Goal: Task Accomplishment & Management: Complete application form

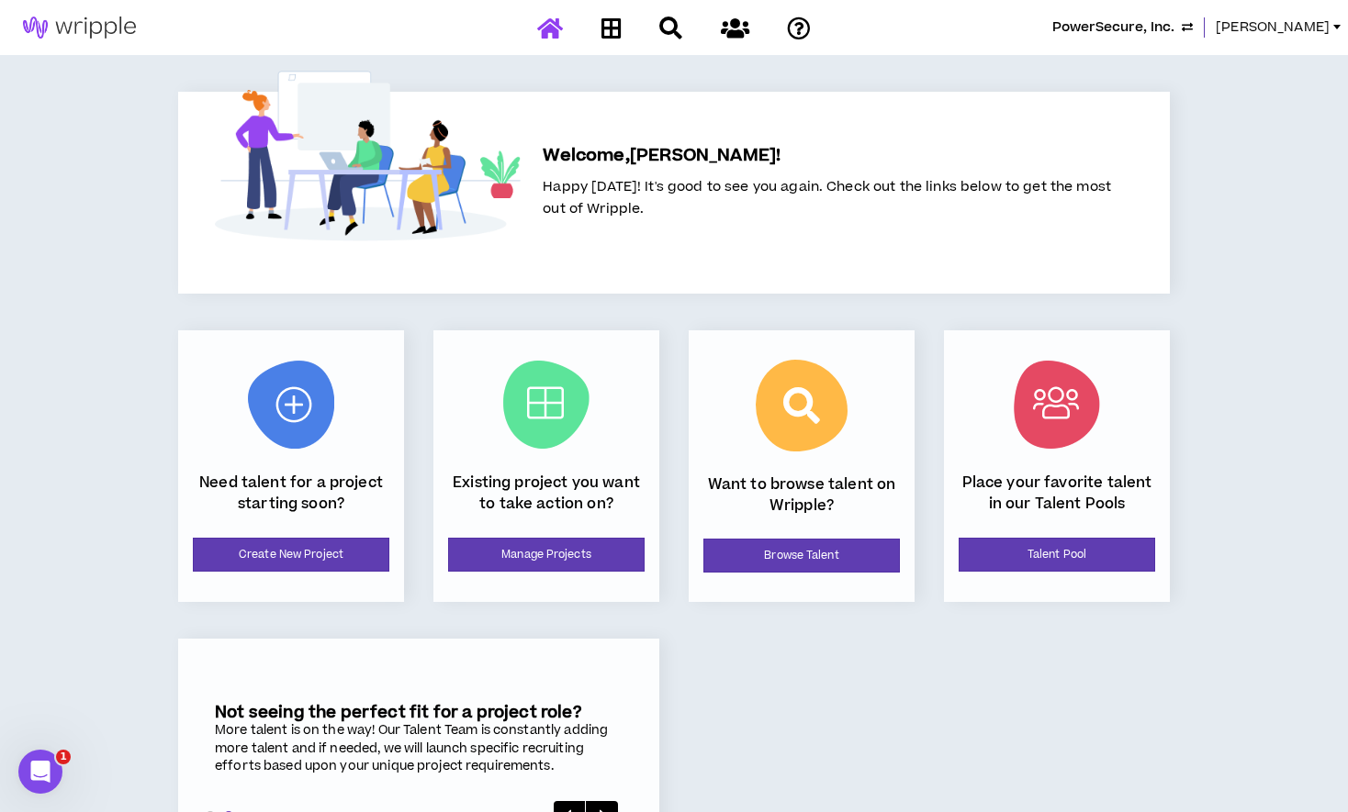
click at [1281, 28] on span "[PERSON_NAME]" at bounding box center [1272, 27] width 114 height 20
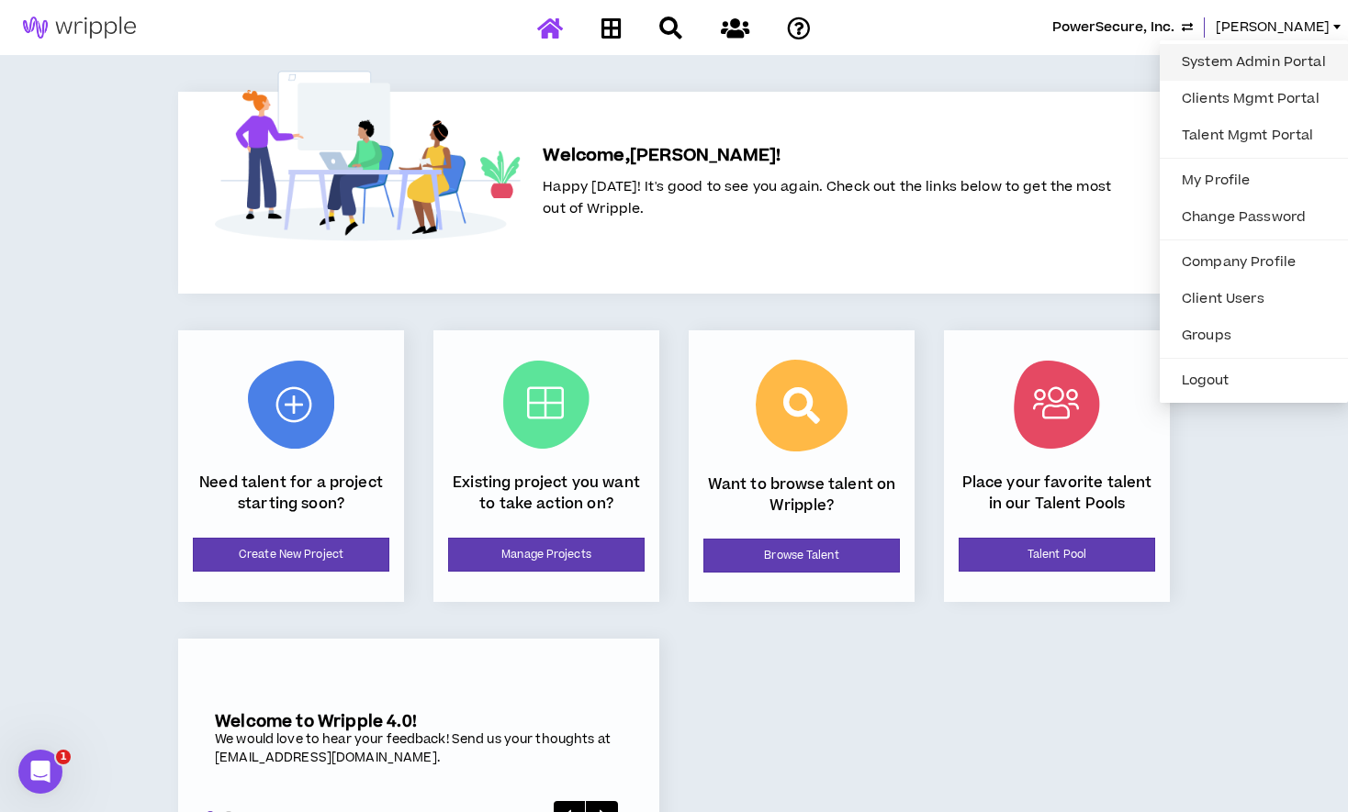
click at [1190, 74] on link "System Admin Portal" at bounding box center [1253, 63] width 166 height 28
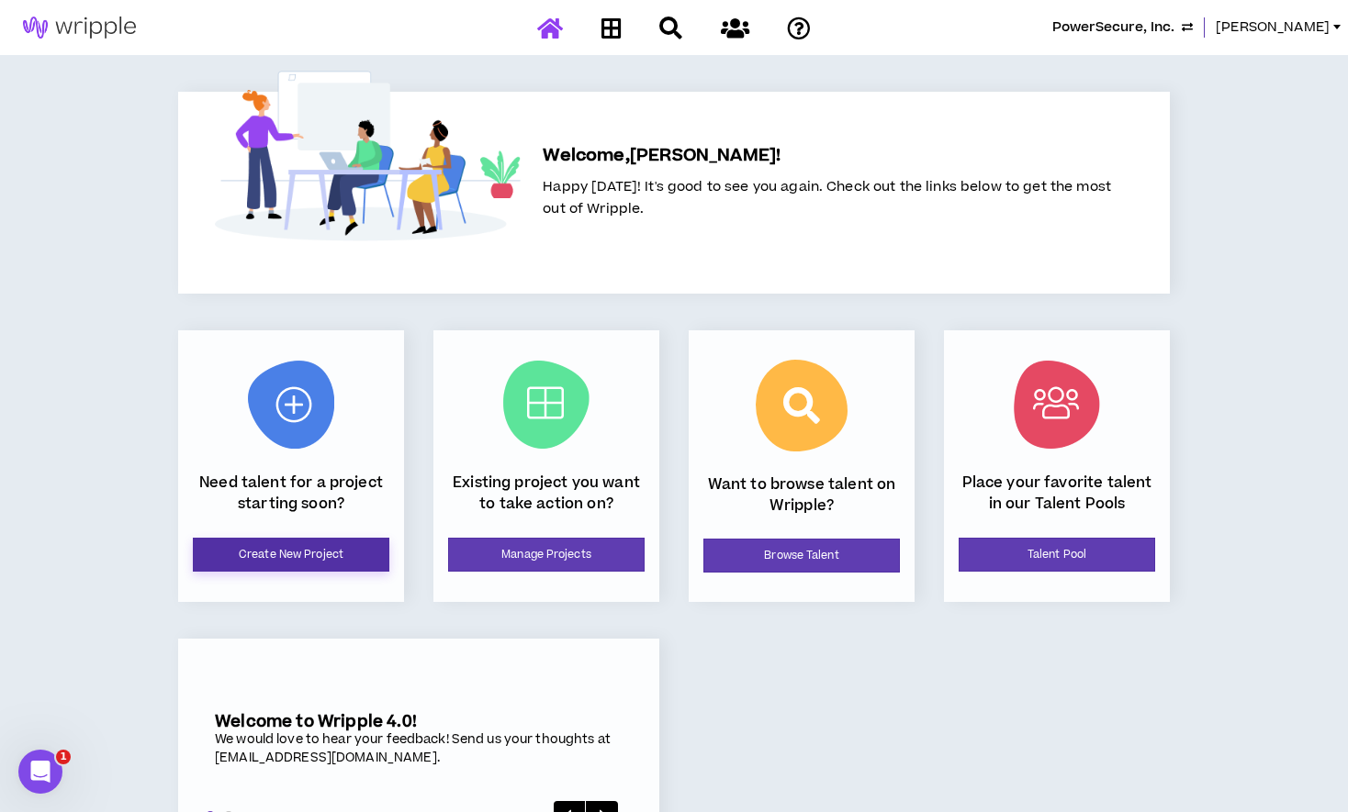
click at [356, 570] on link "Create New Project" at bounding box center [291, 555] width 196 height 34
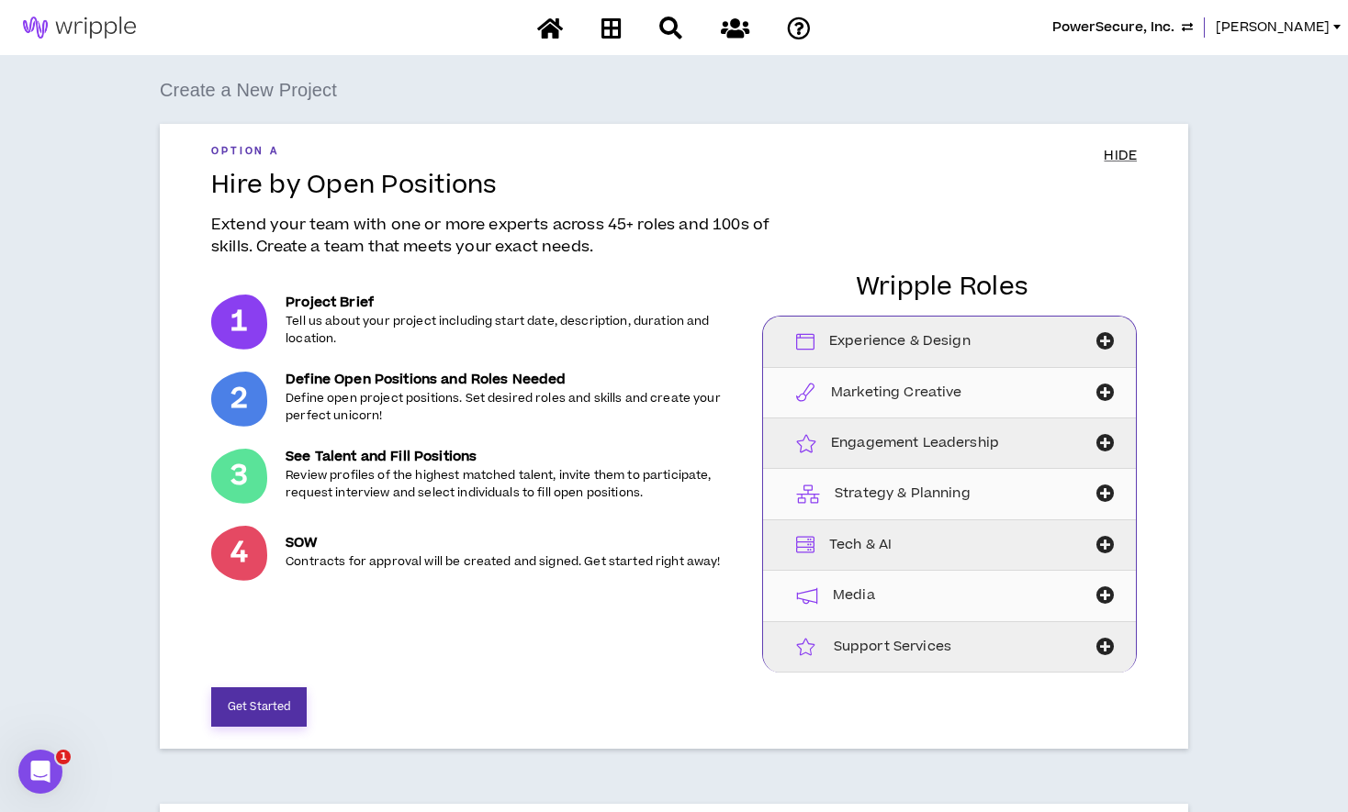
click at [227, 710] on button "Get Started" at bounding box center [258, 707] width 95 height 39
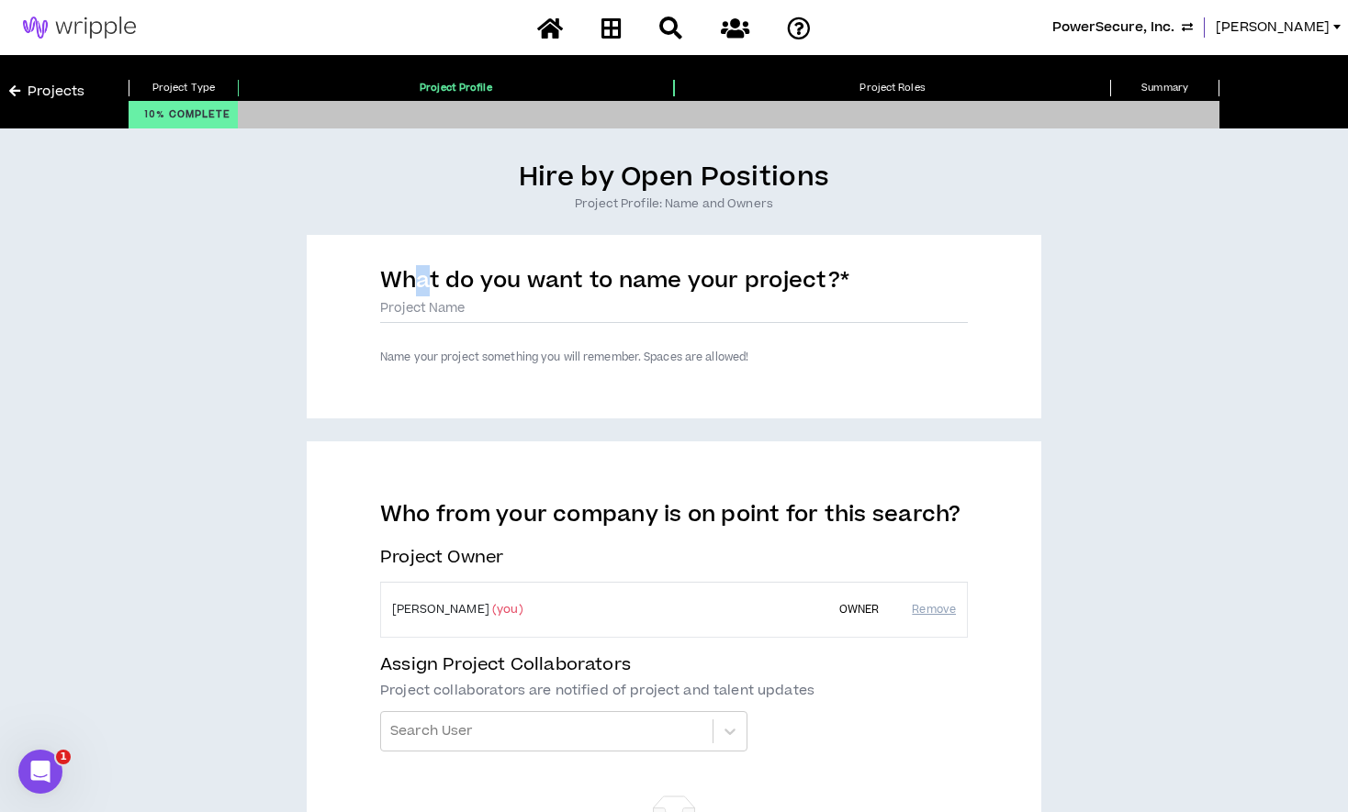
click at [422, 303] on label "What do you want to name your project? *" at bounding box center [614, 284] width 469 height 38
click at [422, 314] on input "What do you want to name your project? *" at bounding box center [673, 310] width 587 height 28
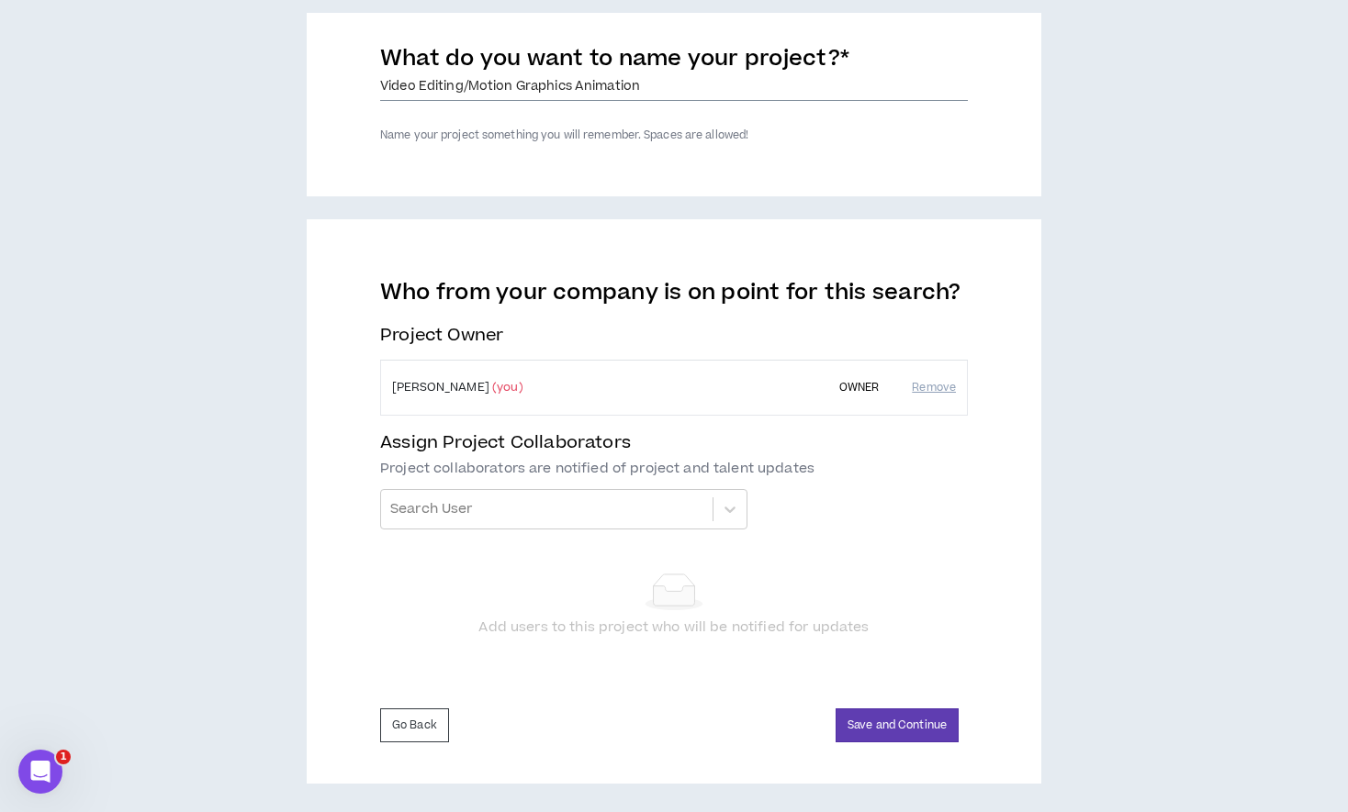
scroll to position [224, 0]
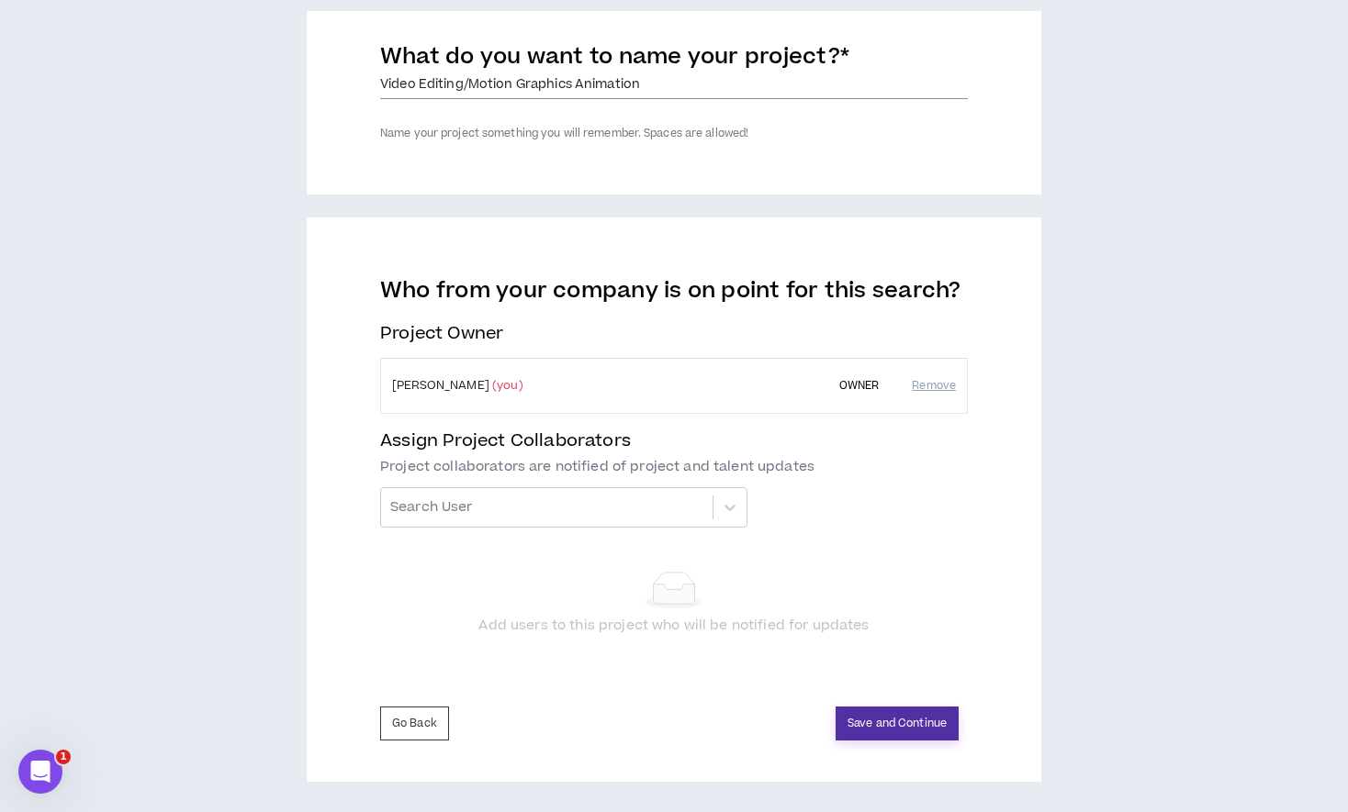
type input "Video Editing/Motion Graphics Animation"
click at [867, 725] on button "Save and Continue" at bounding box center [896, 724] width 123 height 34
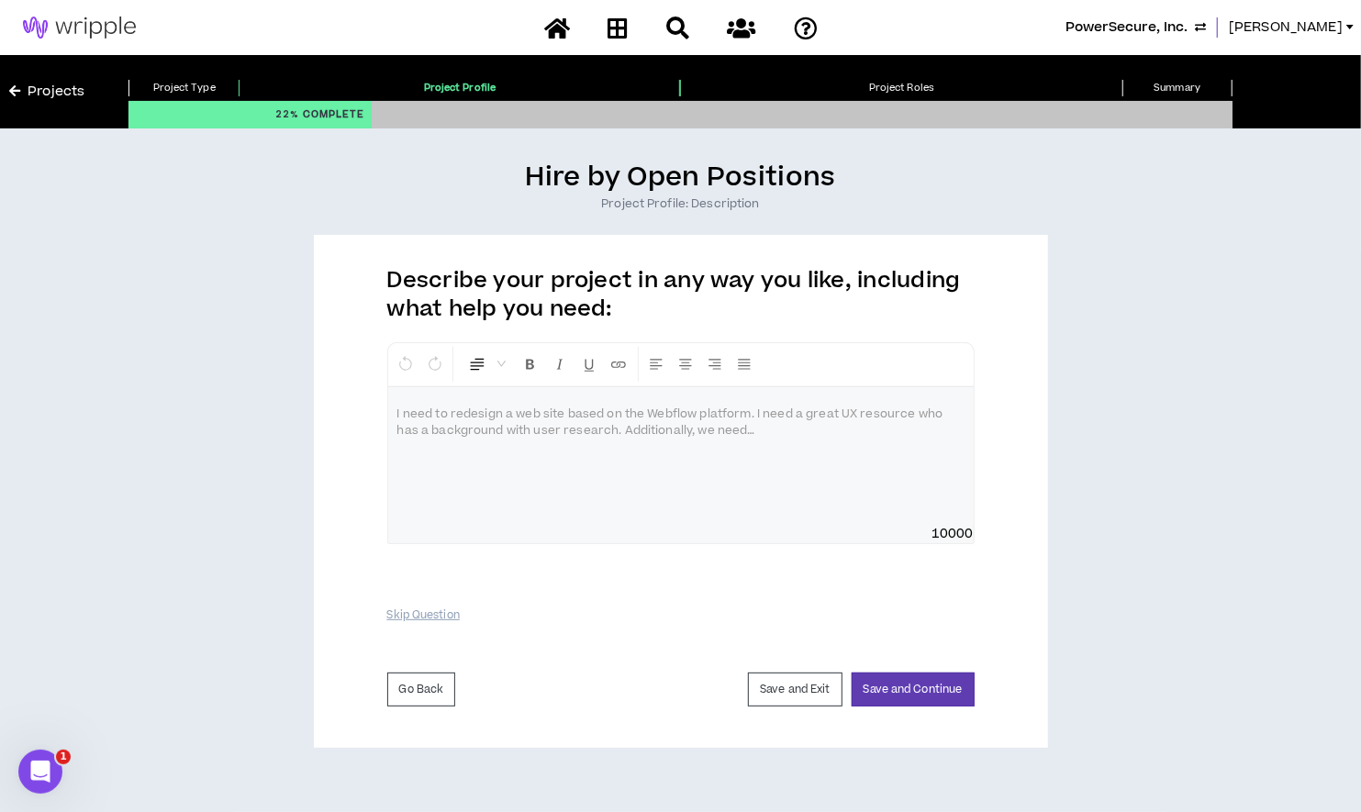
click at [721, 423] on div at bounding box center [681, 456] width 586 height 138
click at [570, 416] on span "**********" at bounding box center [508, 414] width 223 height 11
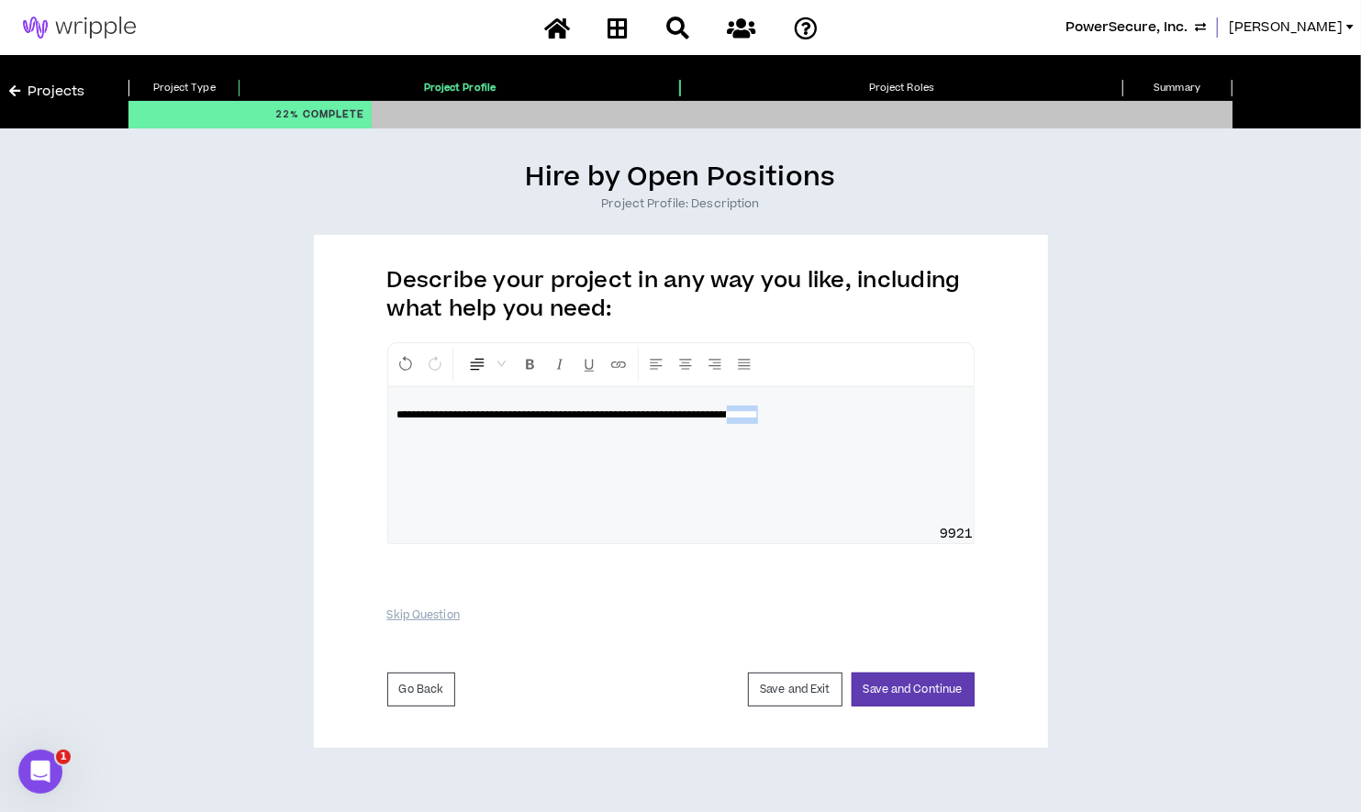
drag, startPoint x: 876, startPoint y: 414, endPoint x: 822, endPoint y: 413, distance: 53.2
click at [822, 413] on p "**********" at bounding box center [680, 415] width 567 height 18
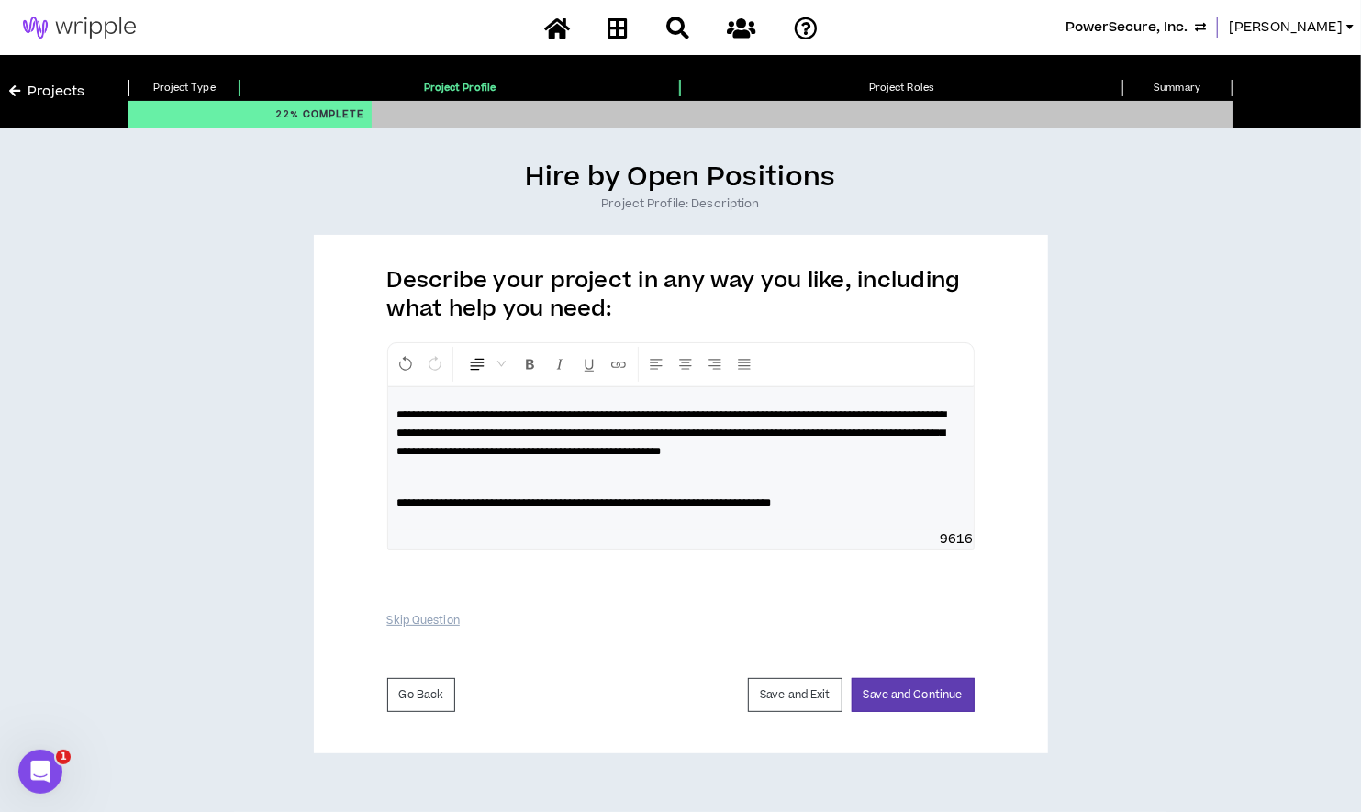
click at [883, 512] on p "**********" at bounding box center [680, 503] width 567 height 18
click at [894, 445] on span "**********" at bounding box center [672, 433] width 550 height 48
click at [901, 453] on span "**********" at bounding box center [672, 433] width 550 height 48
drag, startPoint x: 900, startPoint y: 469, endPoint x: 900, endPoint y: 458, distance: 11.0
click at [900, 461] on p "**********" at bounding box center [680, 433] width 567 height 55
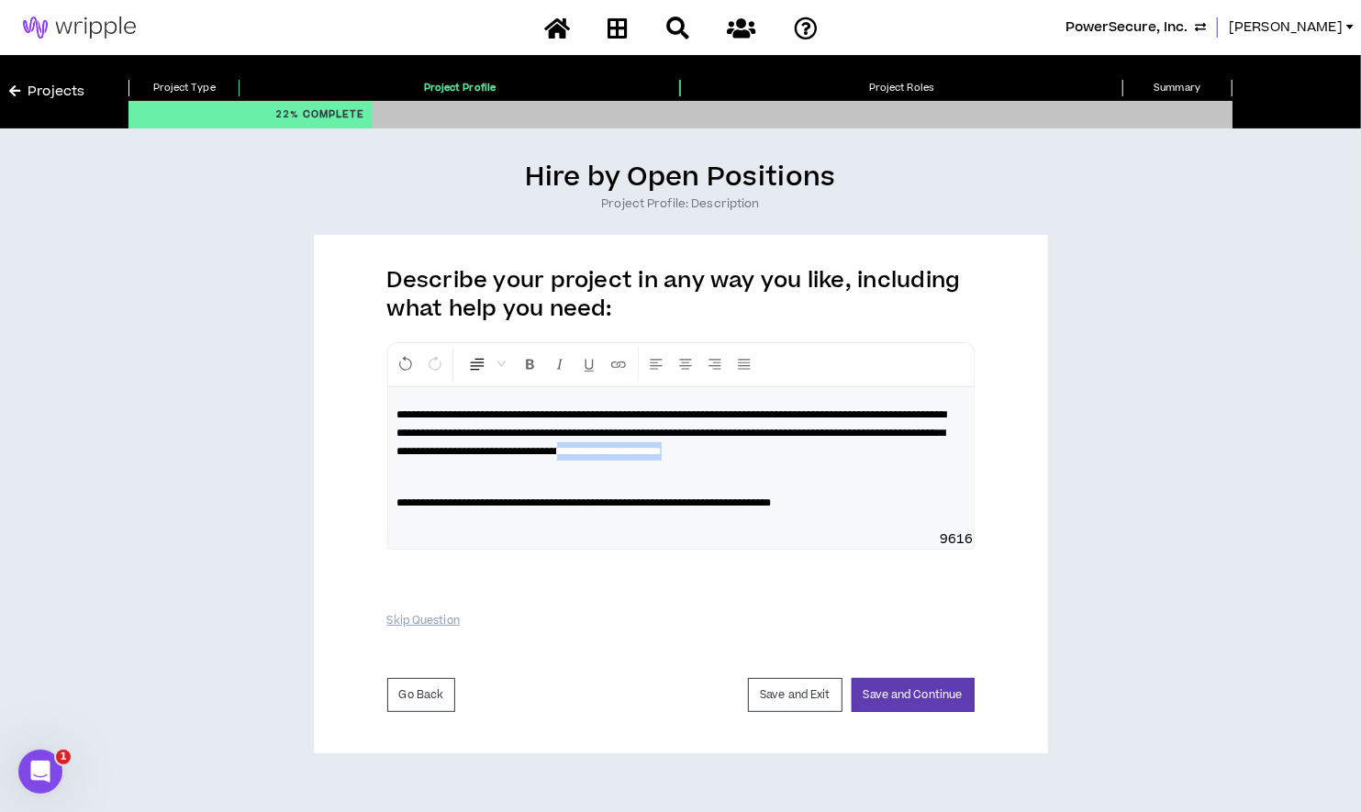
click at [900, 457] on span "**********" at bounding box center [672, 433] width 550 height 48
drag, startPoint x: 901, startPoint y: 437, endPoint x: 897, endPoint y: 465, distance: 28.8
click at [897, 461] on p "**********" at bounding box center [680, 433] width 567 height 55
click at [901, 453] on span "**********" at bounding box center [672, 433] width 550 height 48
drag, startPoint x: 901, startPoint y: 453, endPoint x: 859, endPoint y: 471, distance: 46.0
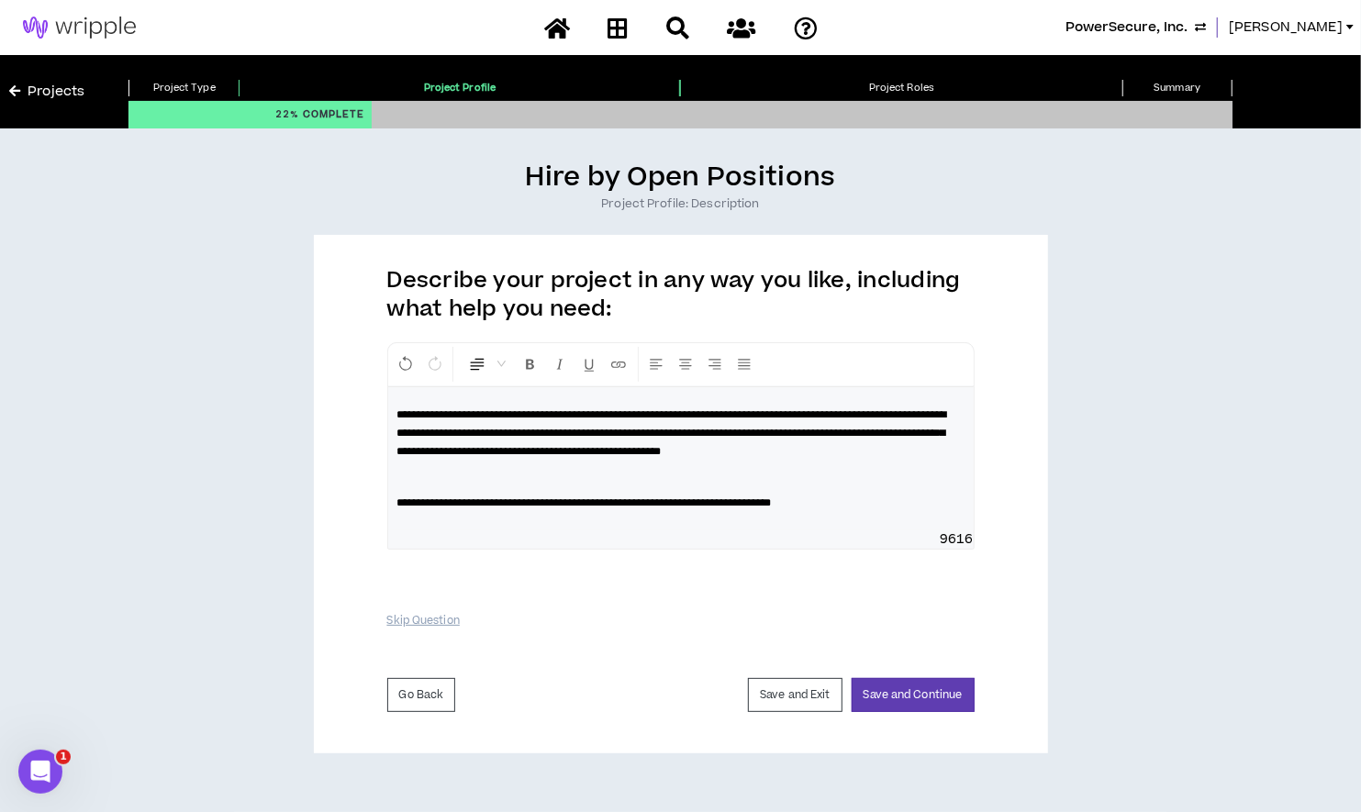
click at [859, 461] on p "**********" at bounding box center [680, 433] width 567 height 55
click at [917, 506] on div "**********" at bounding box center [681, 458] width 586 height 143
click at [892, 710] on button "Save and Continue" at bounding box center [913, 695] width 123 height 34
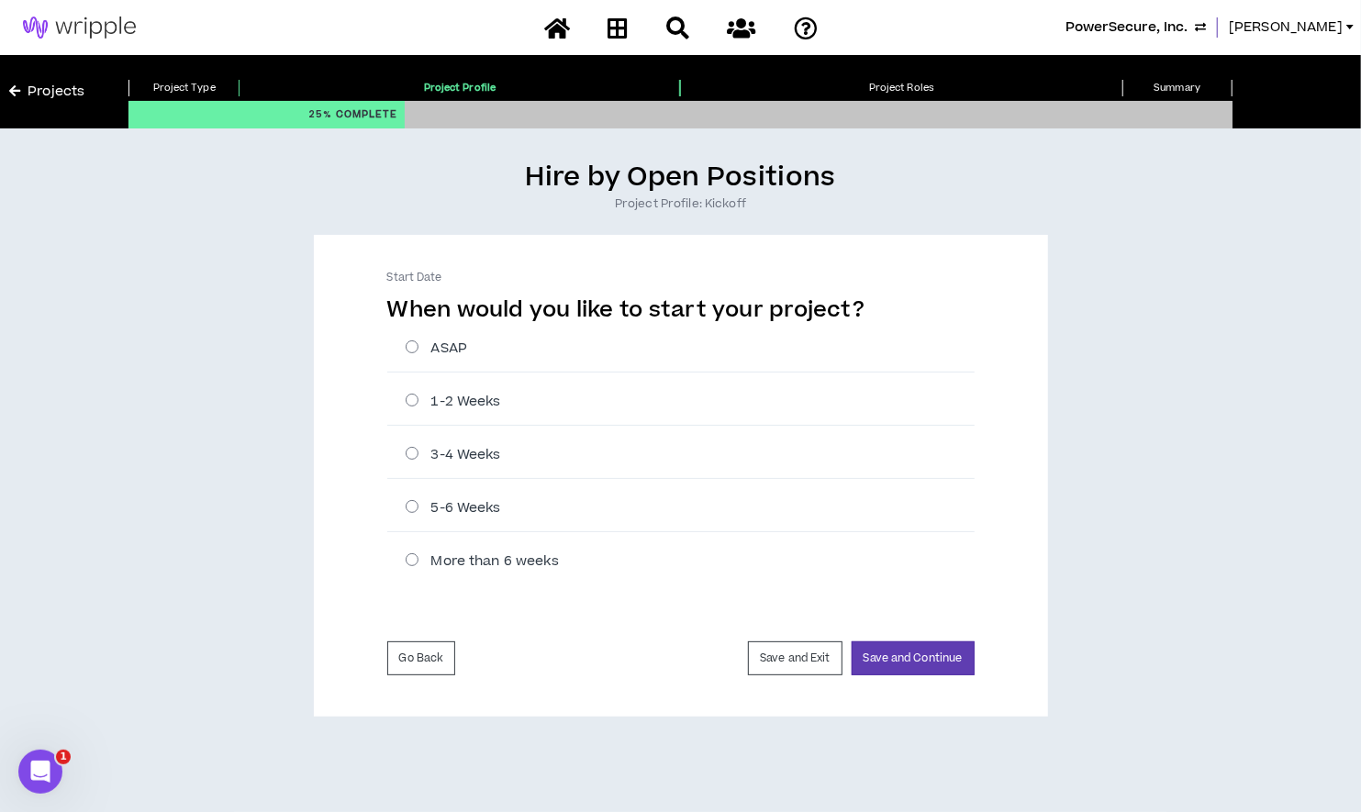
click at [419, 349] on label "ASAP" at bounding box center [690, 348] width 569 height 19
radio input "****"
click at [929, 654] on button "Save and Continue" at bounding box center [913, 659] width 123 height 34
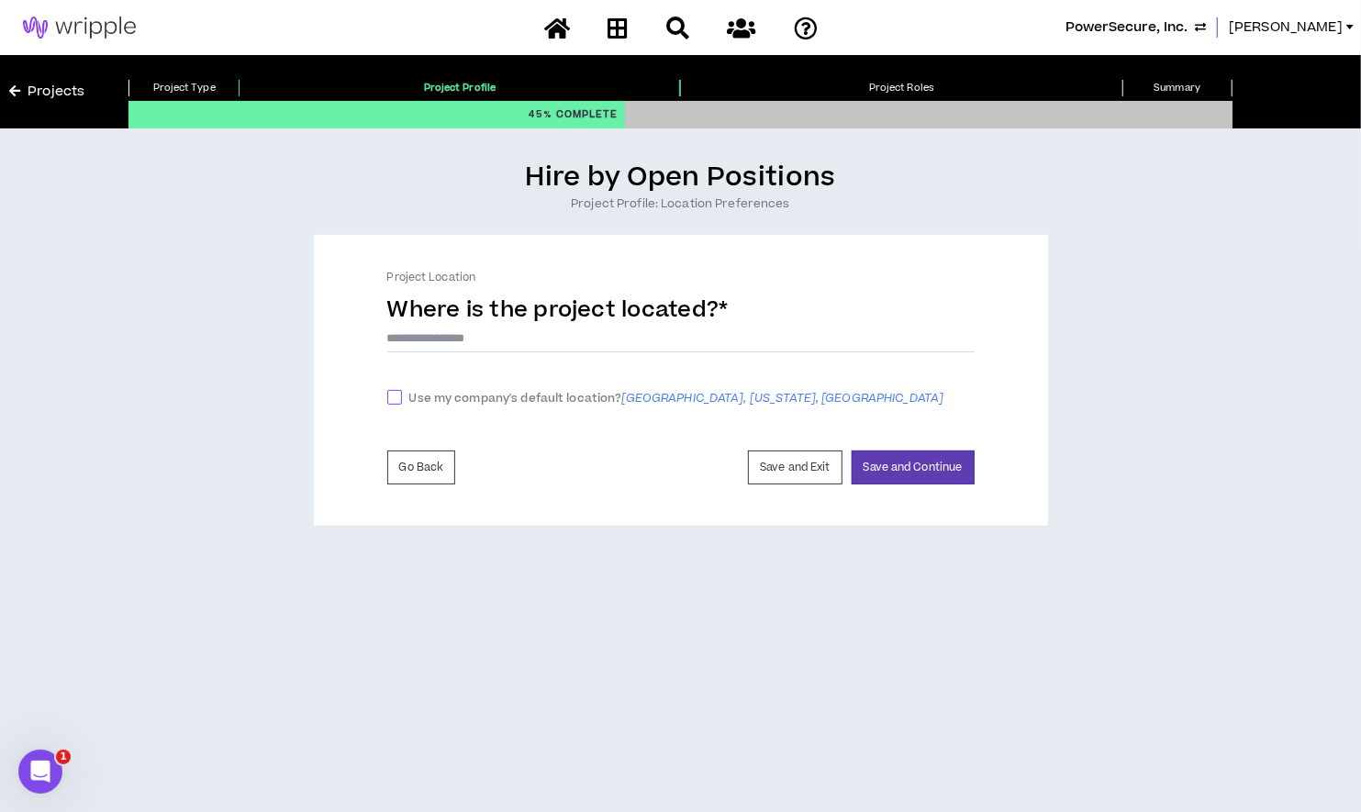
click at [400, 390] on span at bounding box center [394, 397] width 15 height 15
checkbox input "****"
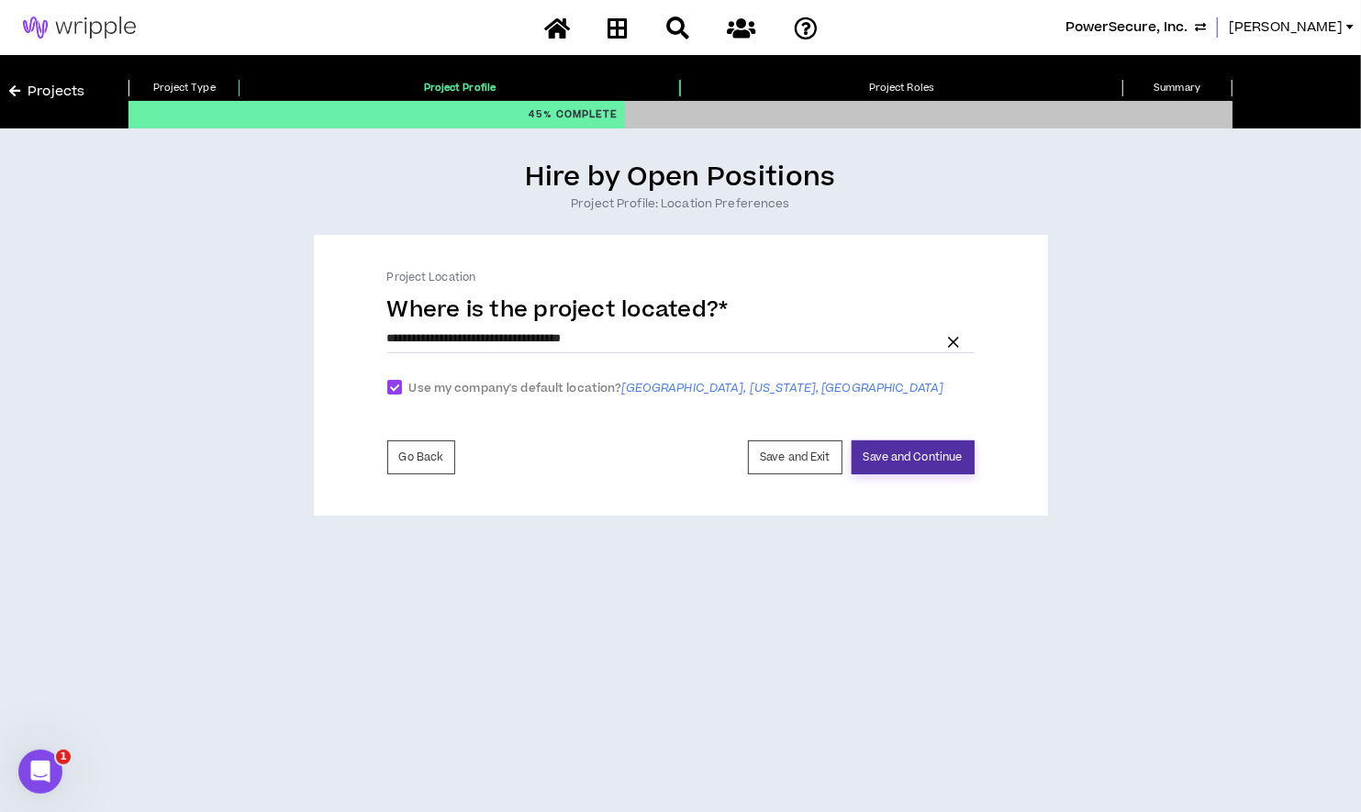
click at [878, 471] on button "Save and Continue" at bounding box center [913, 458] width 123 height 34
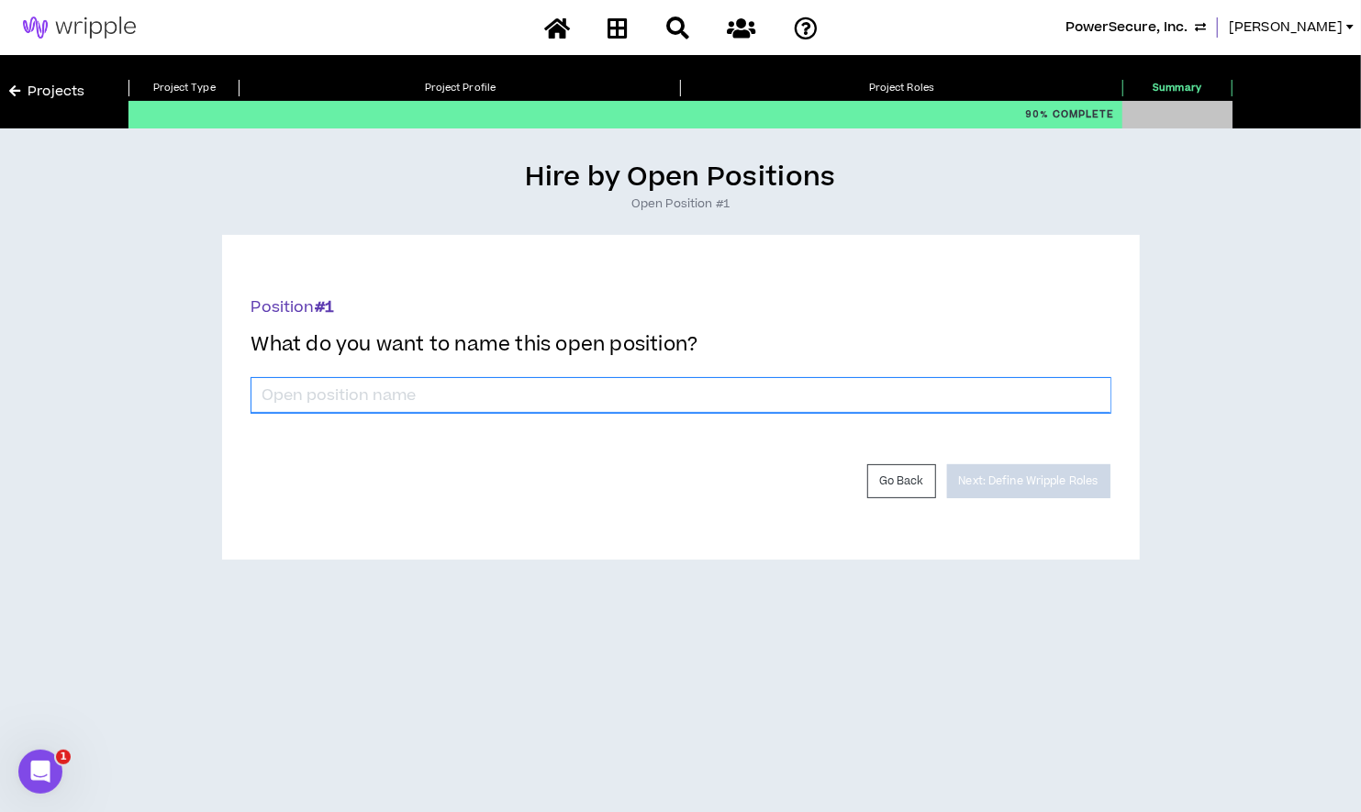
click at [975, 398] on input "*" at bounding box center [681, 395] width 859 height 35
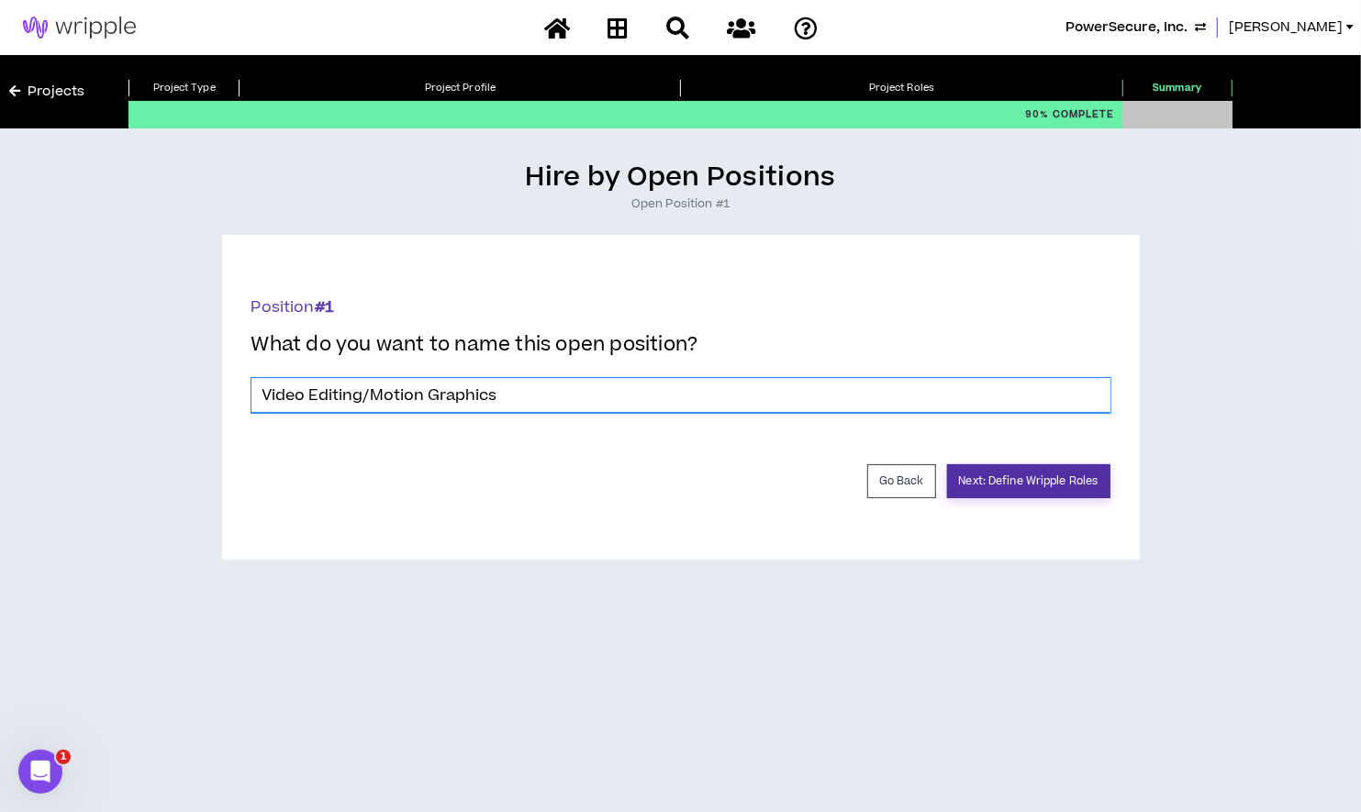
type input "Video Editing/Motion Graphics"
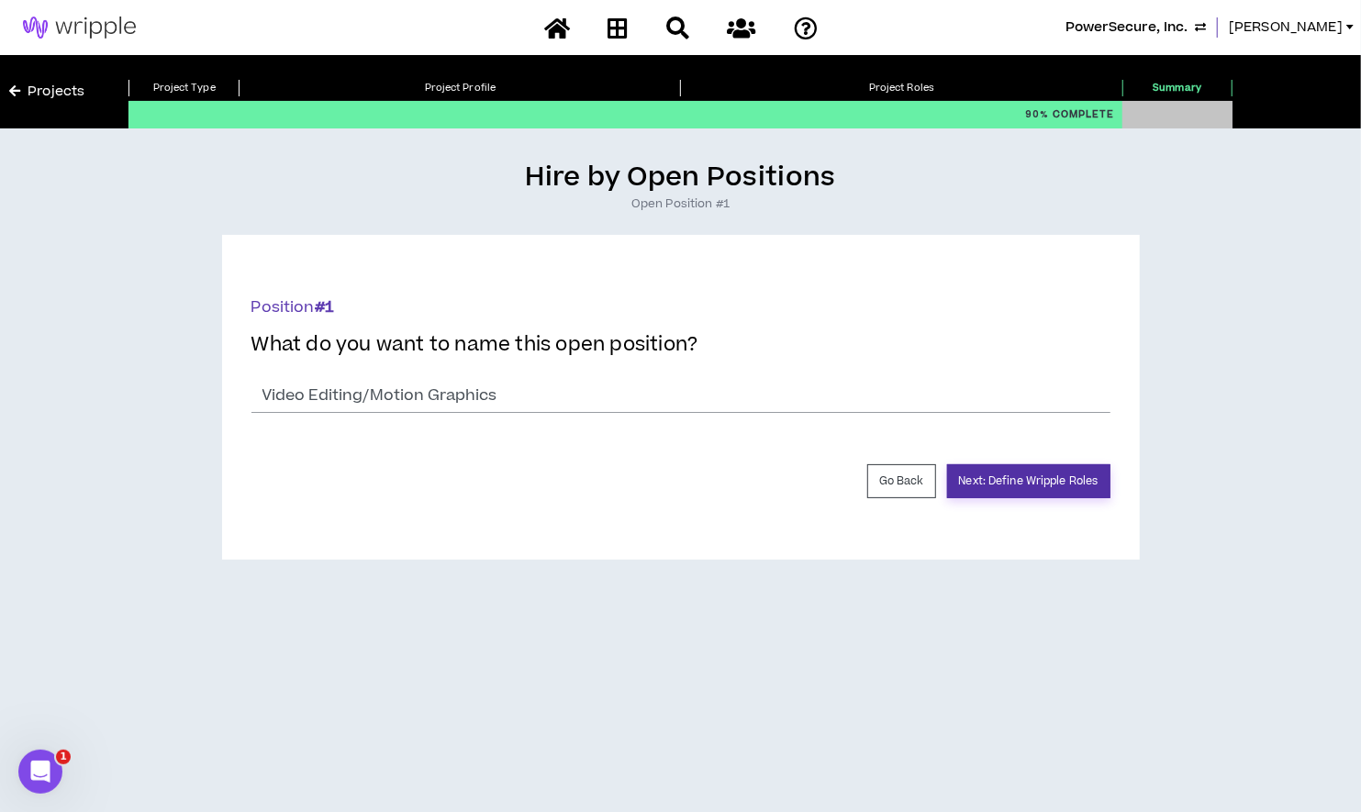
click at [1011, 478] on button "Next: Define Wripple Roles" at bounding box center [1028, 481] width 163 height 34
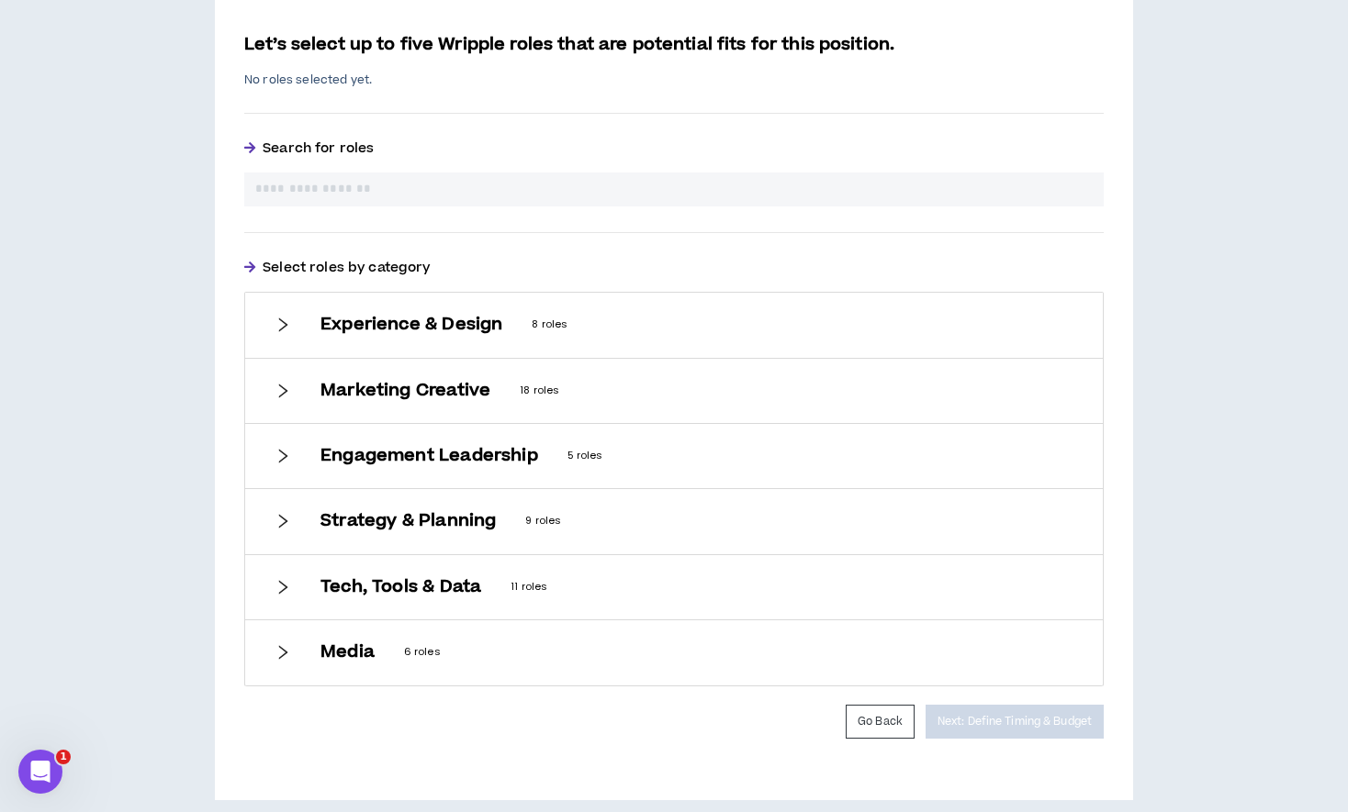
scroll to position [431, 0]
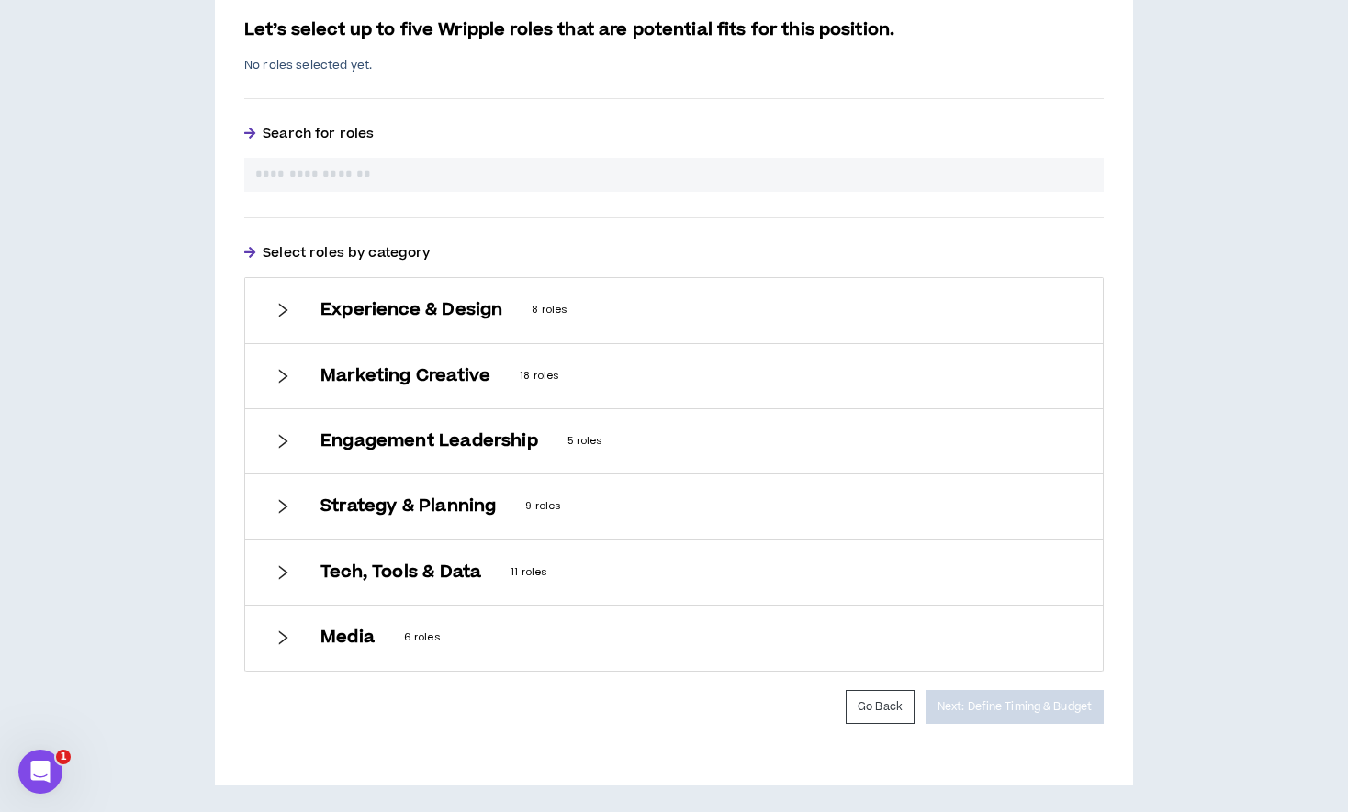
click at [287, 381] on icon "right" at bounding box center [282, 376] width 17 height 17
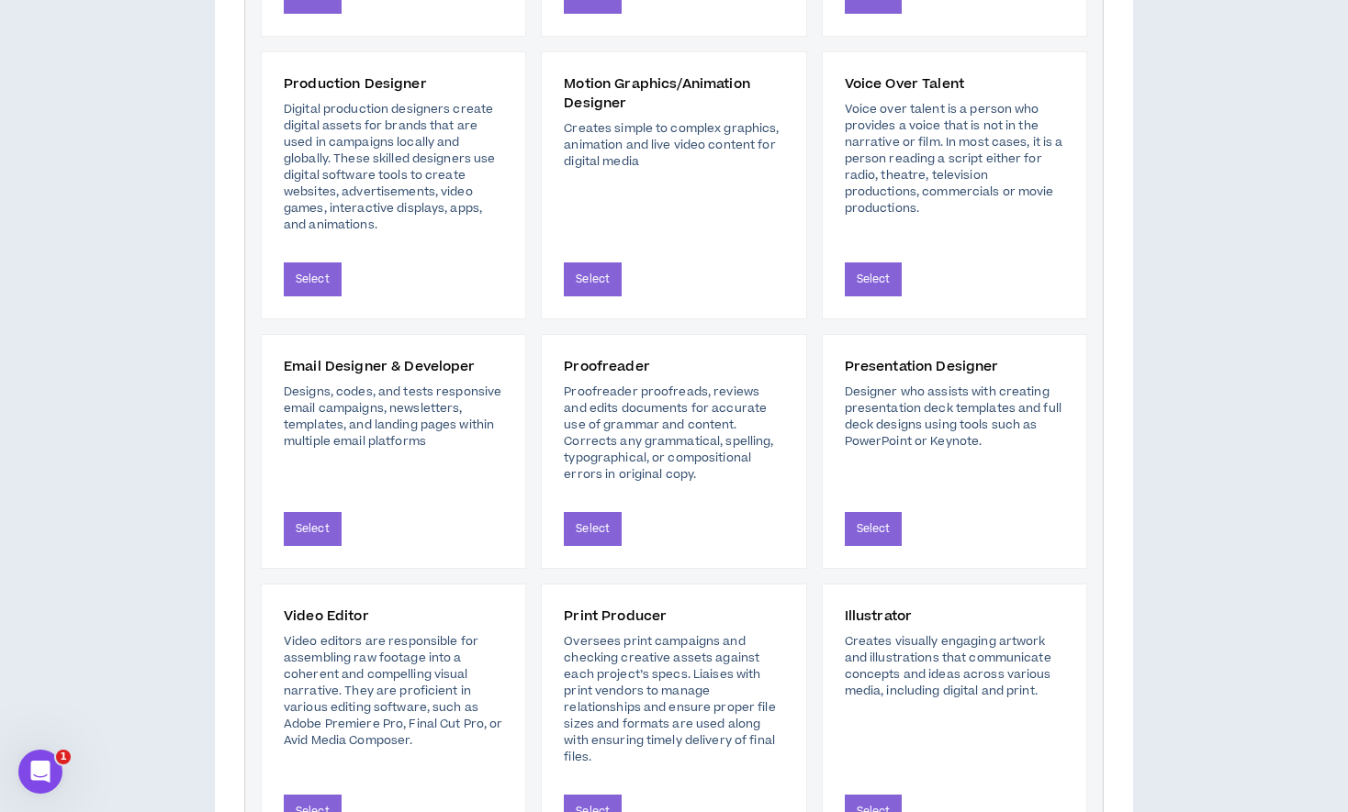
scroll to position [1448, 0]
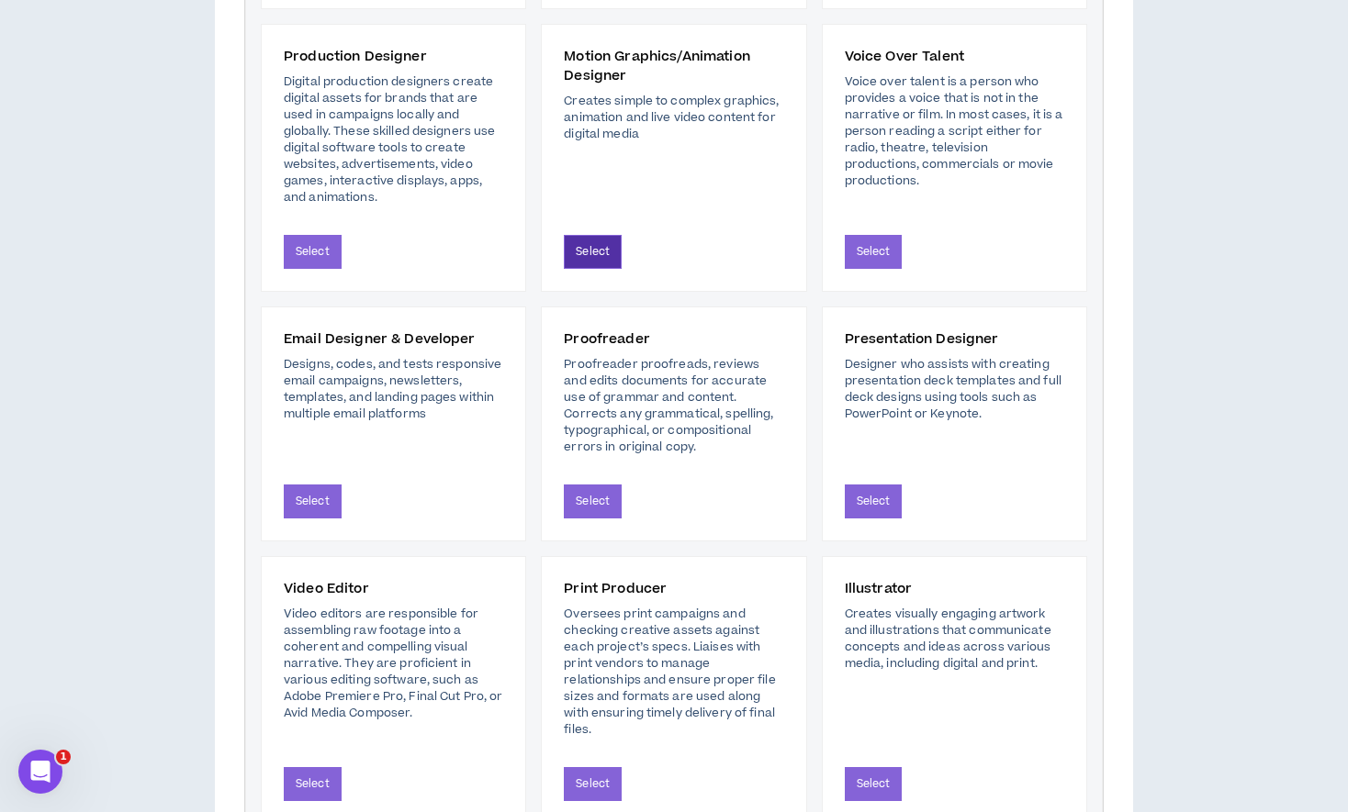
click at [602, 252] on button "Select" at bounding box center [593, 252] width 58 height 34
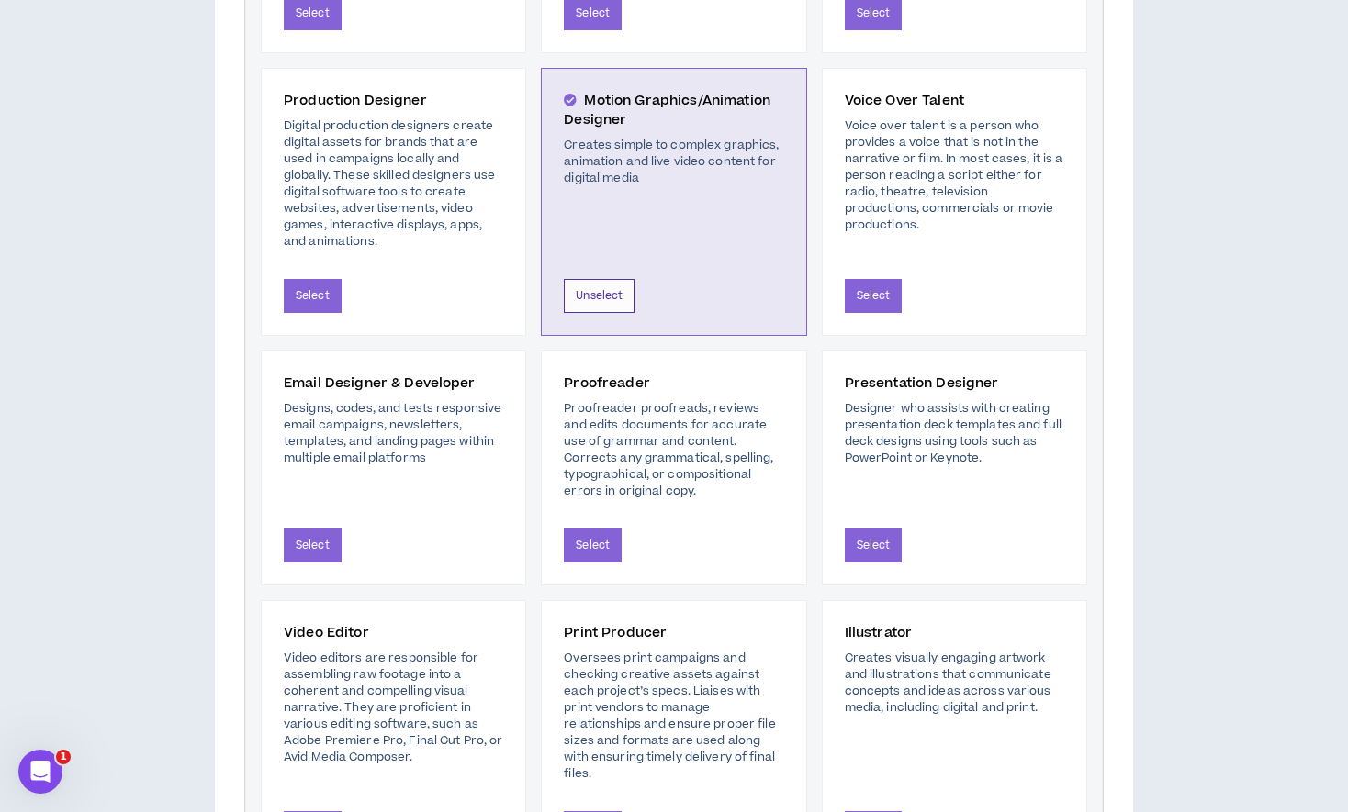
scroll to position [1491, 0]
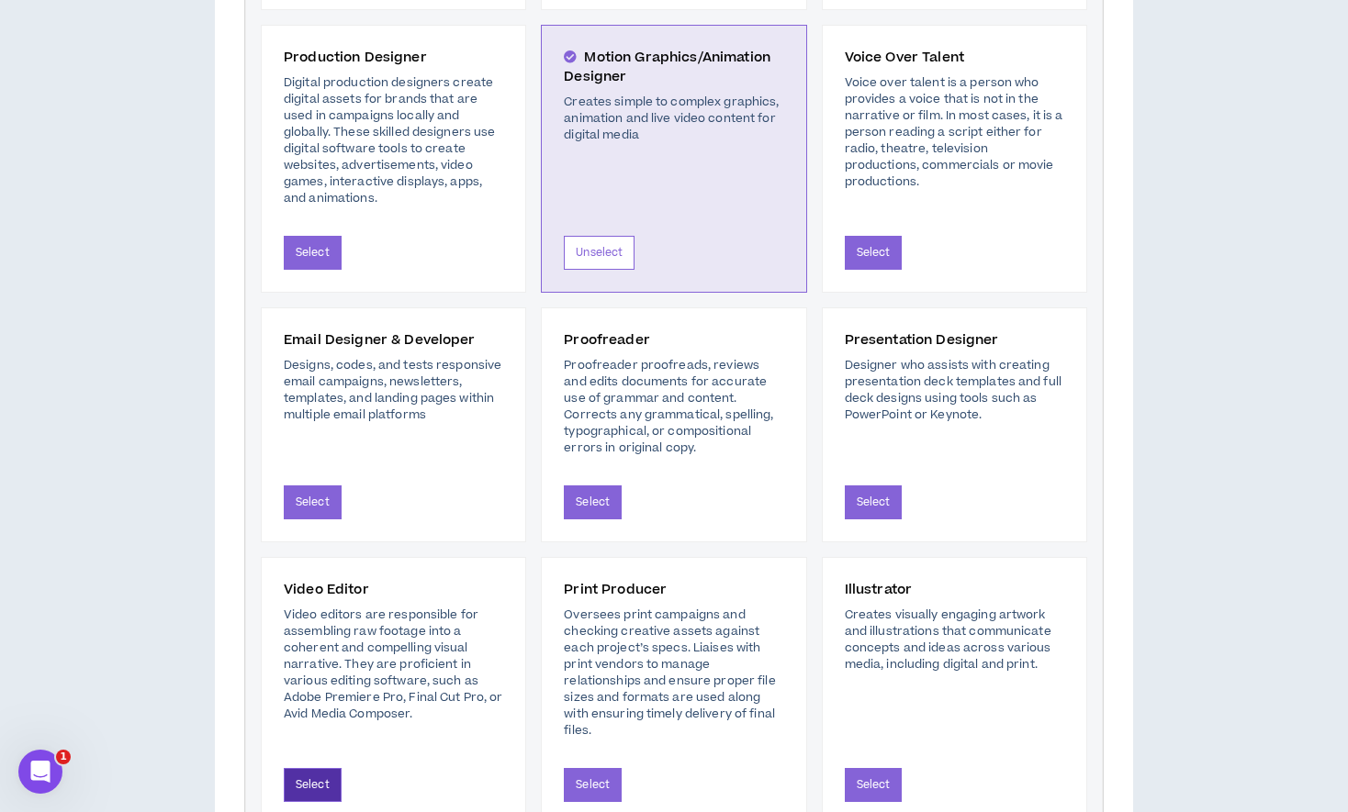
click at [323, 773] on button "Select" at bounding box center [313, 785] width 58 height 34
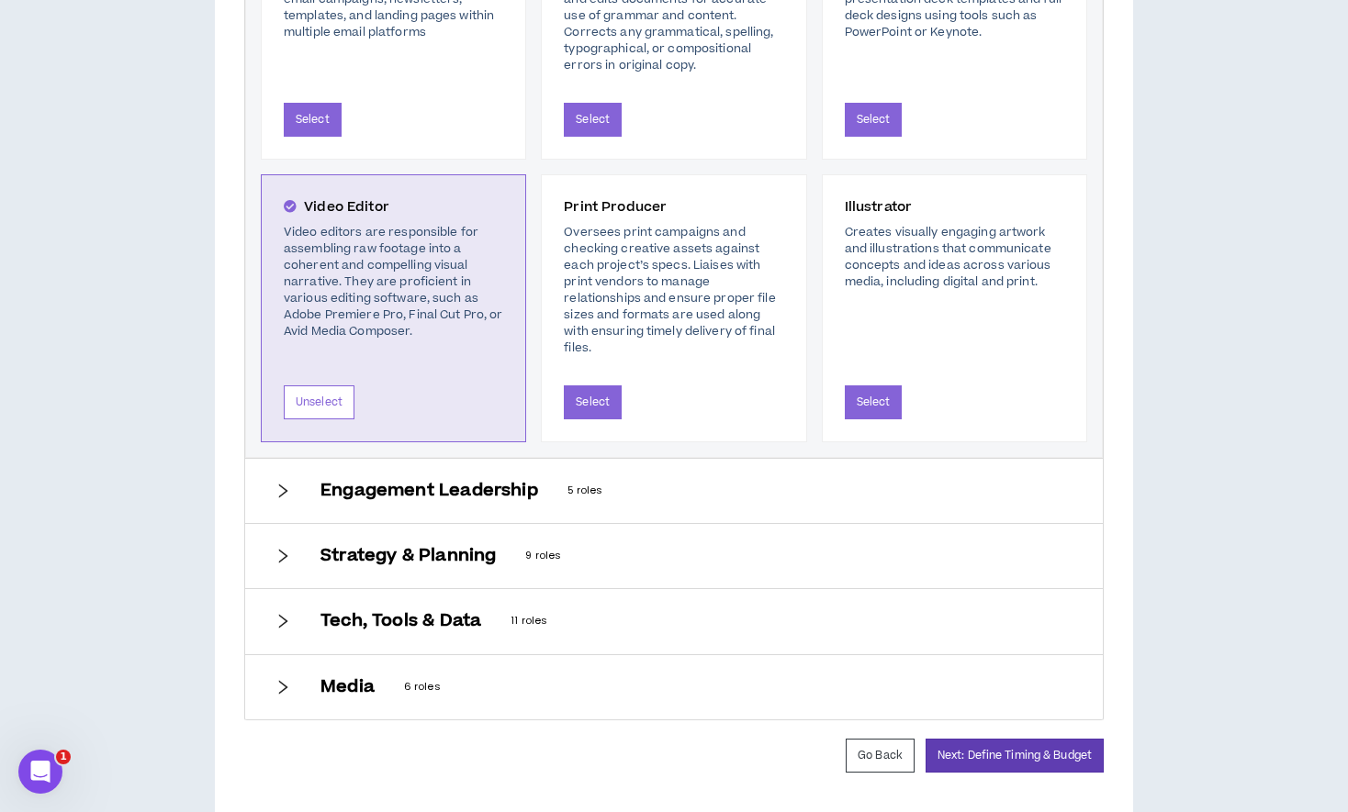
scroll to position [1916, 0]
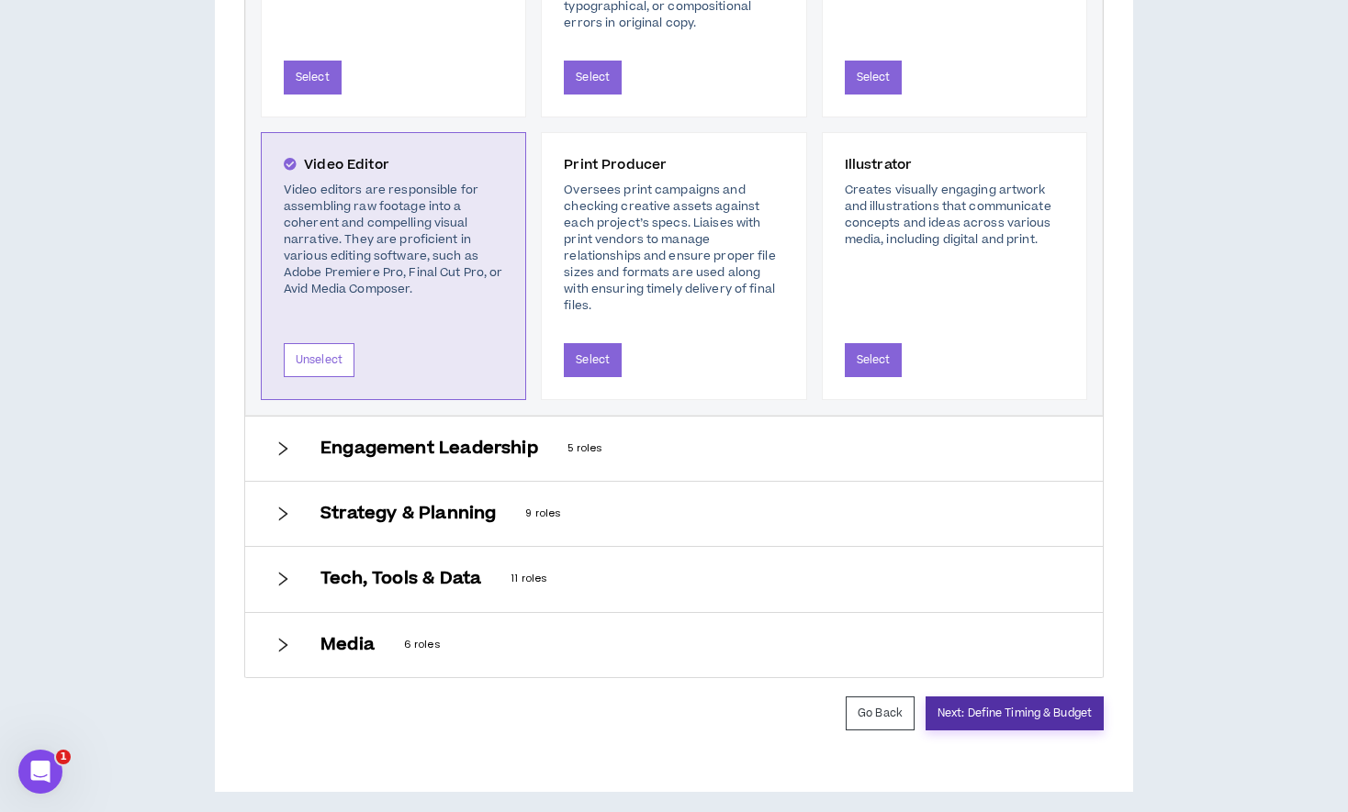
click at [1007, 697] on button "Next: Define Timing & Budget" at bounding box center [1014, 714] width 178 height 34
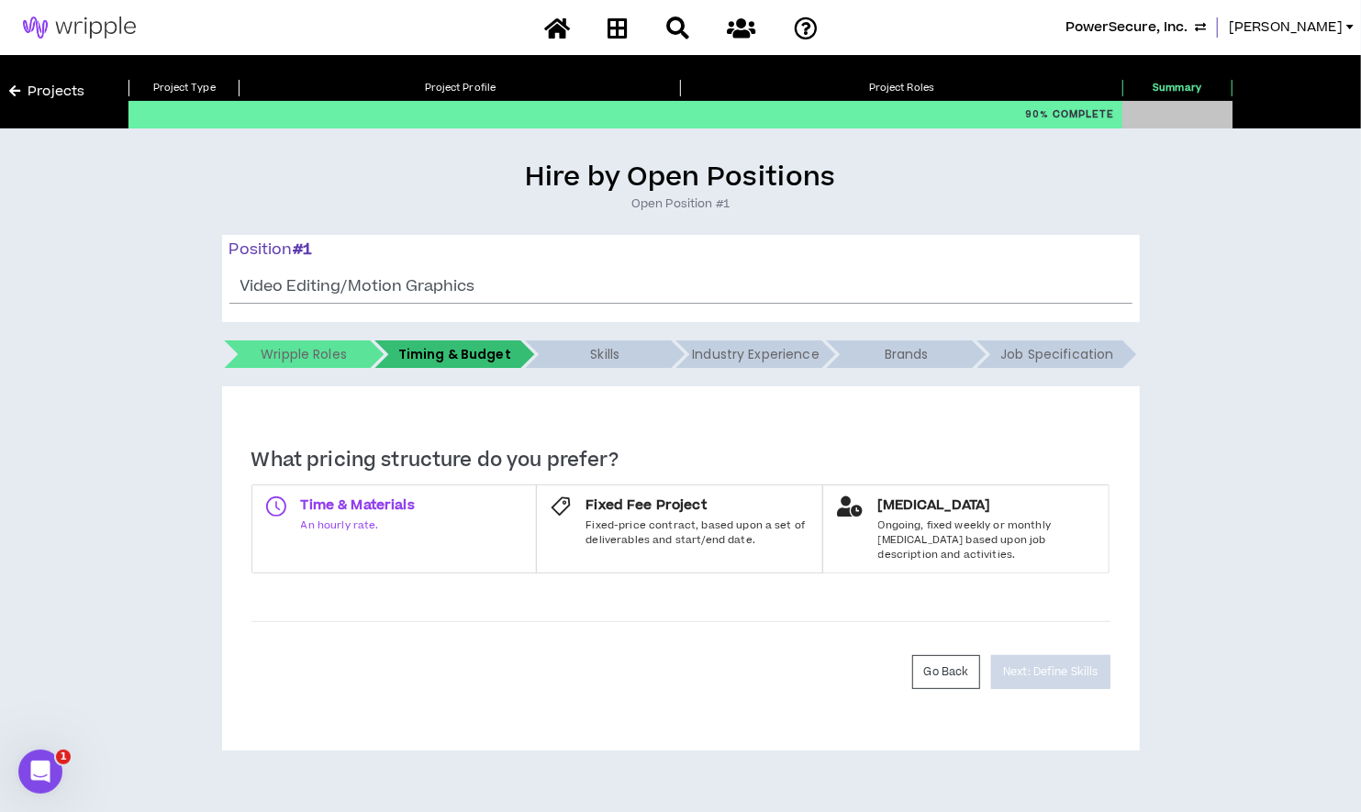
click at [466, 500] on label "Time & Materials An hourly rate." at bounding box center [395, 529] width 286 height 89
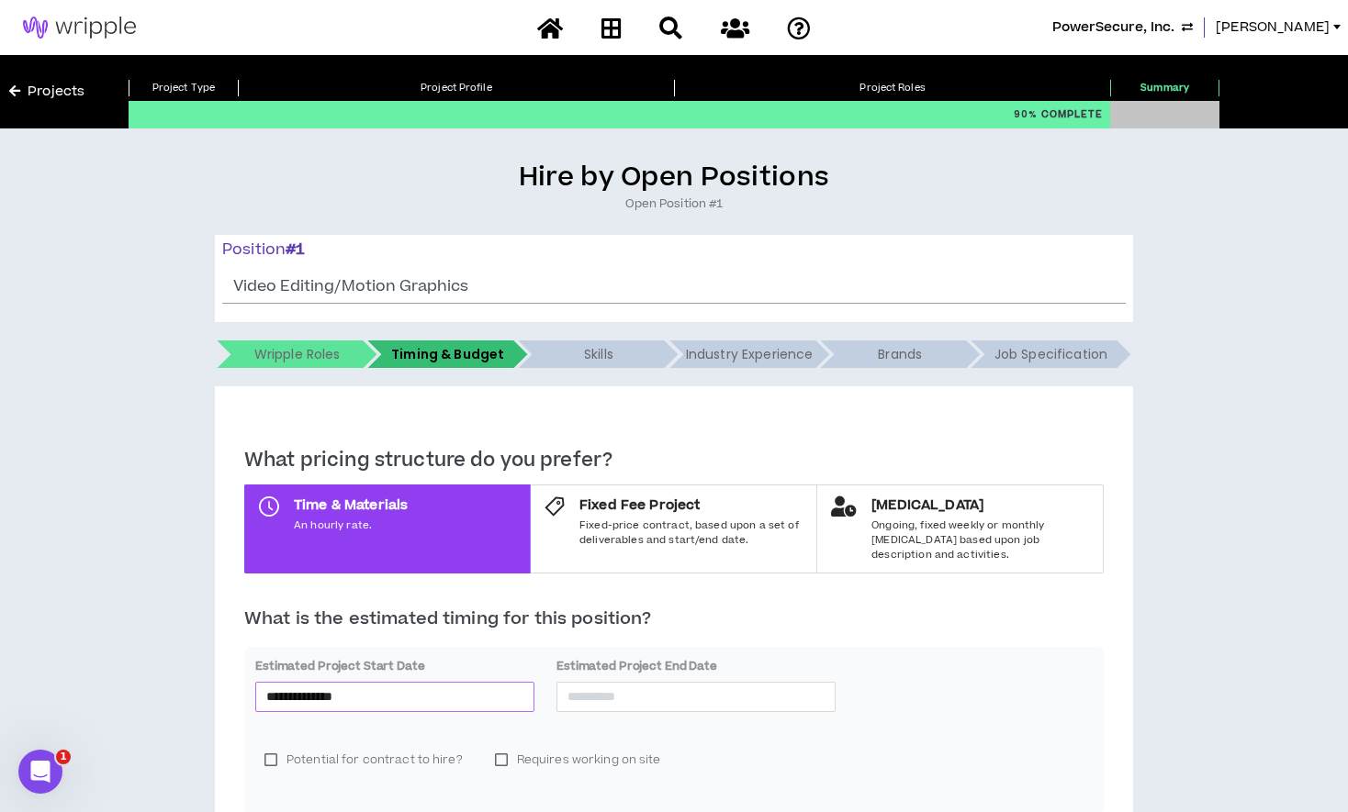
click at [489, 687] on input "**********" at bounding box center [394, 697] width 257 height 20
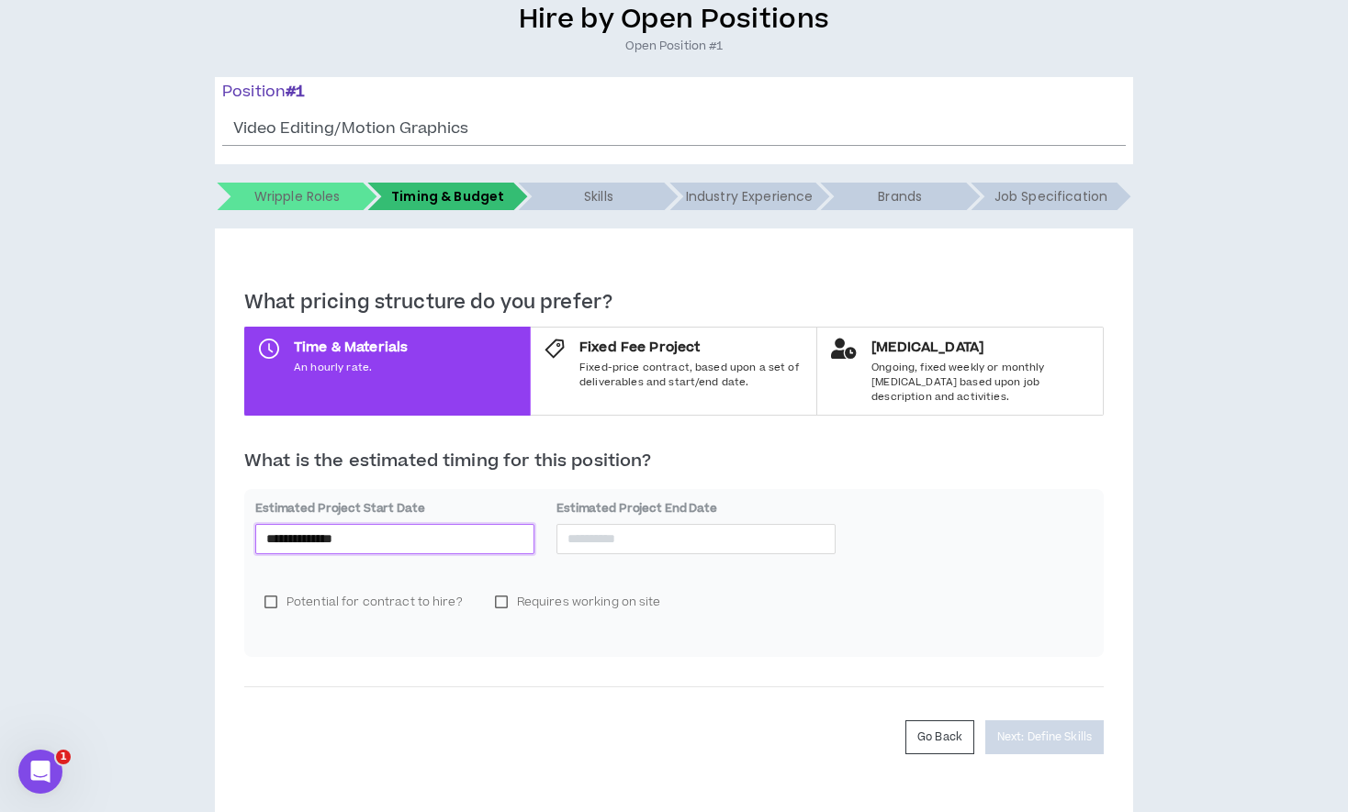
scroll to position [176, 0]
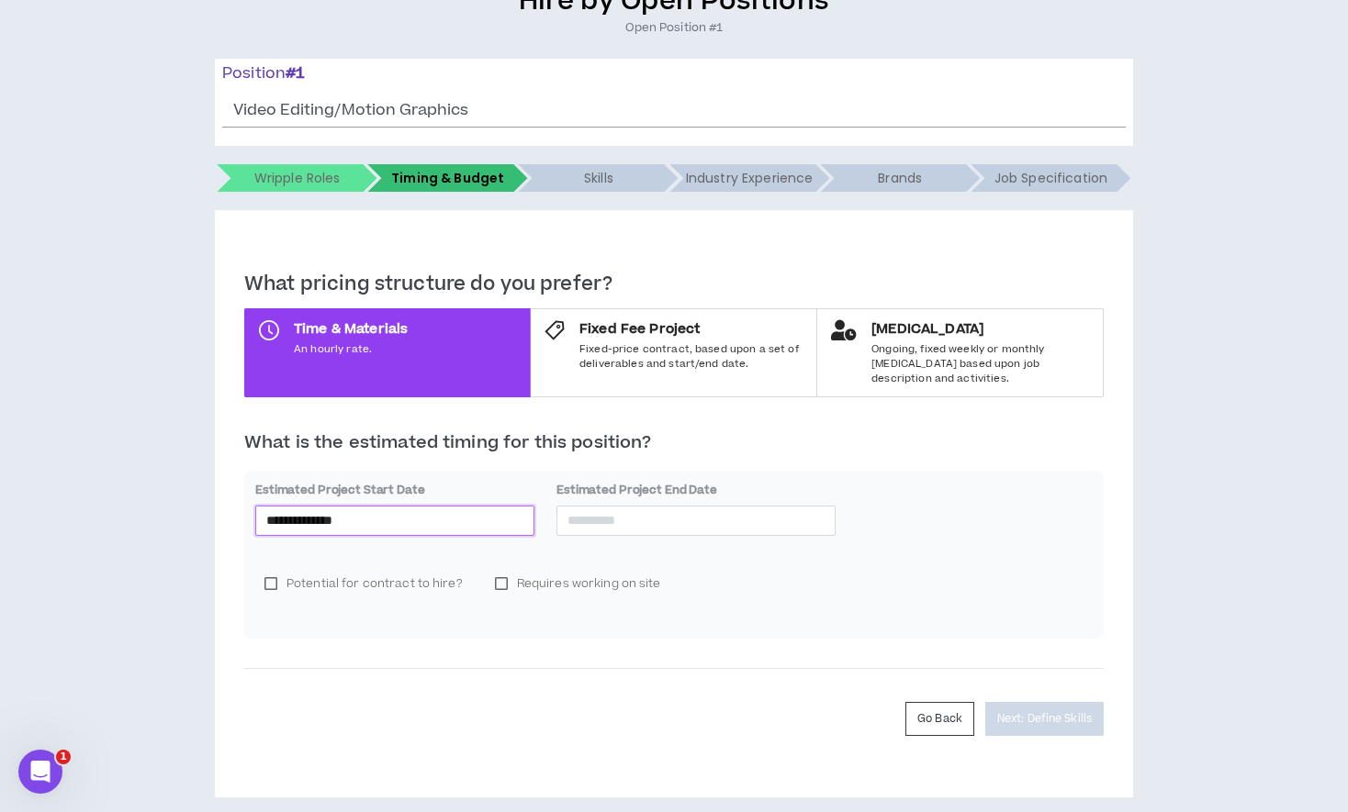
click at [394, 510] on input "**********" at bounding box center [394, 520] width 257 height 20
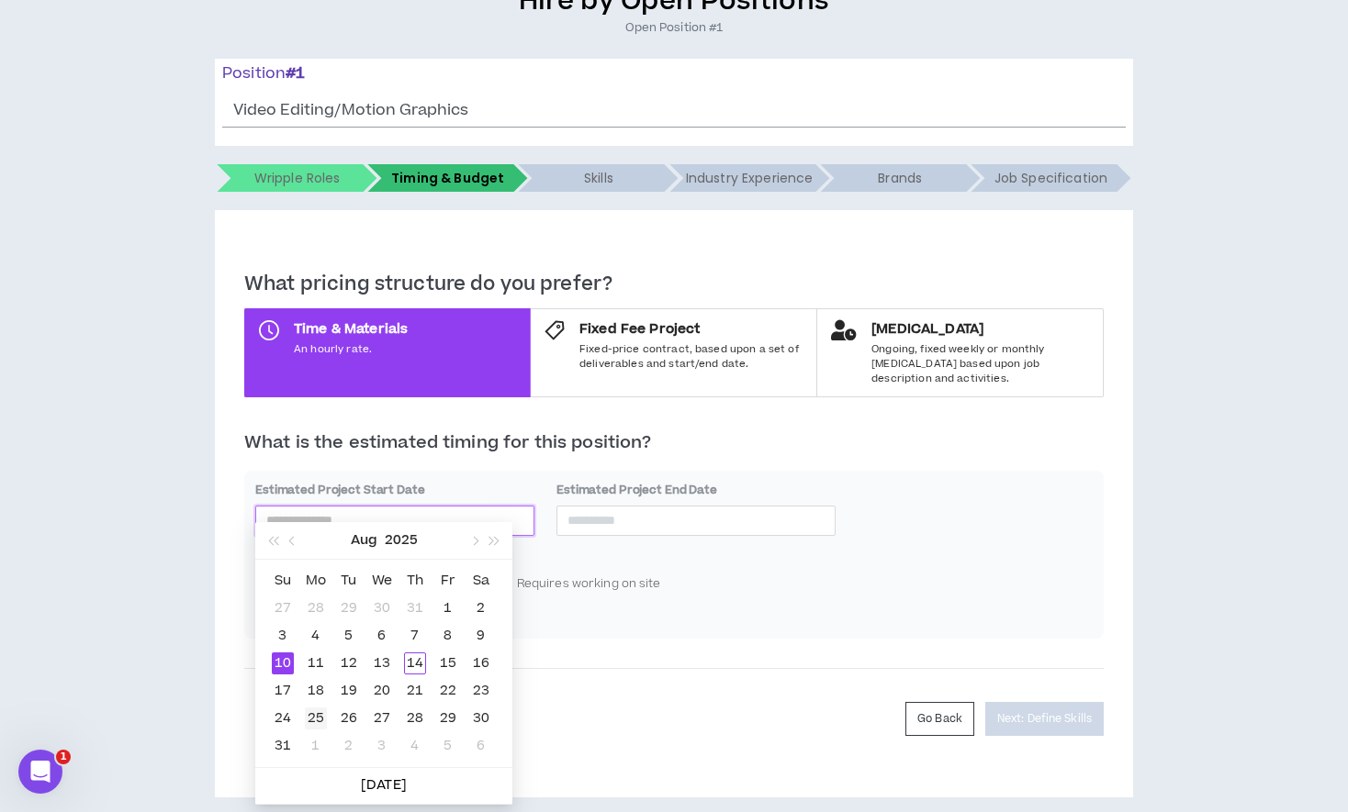
type input "**********"
click at [318, 728] on div "25" at bounding box center [316, 719] width 22 height 22
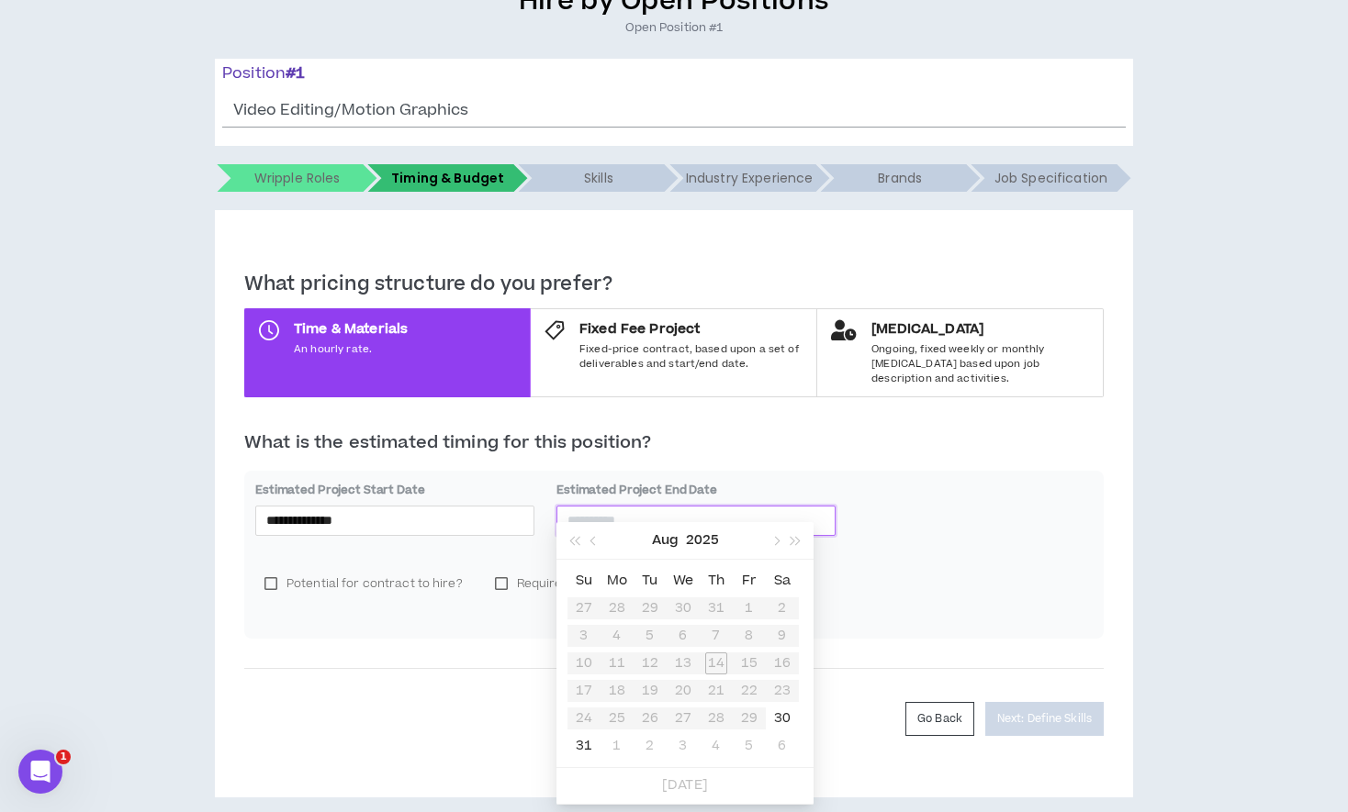
click at [657, 510] on input at bounding box center [695, 520] width 257 height 20
click at [775, 546] on button "button" at bounding box center [775, 540] width 20 height 37
click at [775, 545] on span "button" at bounding box center [774, 541] width 9 height 9
click at [775, 546] on button "button" at bounding box center [775, 540] width 20 height 37
click at [775, 547] on button "button" at bounding box center [775, 540] width 20 height 37
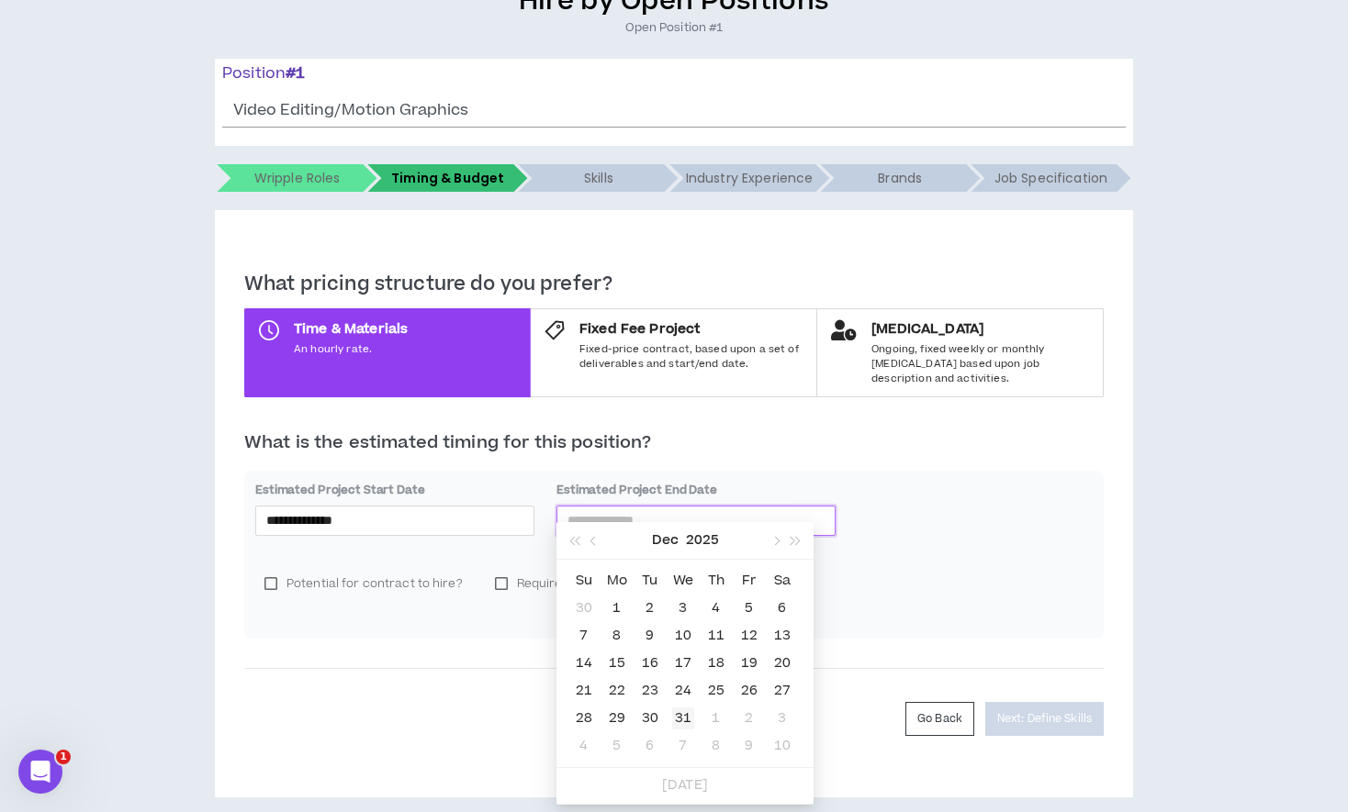
type input "**********"
click at [679, 721] on div "31" at bounding box center [683, 719] width 22 height 22
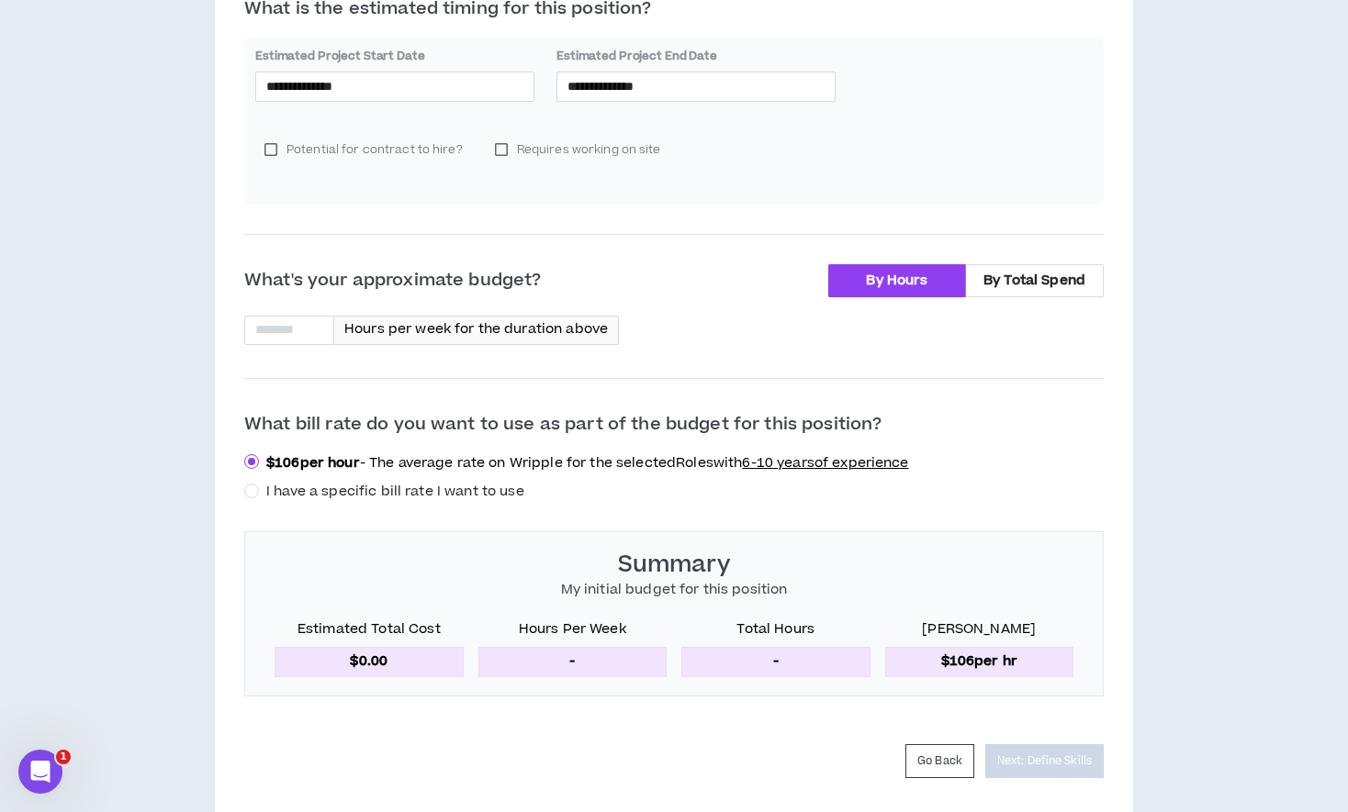
scroll to position [611, 0]
click at [271, 316] on input at bounding box center [289, 330] width 88 height 28
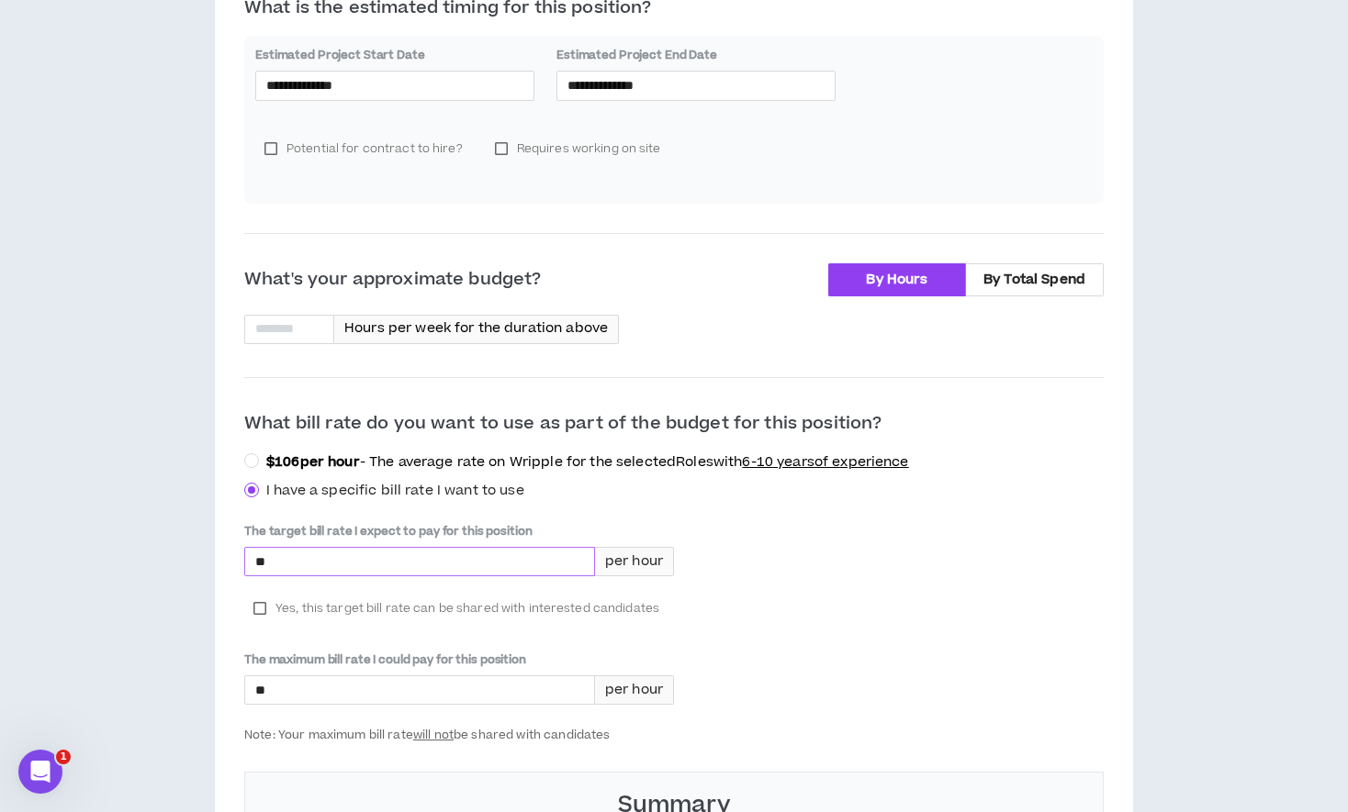
click at [307, 553] on input "*" at bounding box center [419, 562] width 349 height 28
type input "****"
click at [266, 595] on label "Yes, this target bill rate can be shared with interested candidates" at bounding box center [456, 609] width 424 height 28
click at [274, 681] on input "*" at bounding box center [419, 691] width 349 height 28
type input "*****"
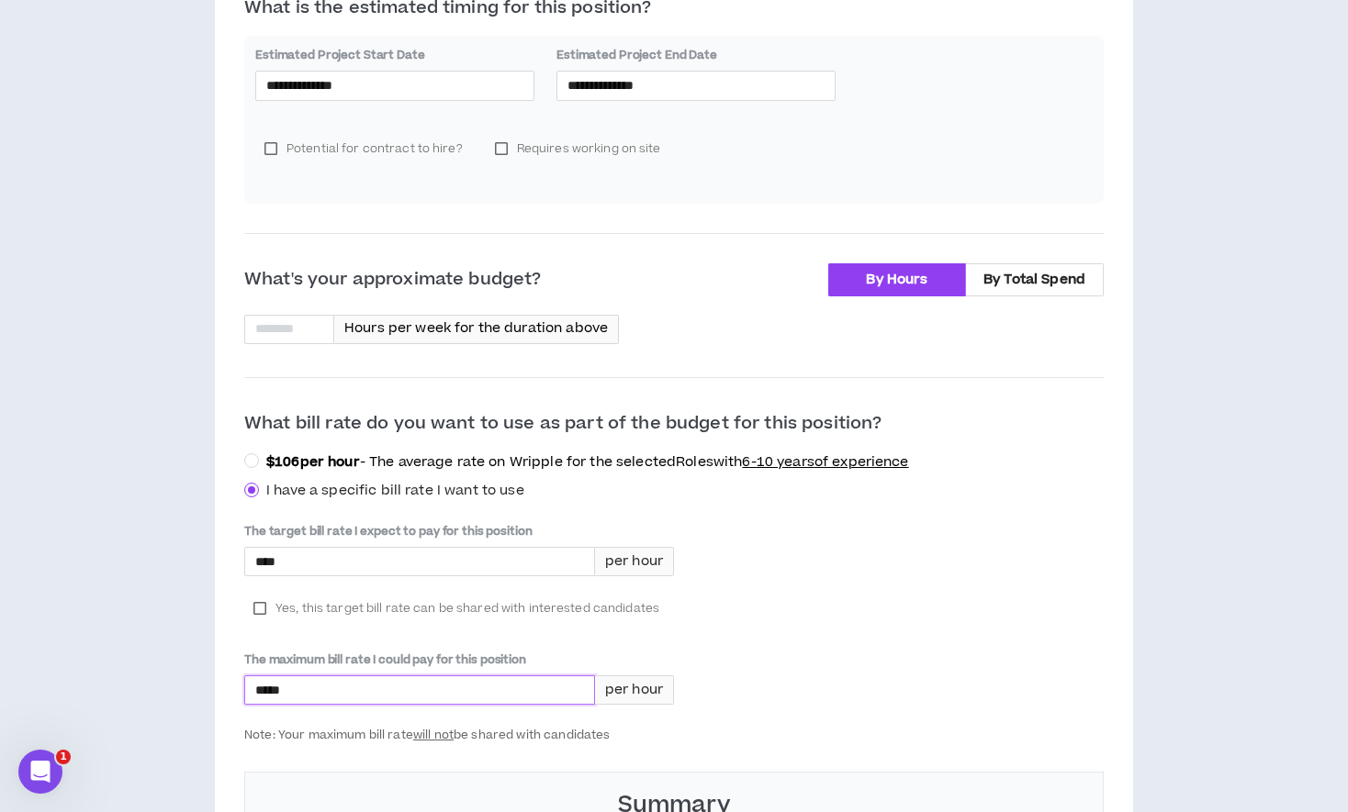
click at [975, 552] on div "The target bill rate I expect to pay for this position **** per hour Yes, this …" at bounding box center [673, 632] width 859 height 219
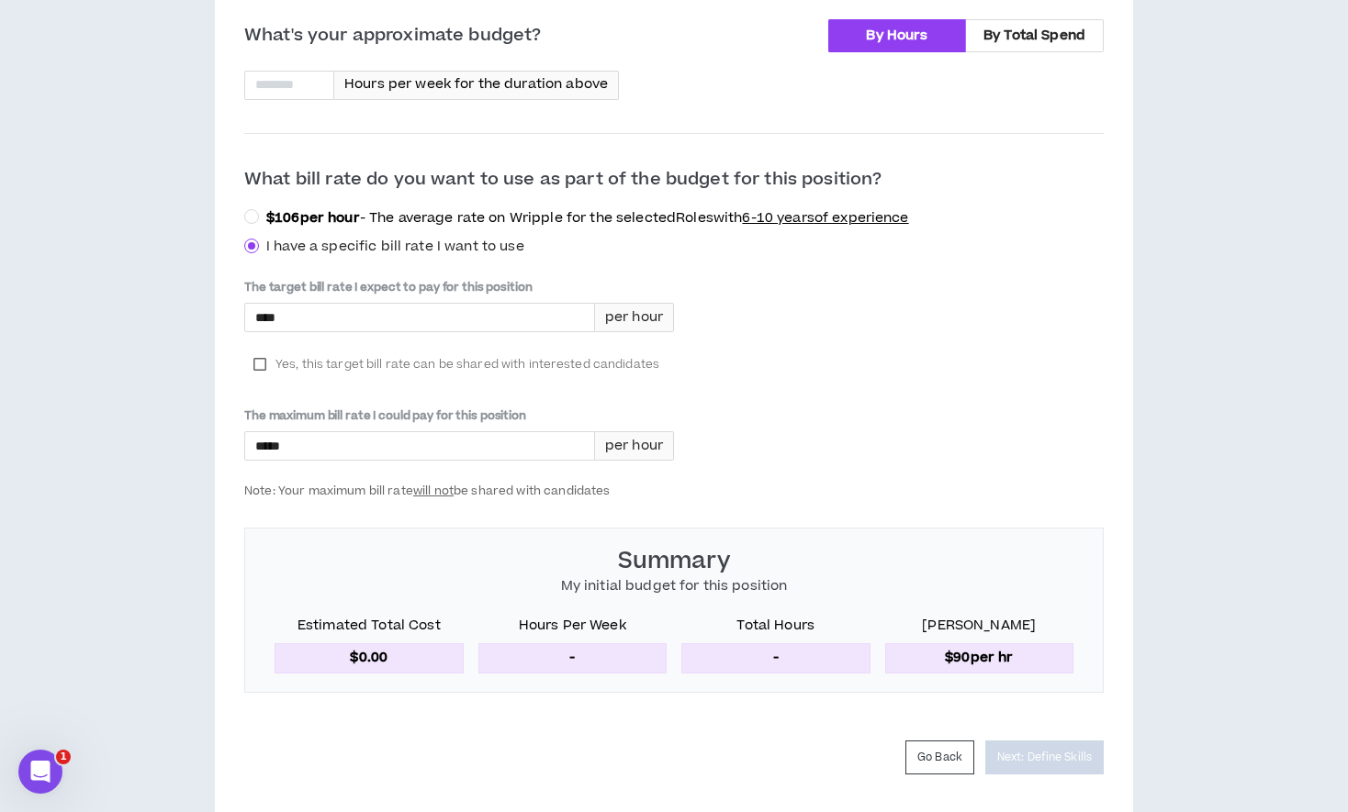
scroll to position [889, 0]
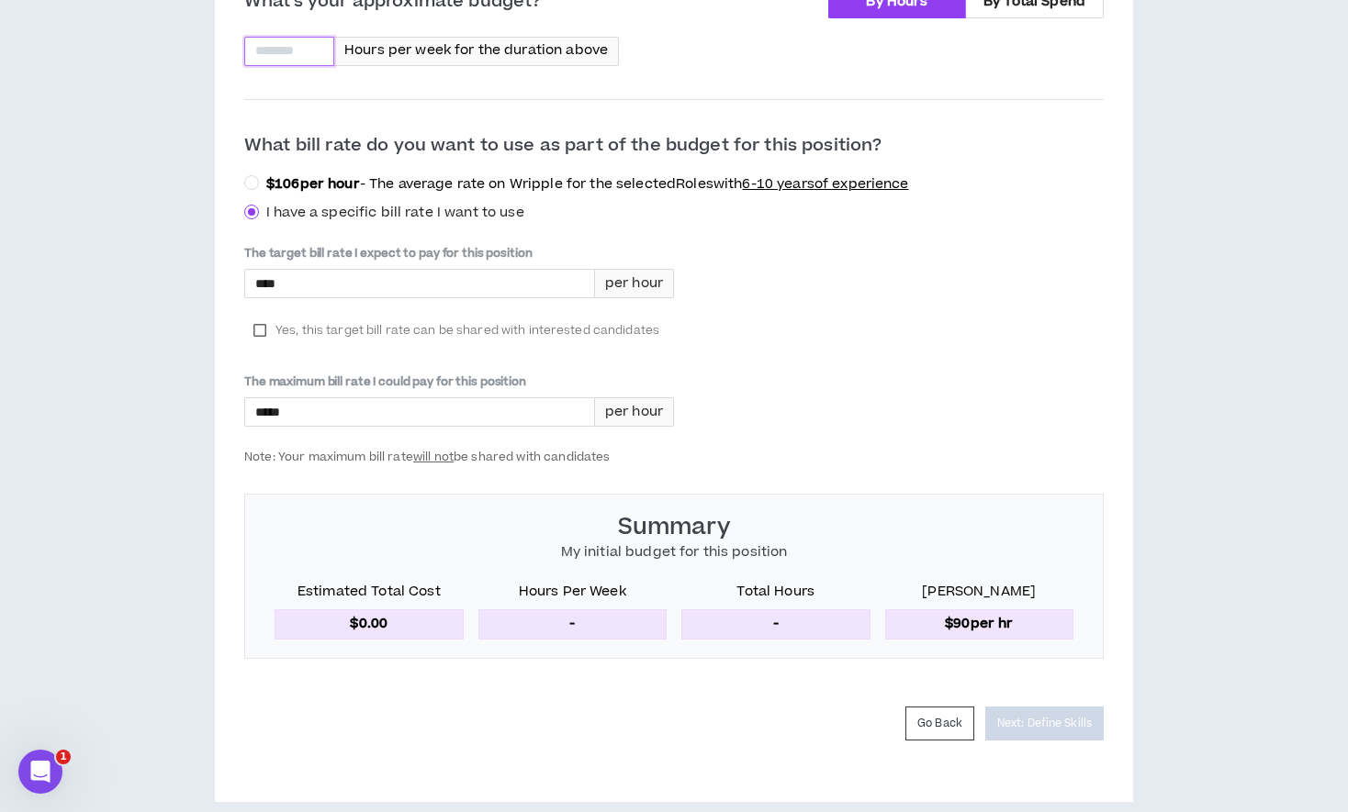
click at [308, 38] on input at bounding box center [289, 52] width 88 height 28
type input "*"
type input "**"
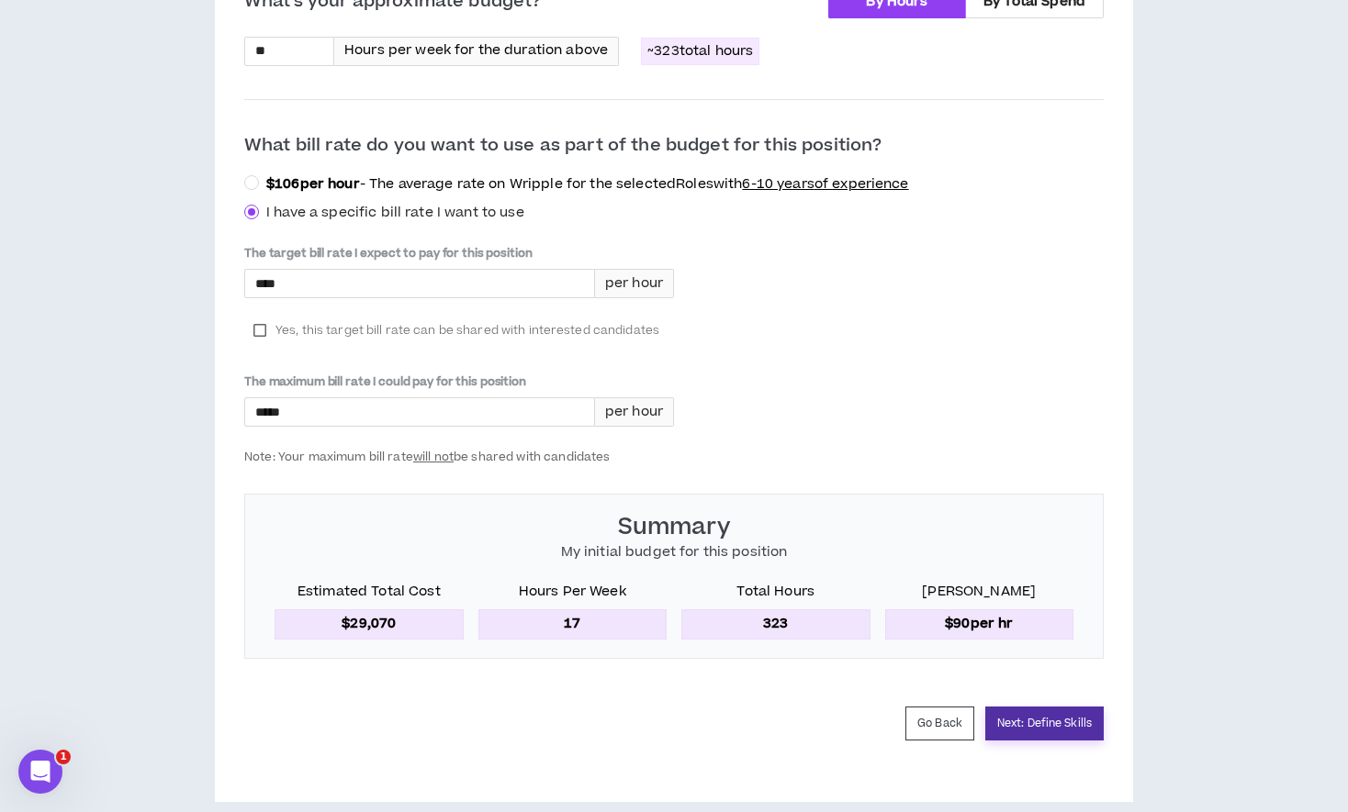
click at [1023, 707] on button "Next: Define Skills" at bounding box center [1044, 724] width 118 height 34
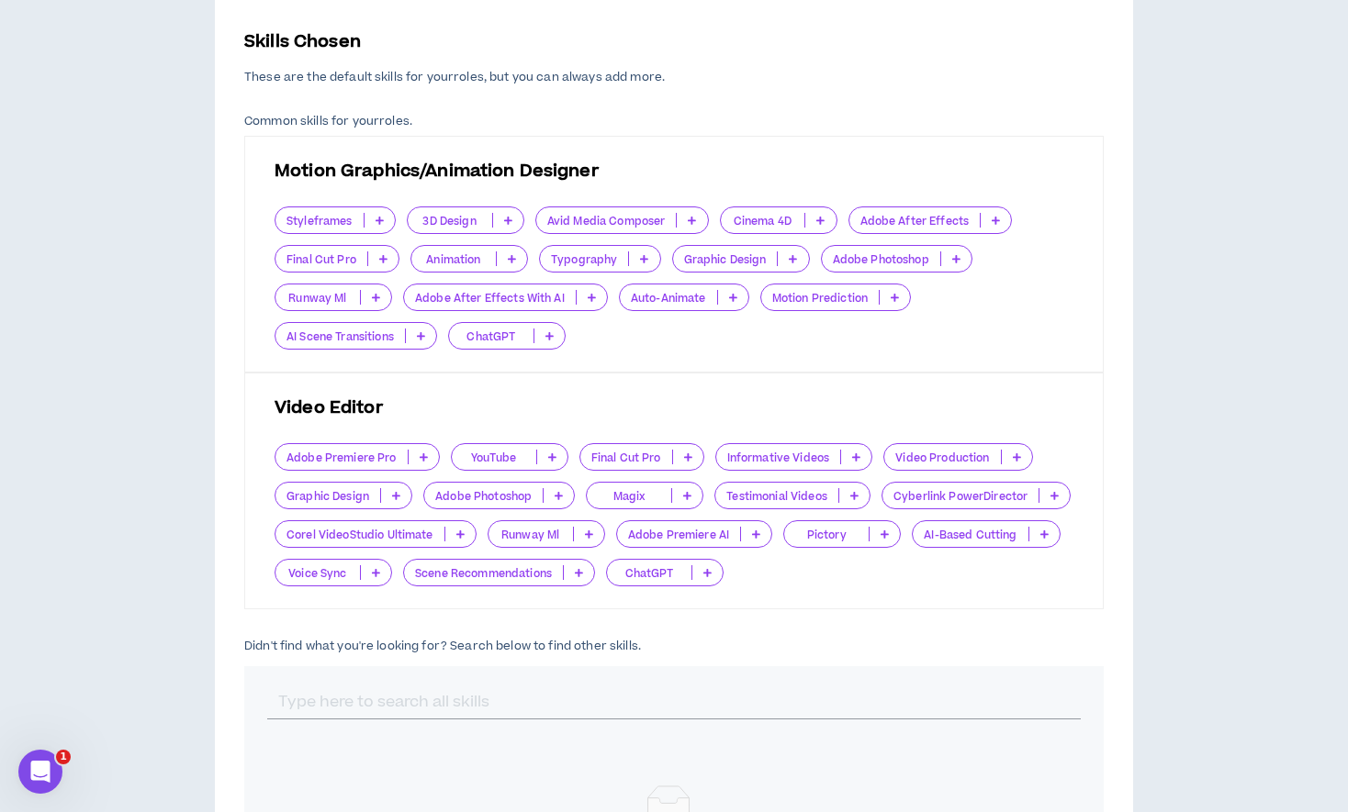
scroll to position [420, 0]
click at [993, 226] on div "Adobe After Effects" at bounding box center [930, 219] width 164 height 28
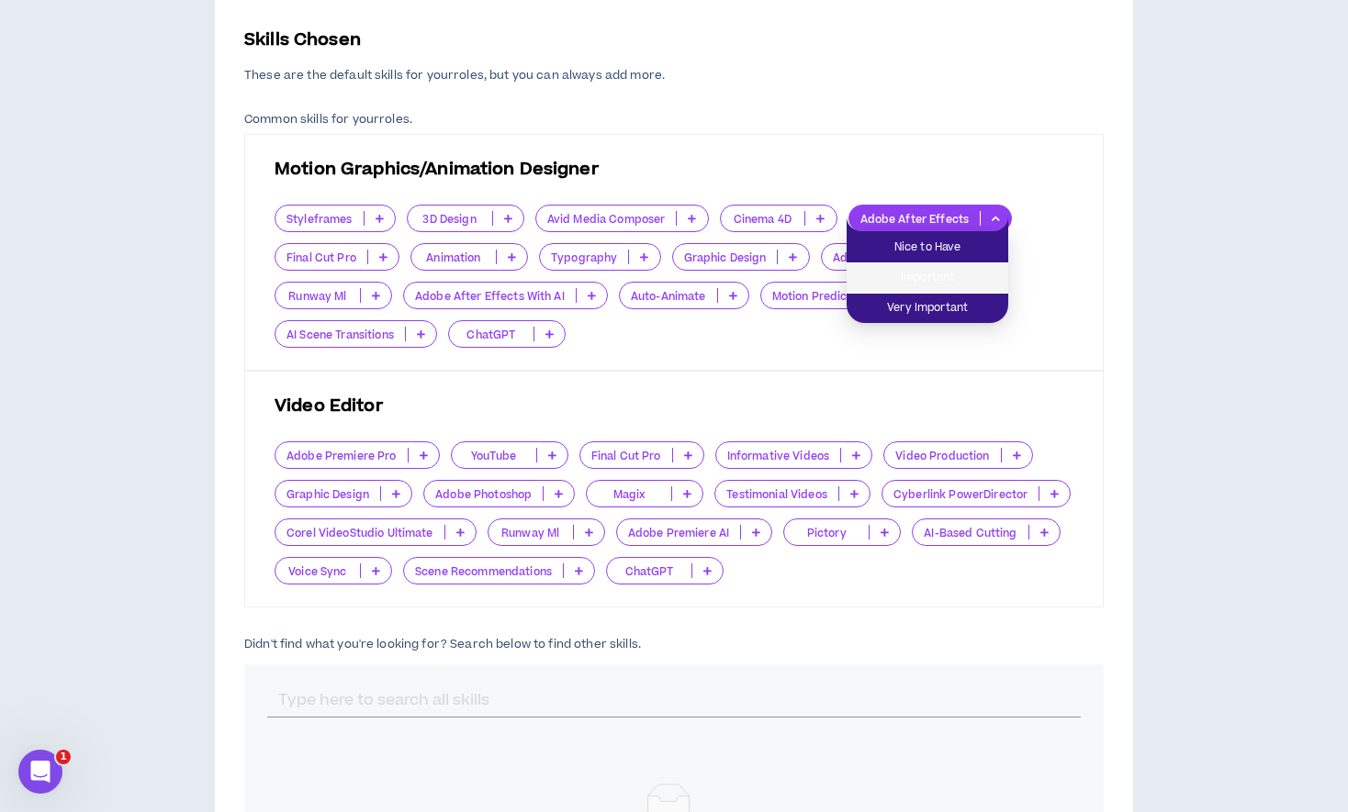
click at [946, 282] on span "Important" at bounding box center [927, 278] width 140 height 20
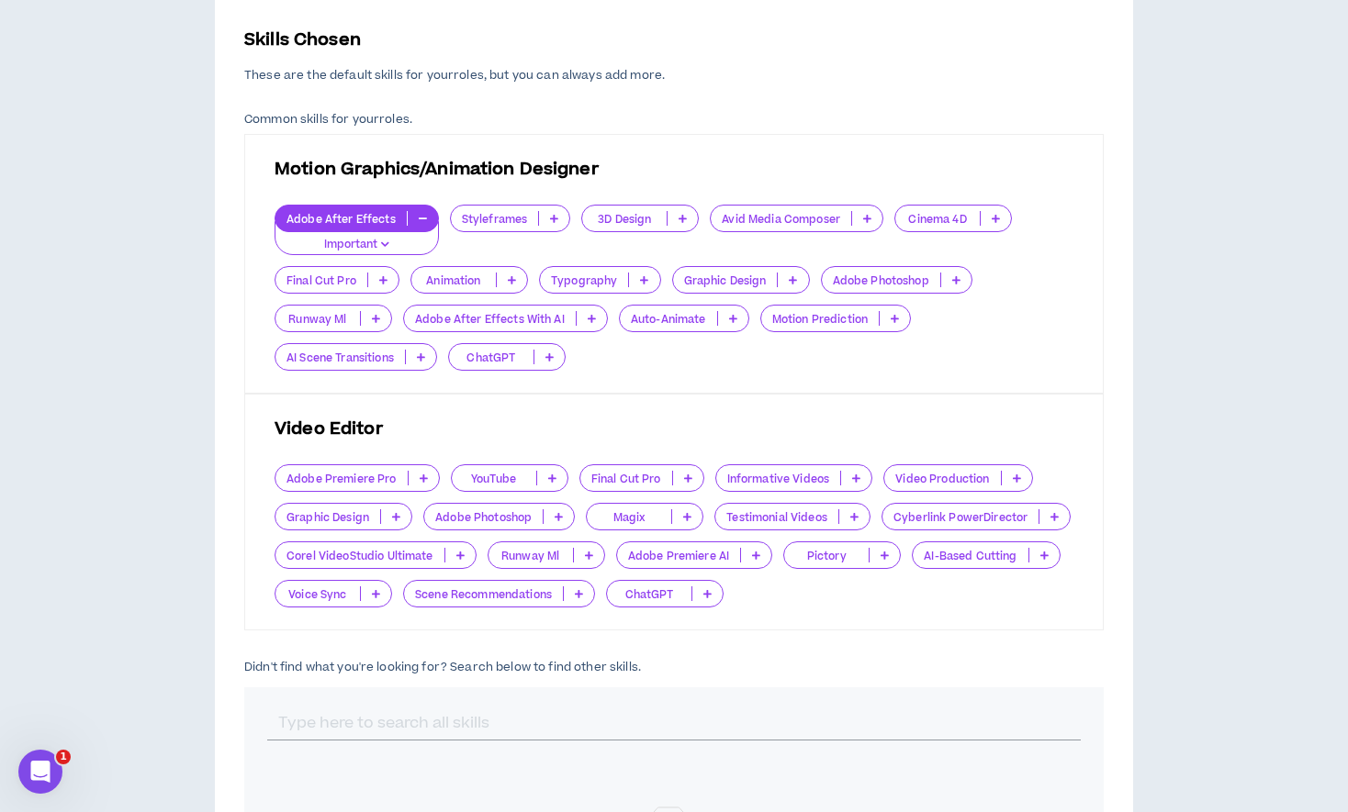
click at [384, 276] on icon at bounding box center [383, 279] width 8 height 9
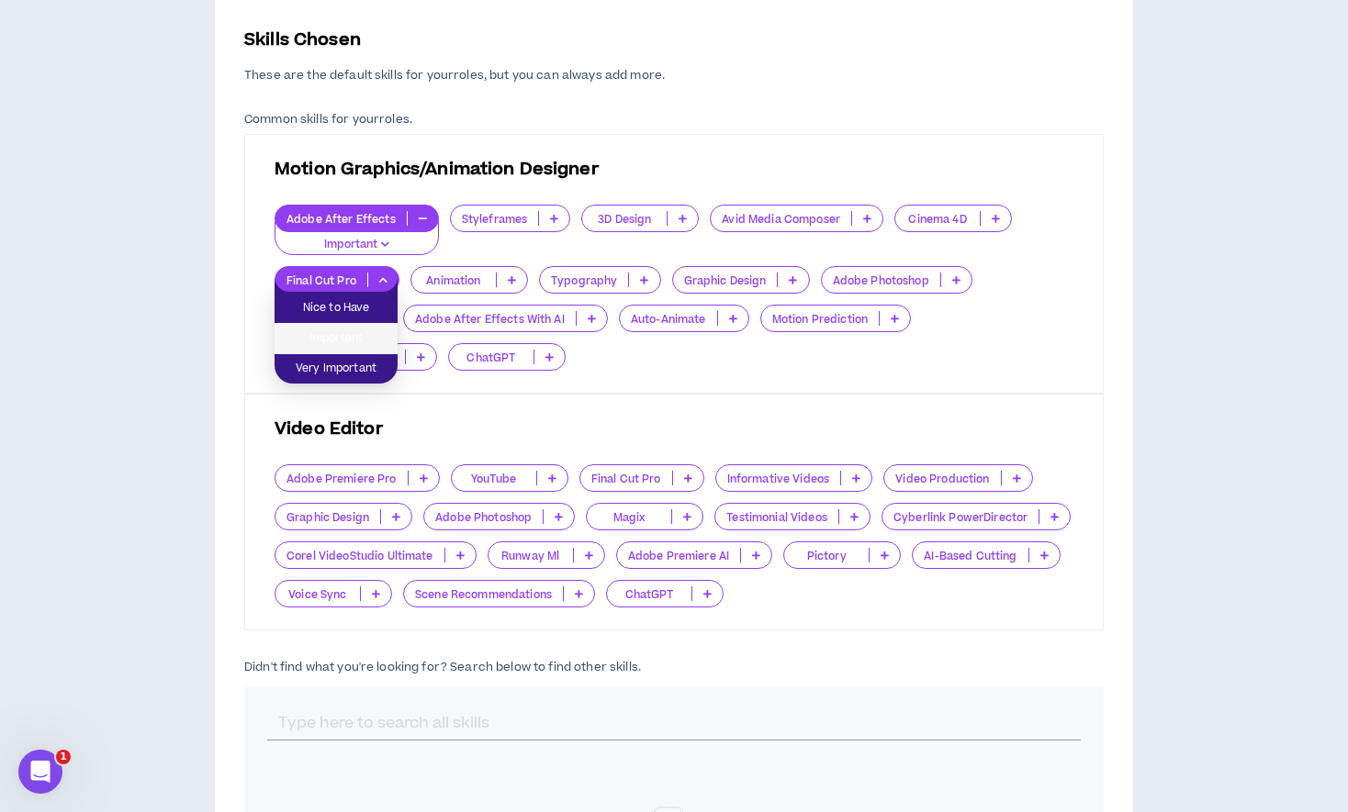
click at [365, 338] on span "Important" at bounding box center [335, 339] width 101 height 20
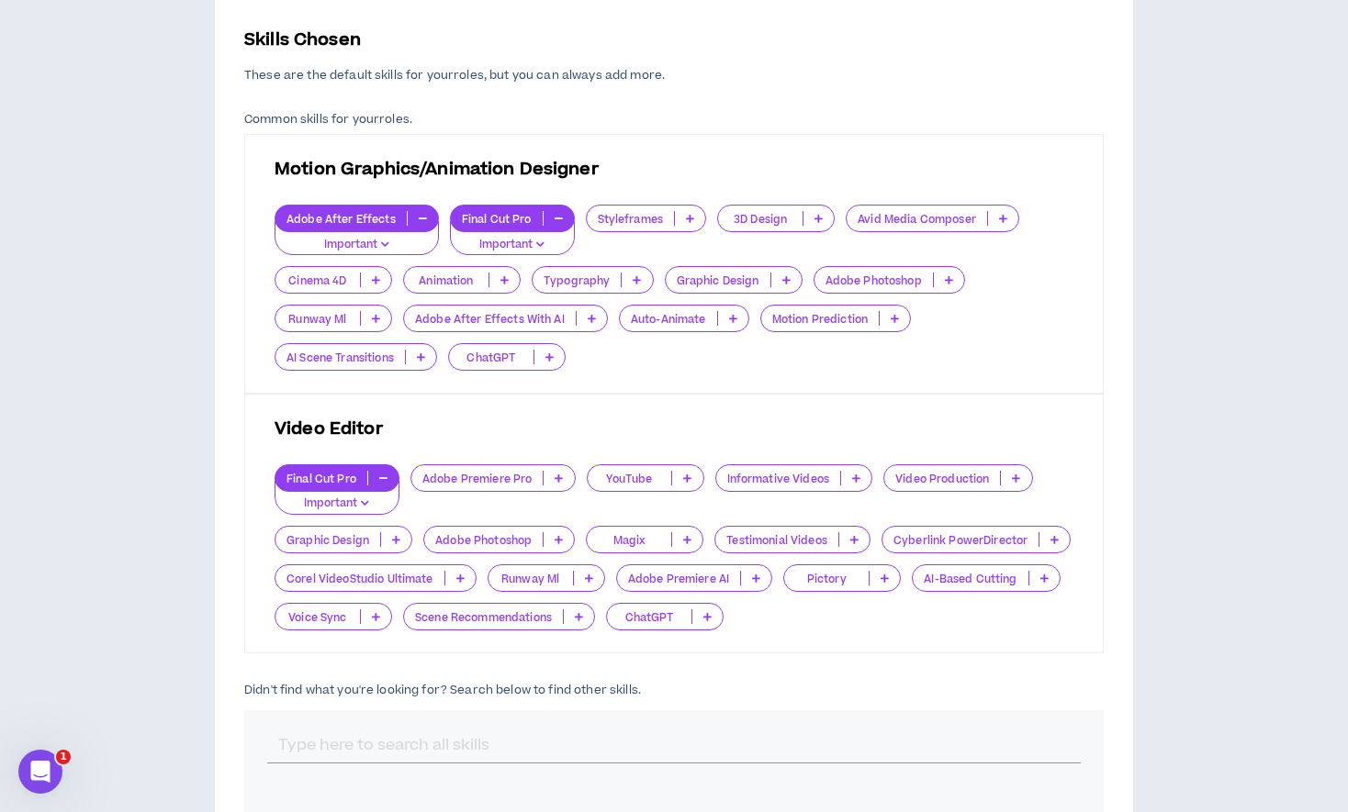
click at [507, 285] on p at bounding box center [504, 280] width 30 height 15
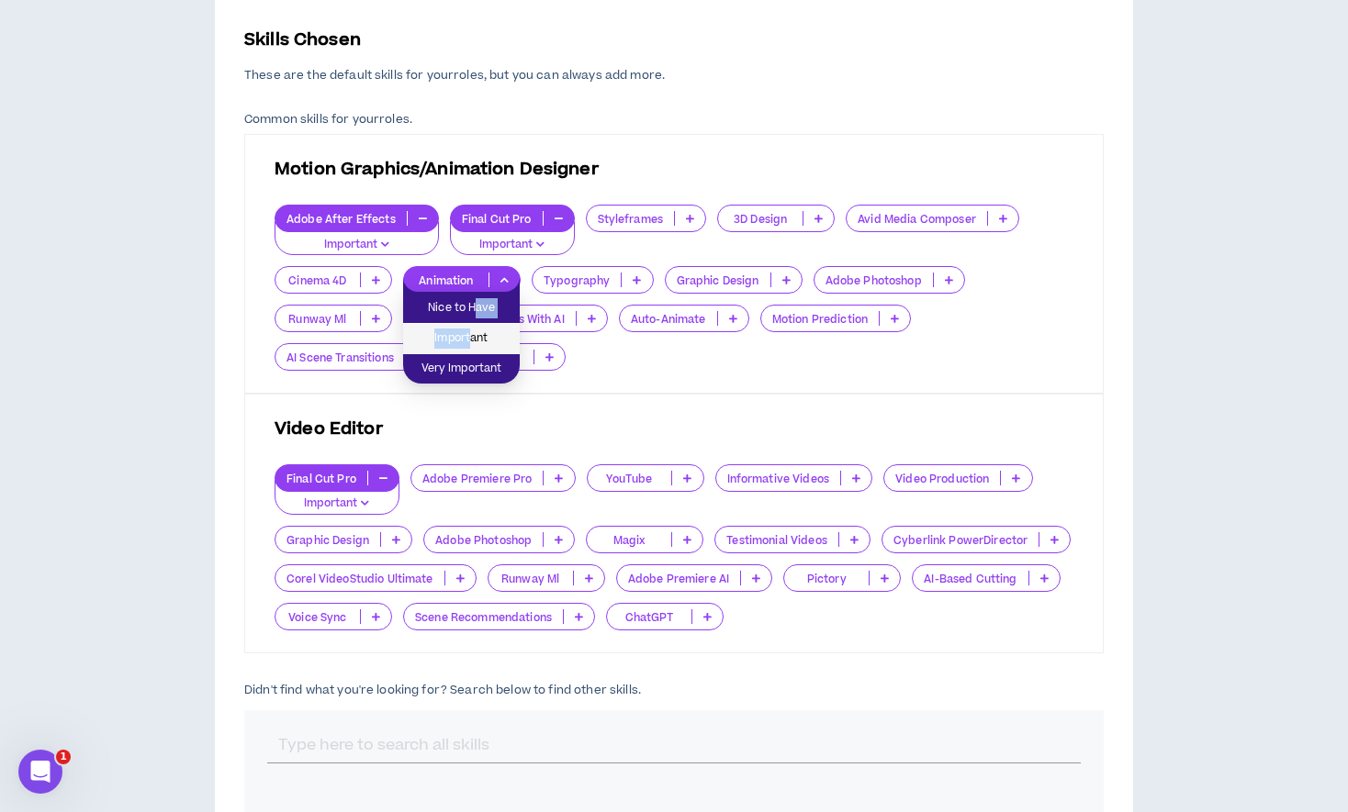
drag, startPoint x: 472, startPoint y: 321, endPoint x: 472, endPoint y: 331, distance: 10.1
click at [472, 331] on ul "Nice to Have Important Very Important" at bounding box center [461, 338] width 117 height 92
click at [455, 345] on span "Important" at bounding box center [461, 339] width 95 height 20
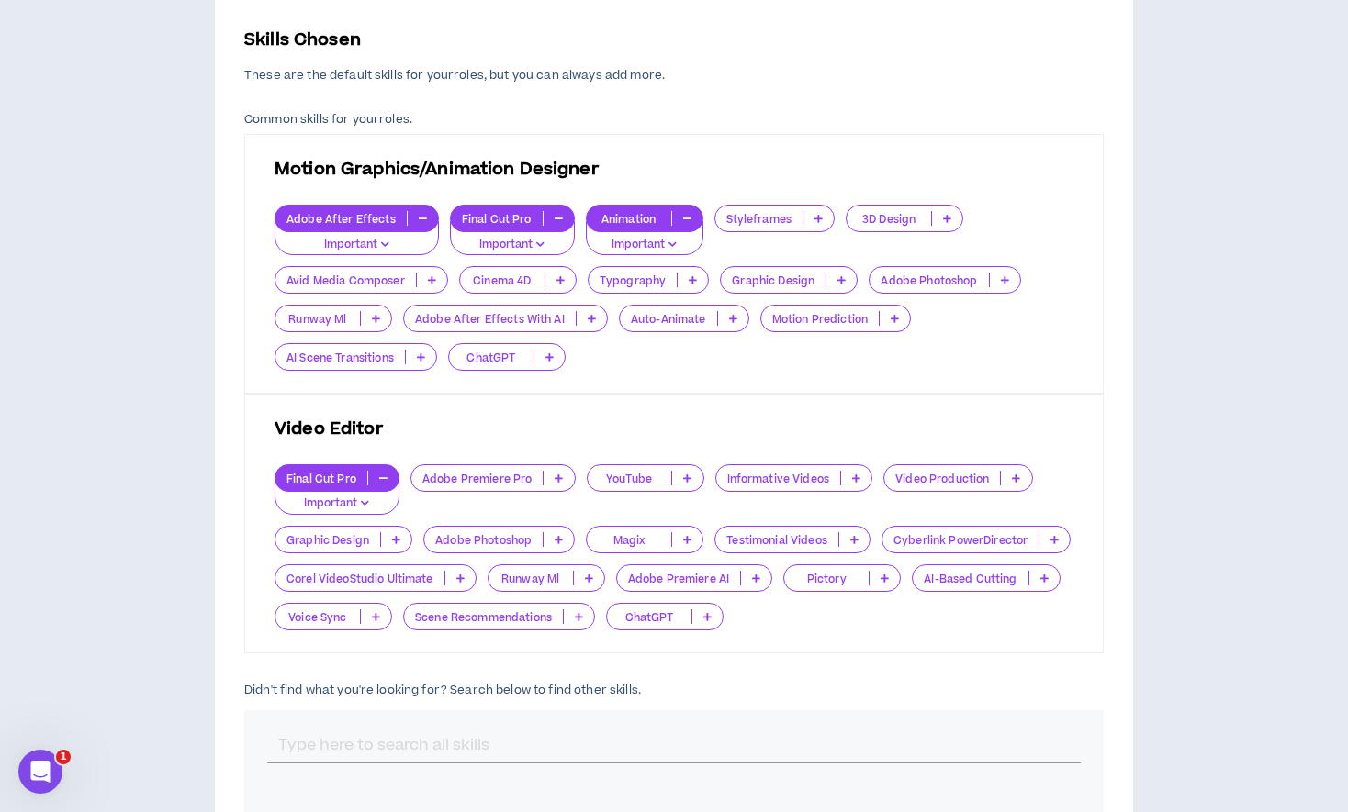
click at [1017, 476] on p at bounding box center [1016, 478] width 30 height 15
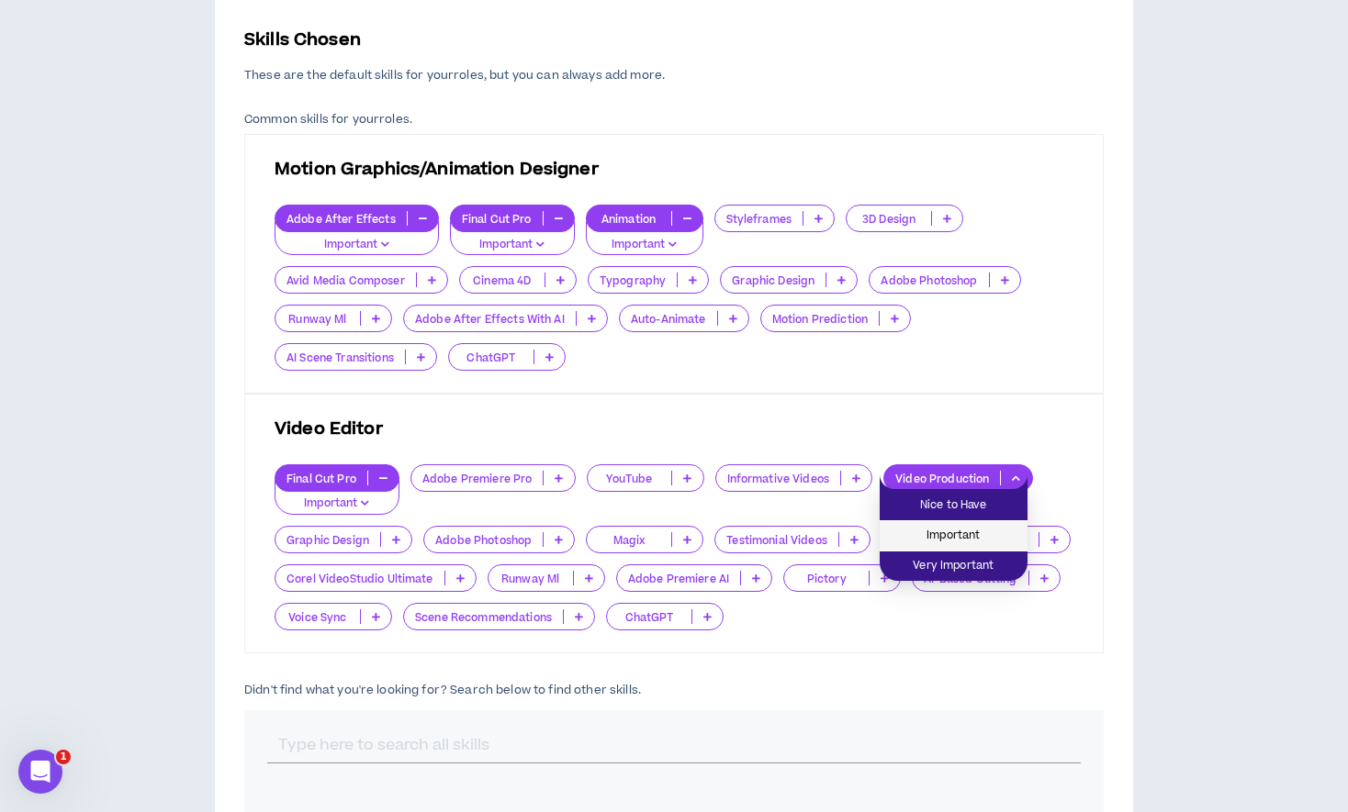
click at [955, 535] on span "Important" at bounding box center [953, 536] width 126 height 20
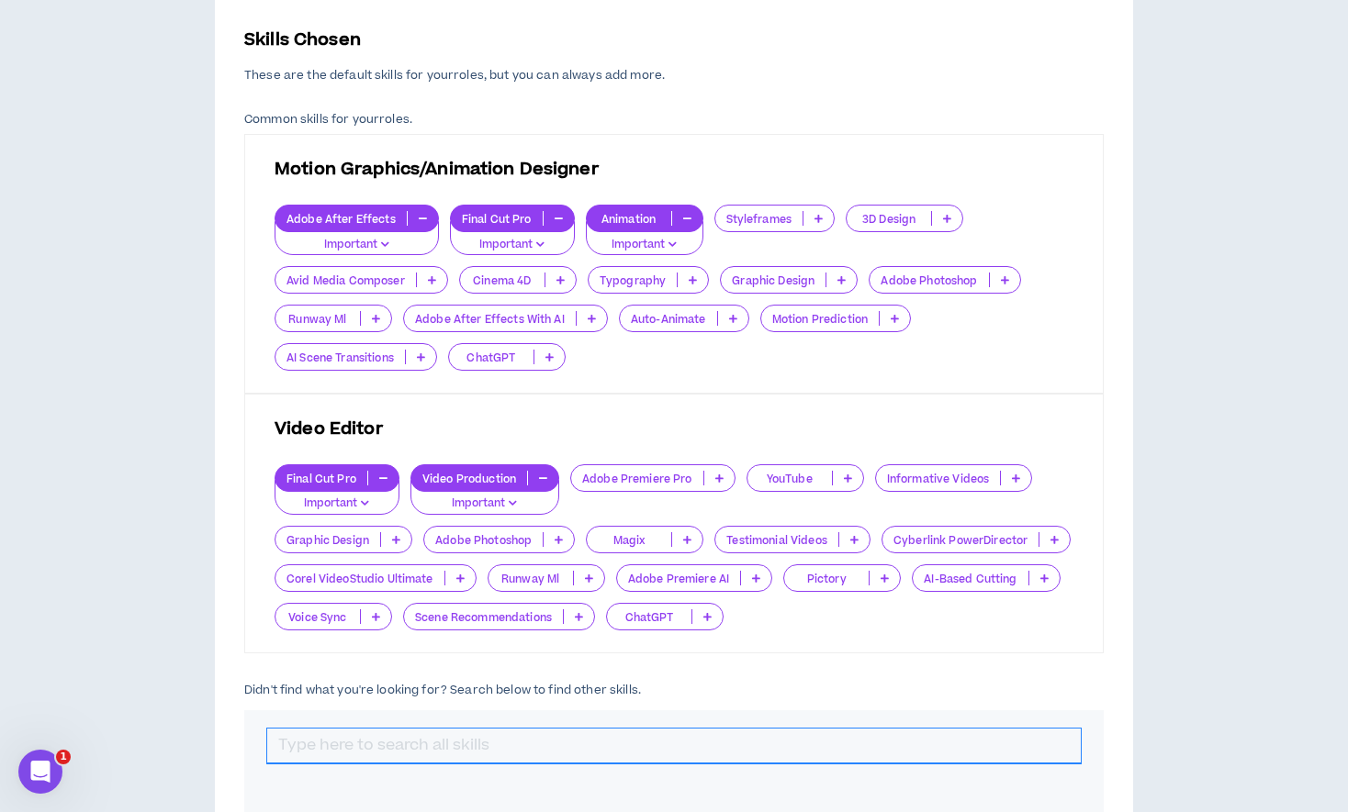
click at [470, 748] on input "text" at bounding box center [673, 746] width 813 height 35
type input "S"
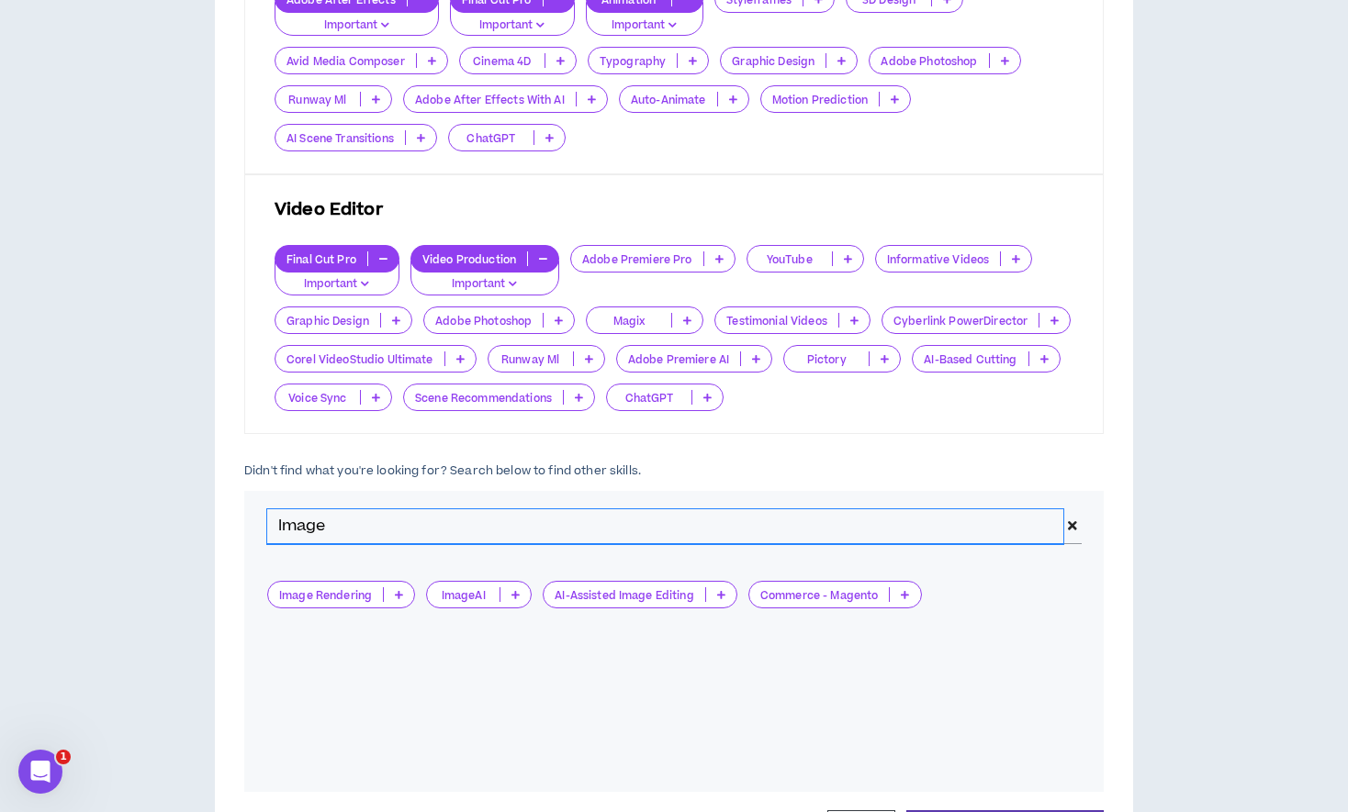
scroll to position [654, 0]
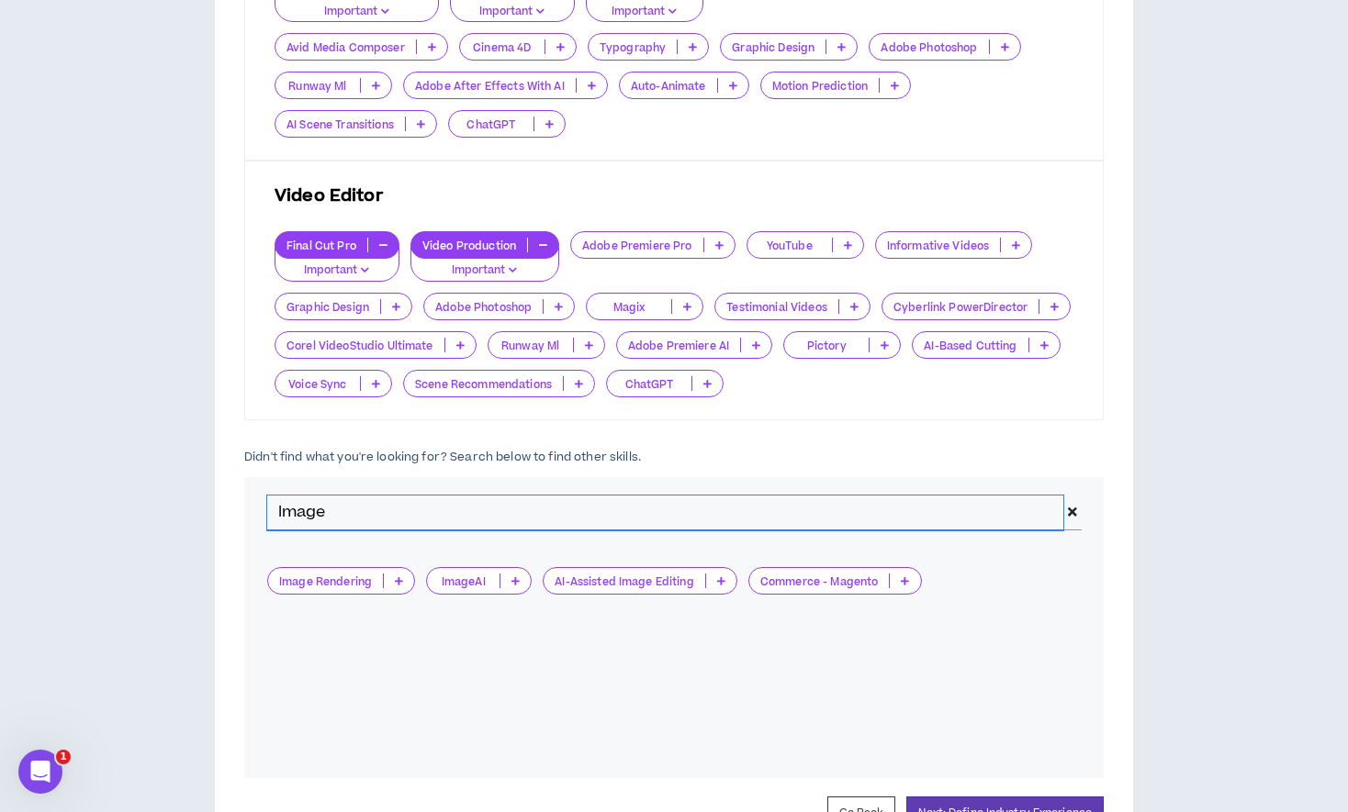
drag, startPoint x: 331, startPoint y: 512, endPoint x: 256, endPoint y: 502, distance: 75.9
click at [256, 504] on div "Image" at bounding box center [673, 513] width 859 height 72
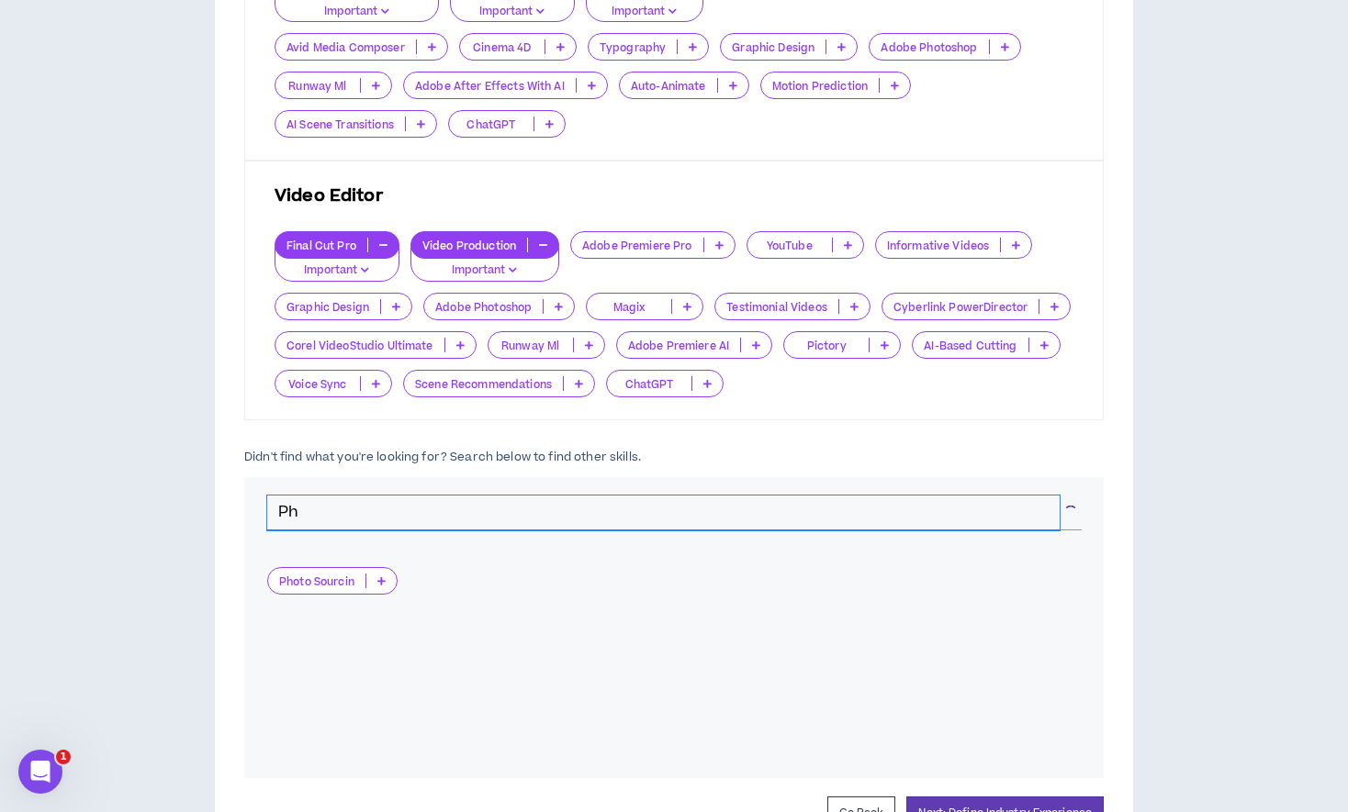
type input "P"
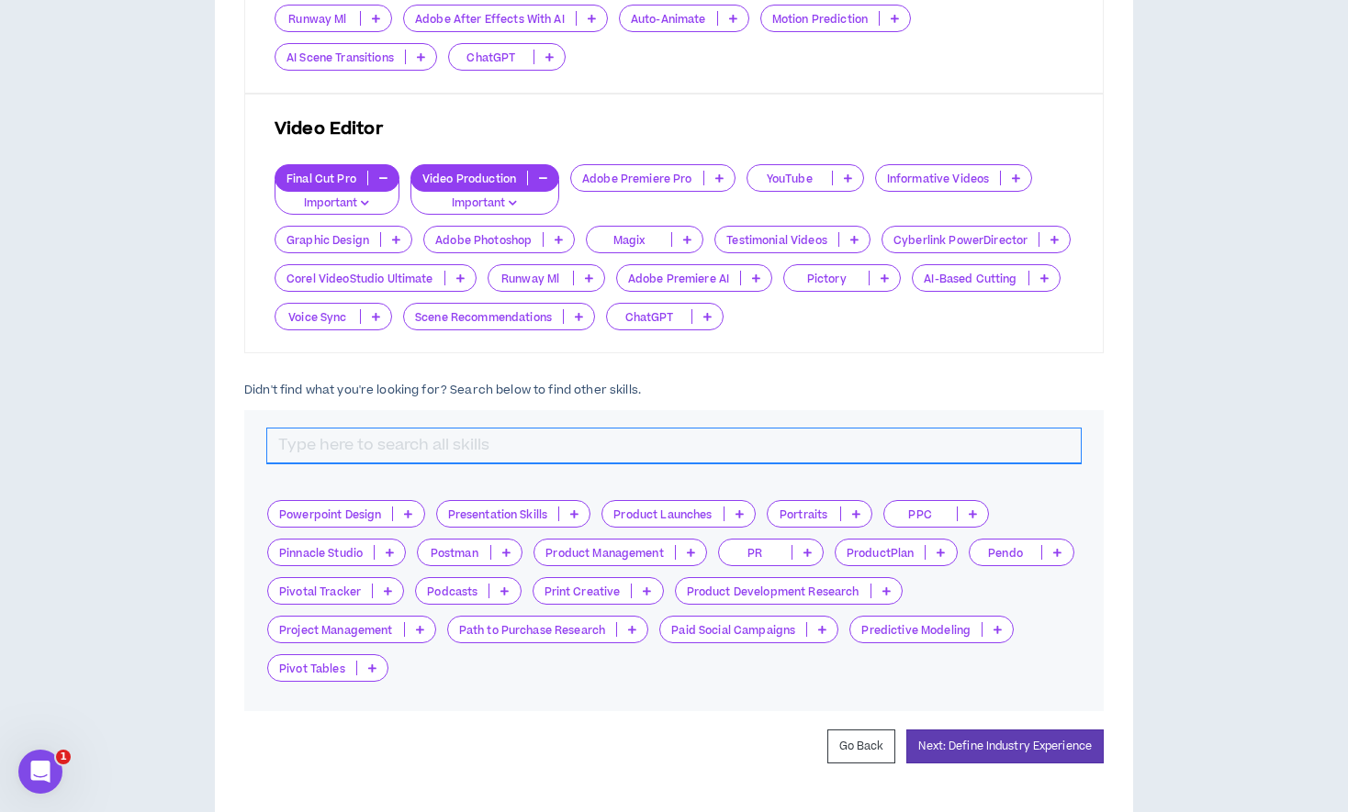
scroll to position [762, 0]
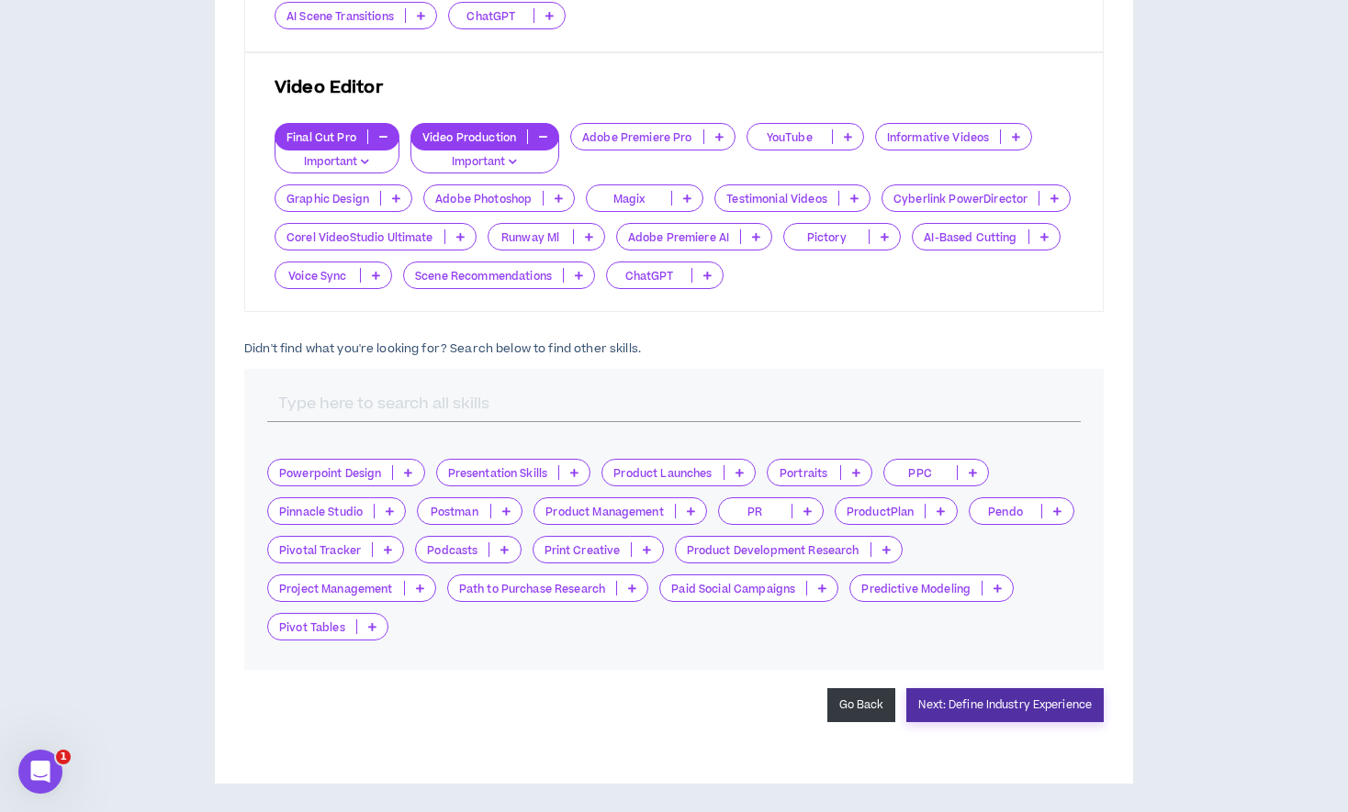
click at [936, 709] on button "Next: Define Industry Experience" at bounding box center [1004, 705] width 197 height 34
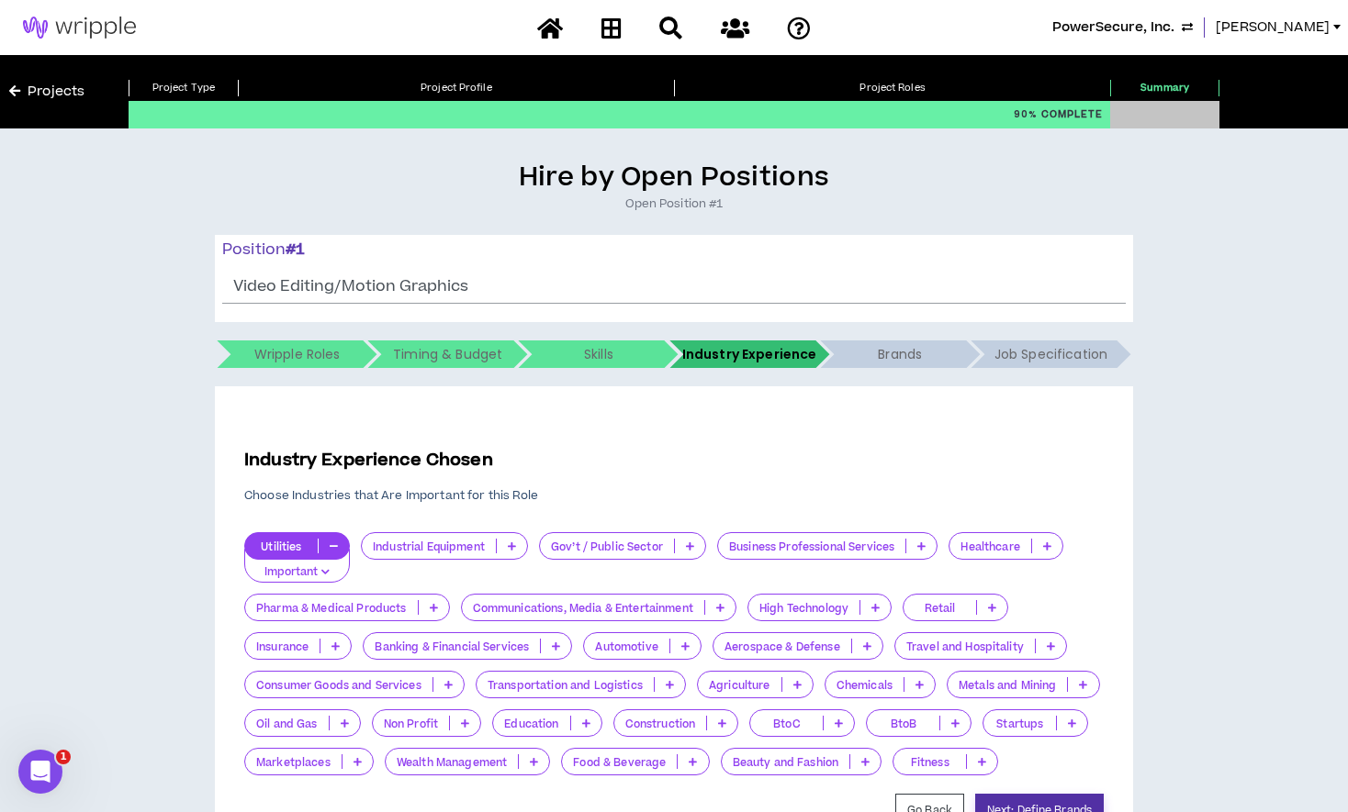
click at [1015, 809] on button "Next: Define Brands" at bounding box center [1039, 811] width 129 height 34
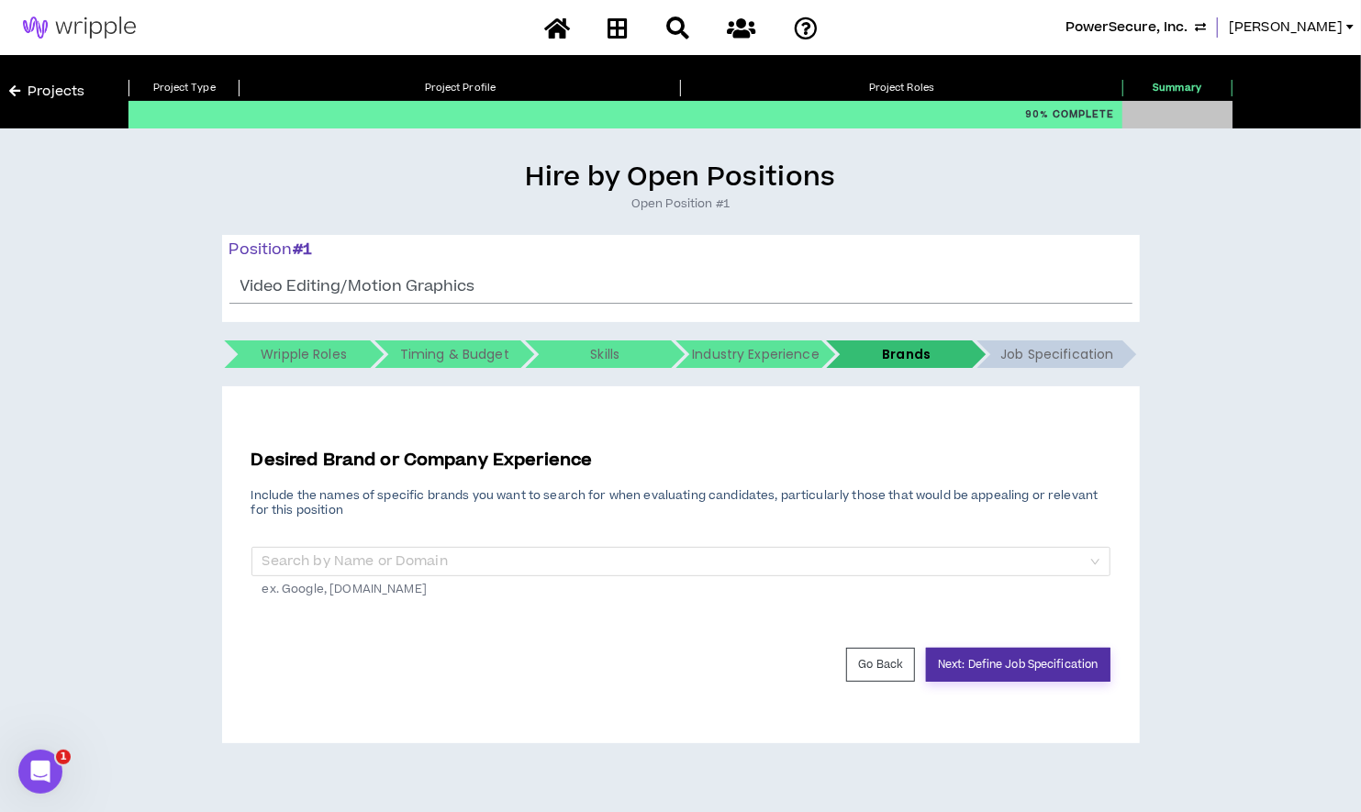
click at [991, 662] on button "Next: Define Job Specification" at bounding box center [1018, 665] width 184 height 34
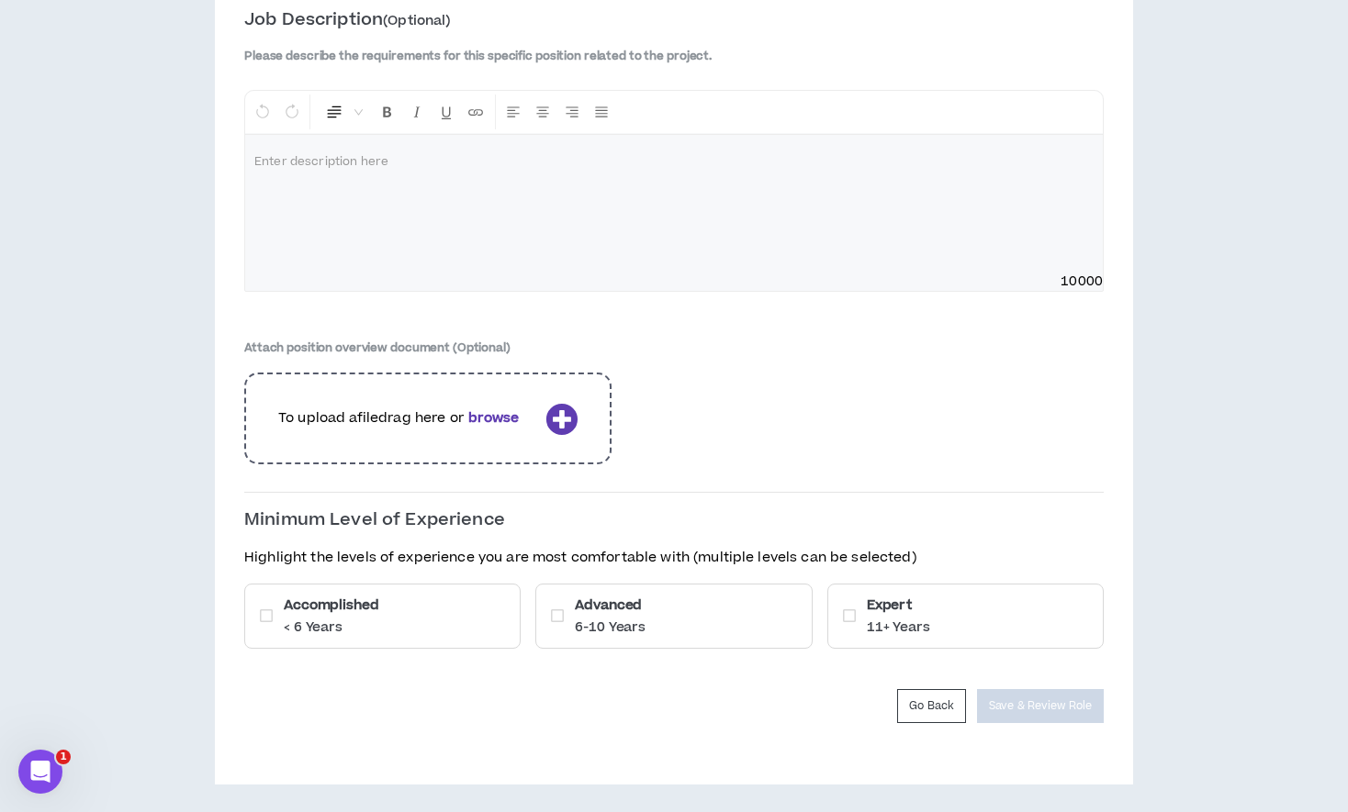
scroll to position [442, 0]
click at [680, 579] on div "Highlight the levels of experience you are most comfortable with (multiple leve…" at bounding box center [673, 608] width 859 height 122
click at [973, 636] on div "Expert 11+ Years" at bounding box center [965, 615] width 276 height 65
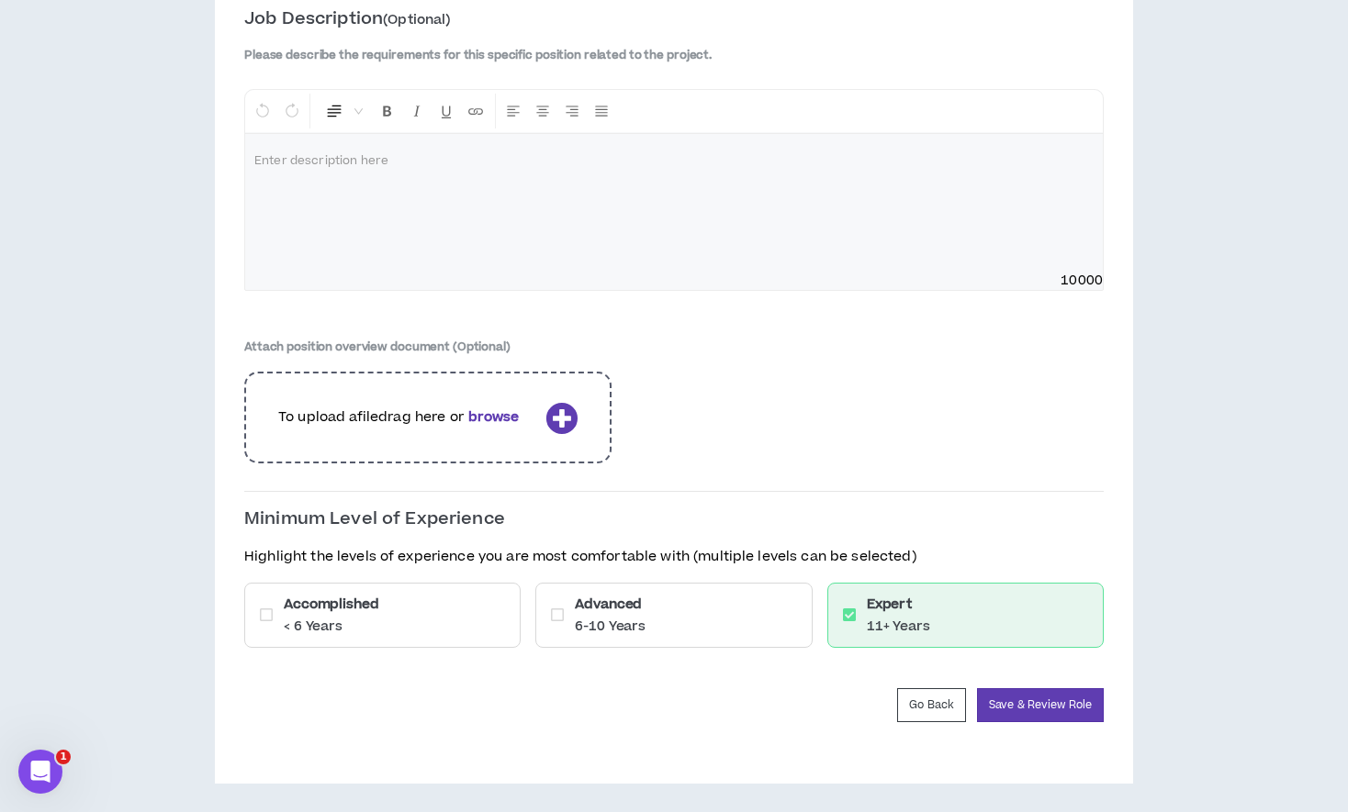
click at [732, 605] on div "Advanced 6-10 Years" at bounding box center [673, 615] width 276 height 65
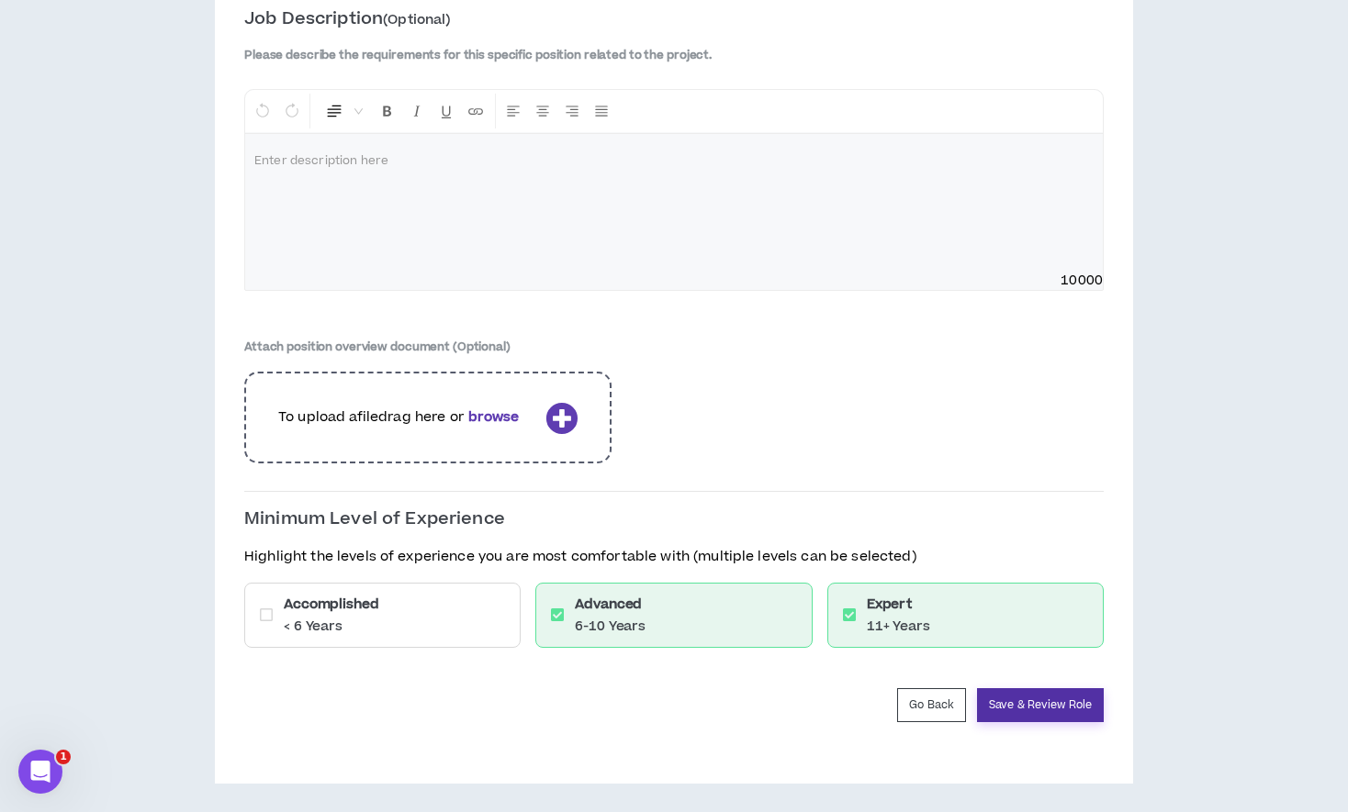
click at [1015, 700] on button "Save & Review Role" at bounding box center [1040, 705] width 127 height 34
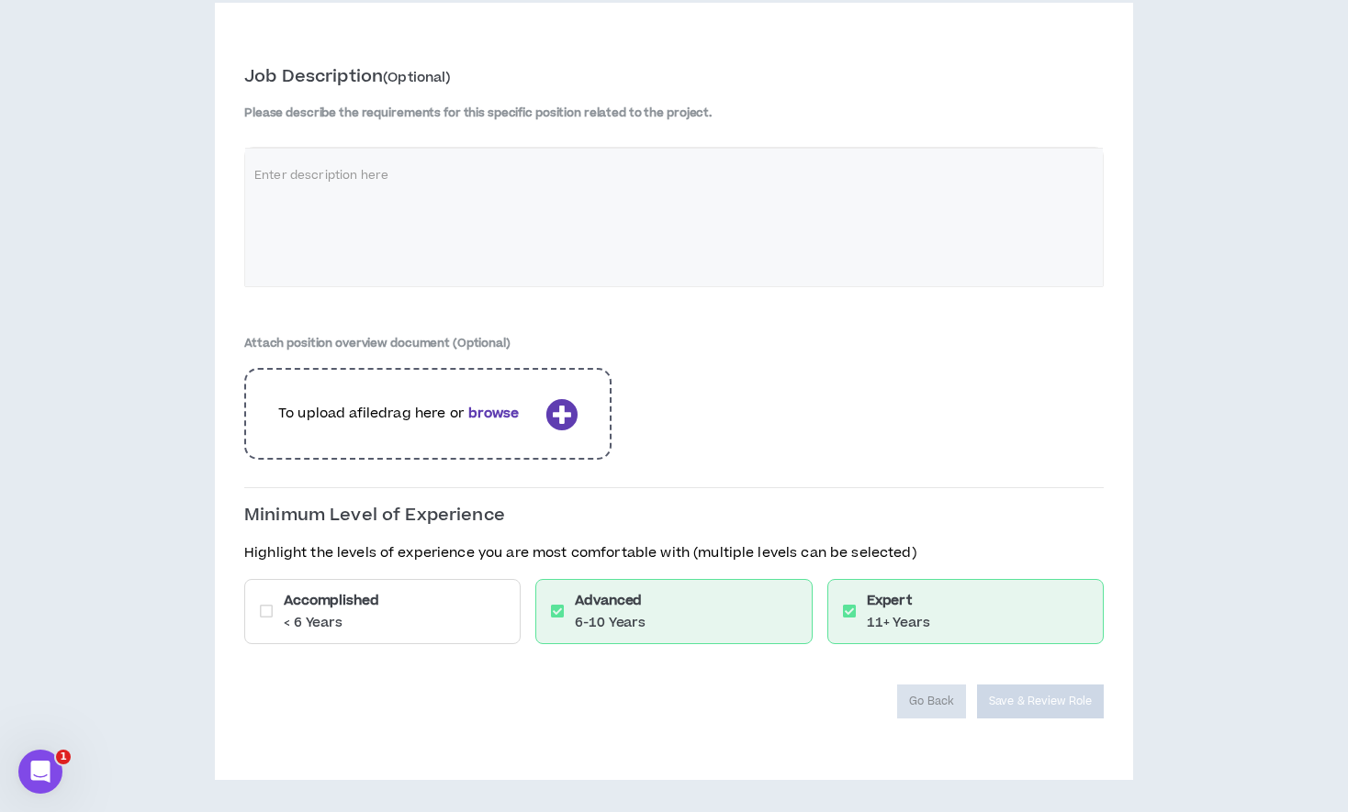
scroll to position [380, 0]
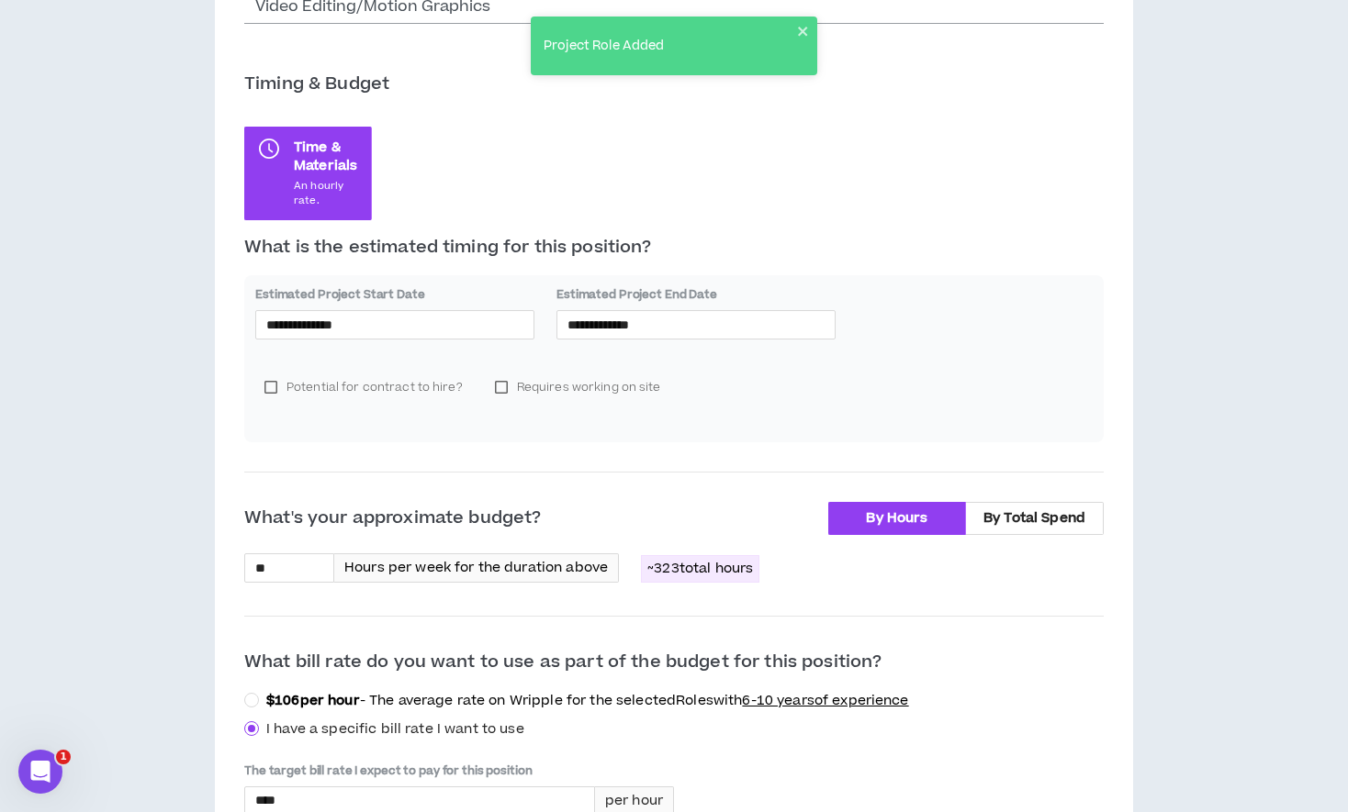
scroll to position [377, 0]
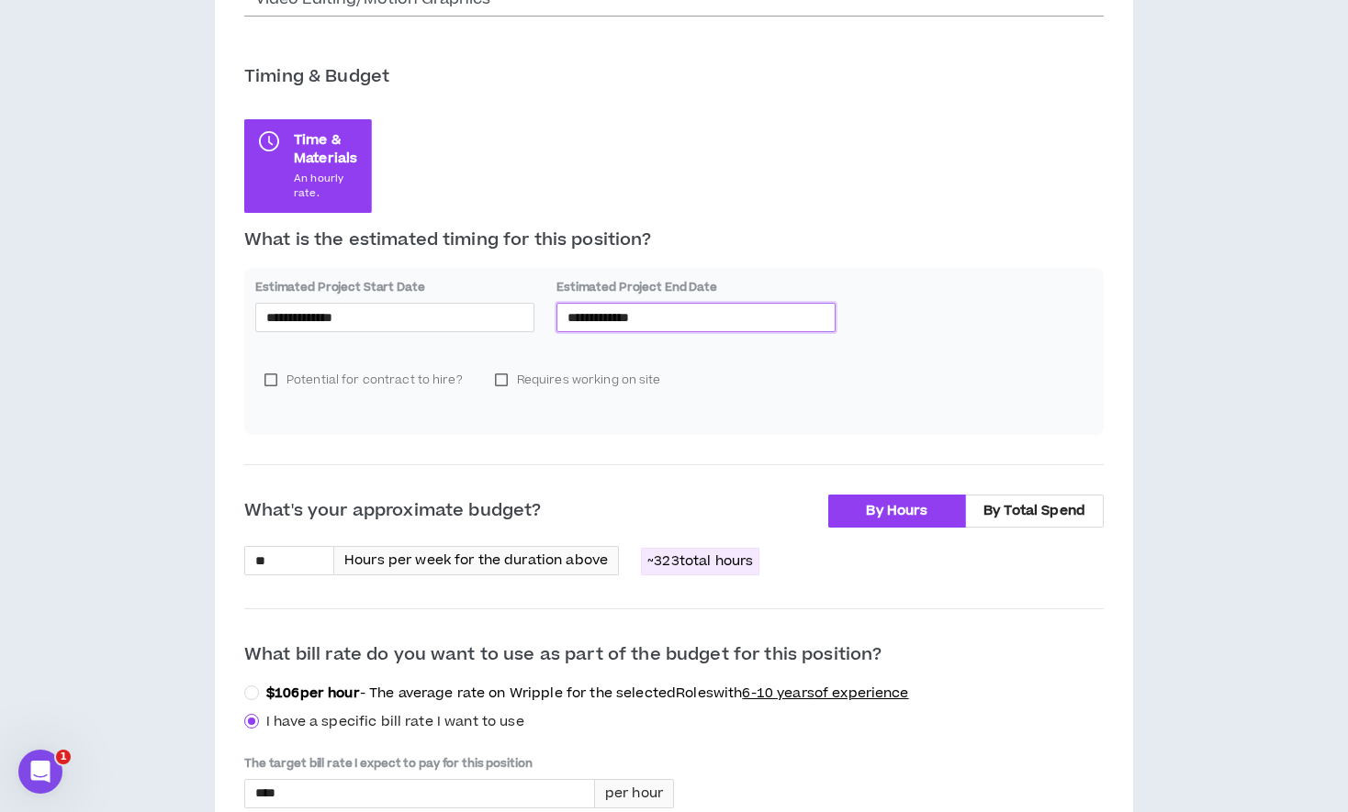
click at [735, 321] on input "**********" at bounding box center [695, 318] width 257 height 20
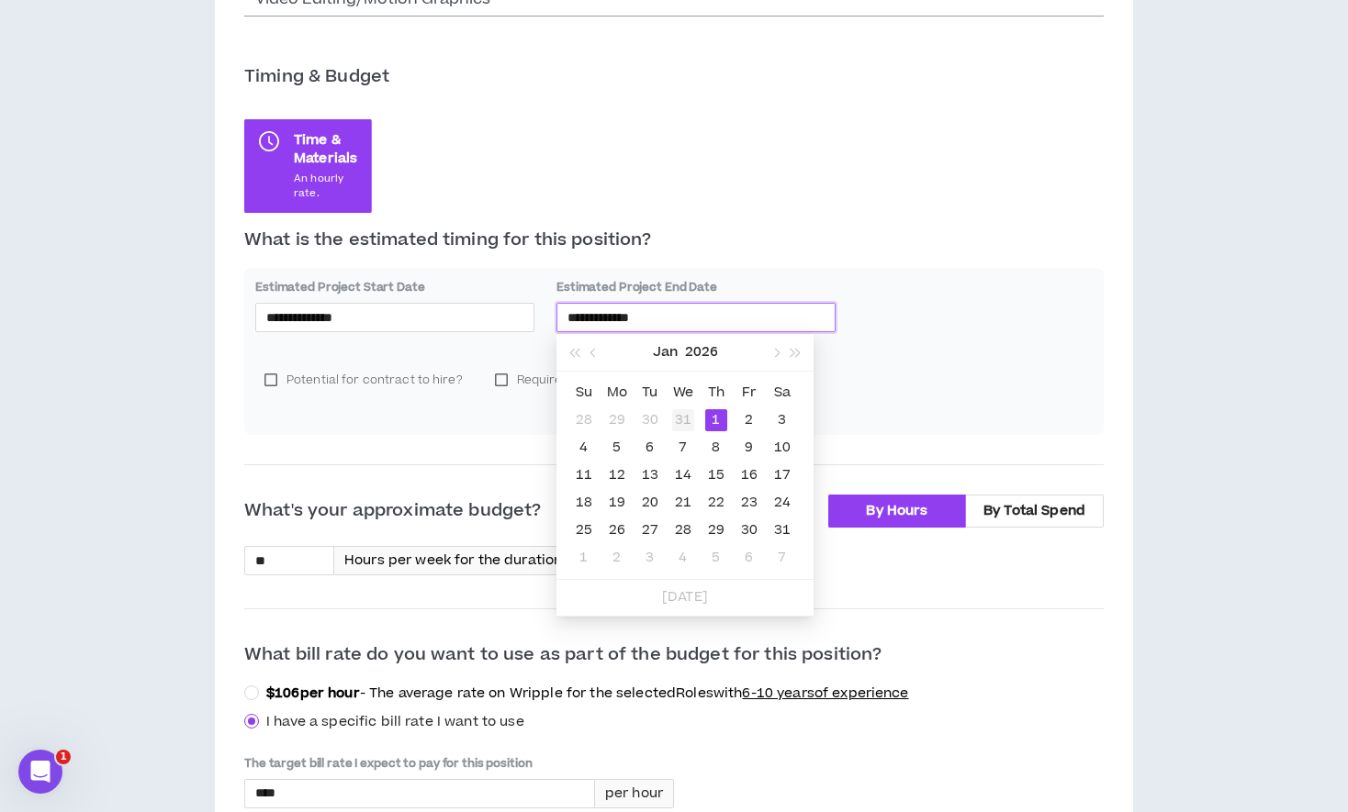
type input "**********"
click at [673, 420] on div "31" at bounding box center [683, 420] width 22 height 22
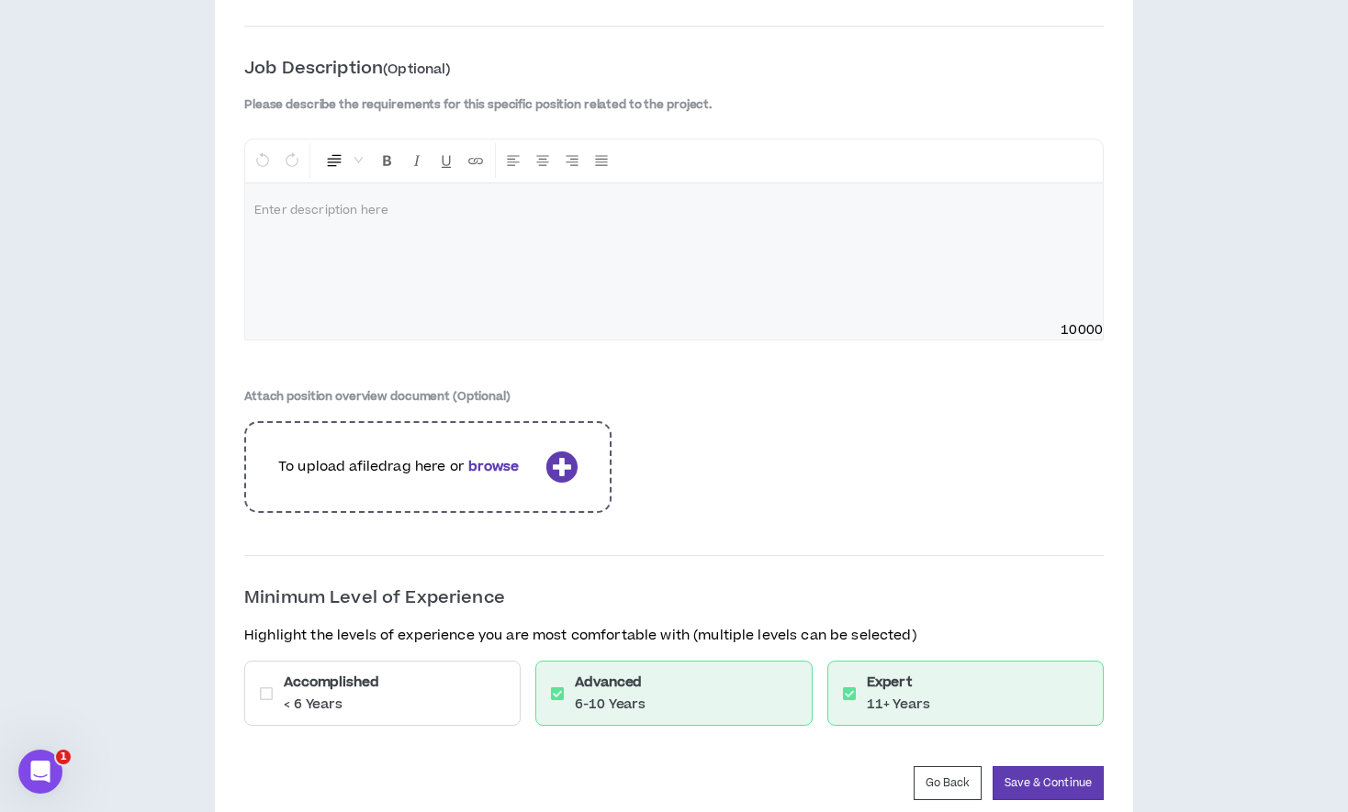
scroll to position [2299, 0]
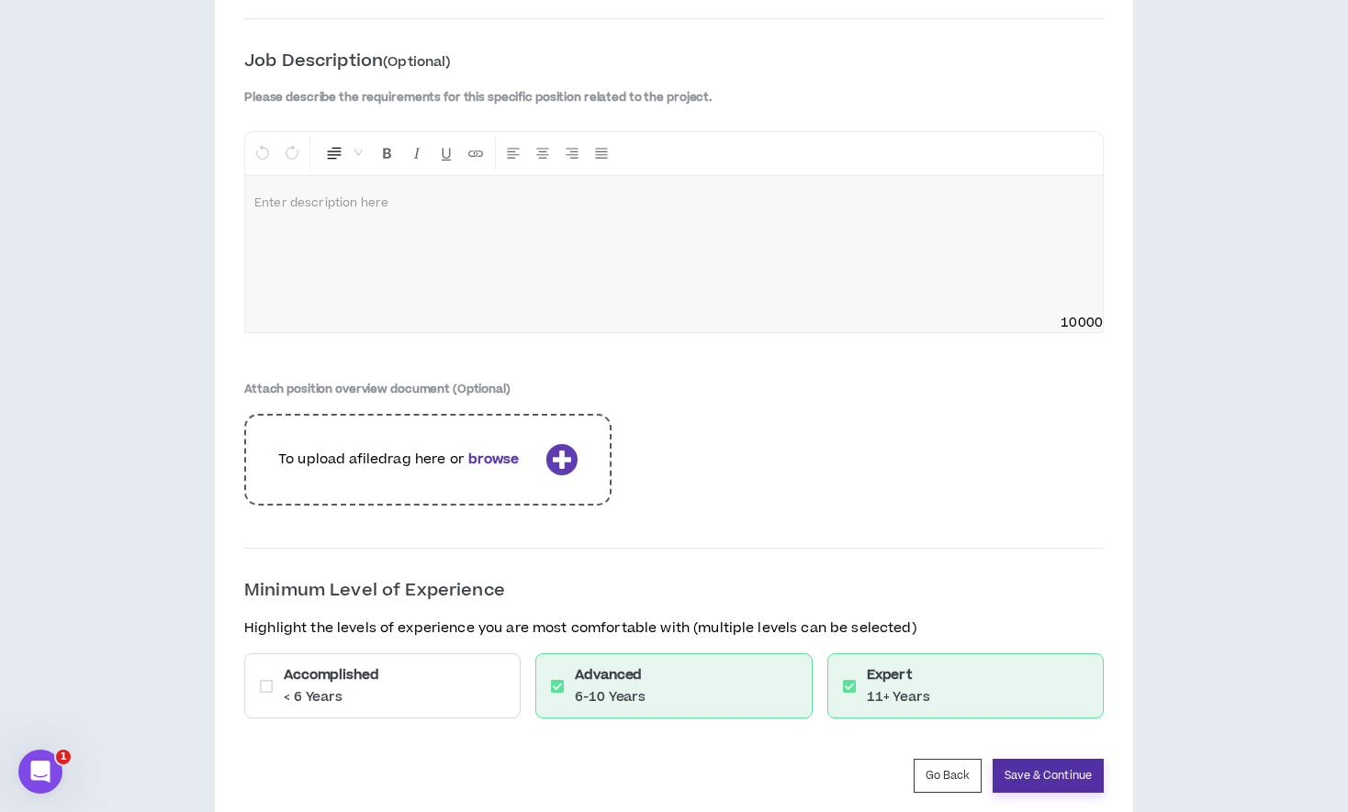
click at [1056, 759] on button "Save & Continue" at bounding box center [1047, 776] width 111 height 34
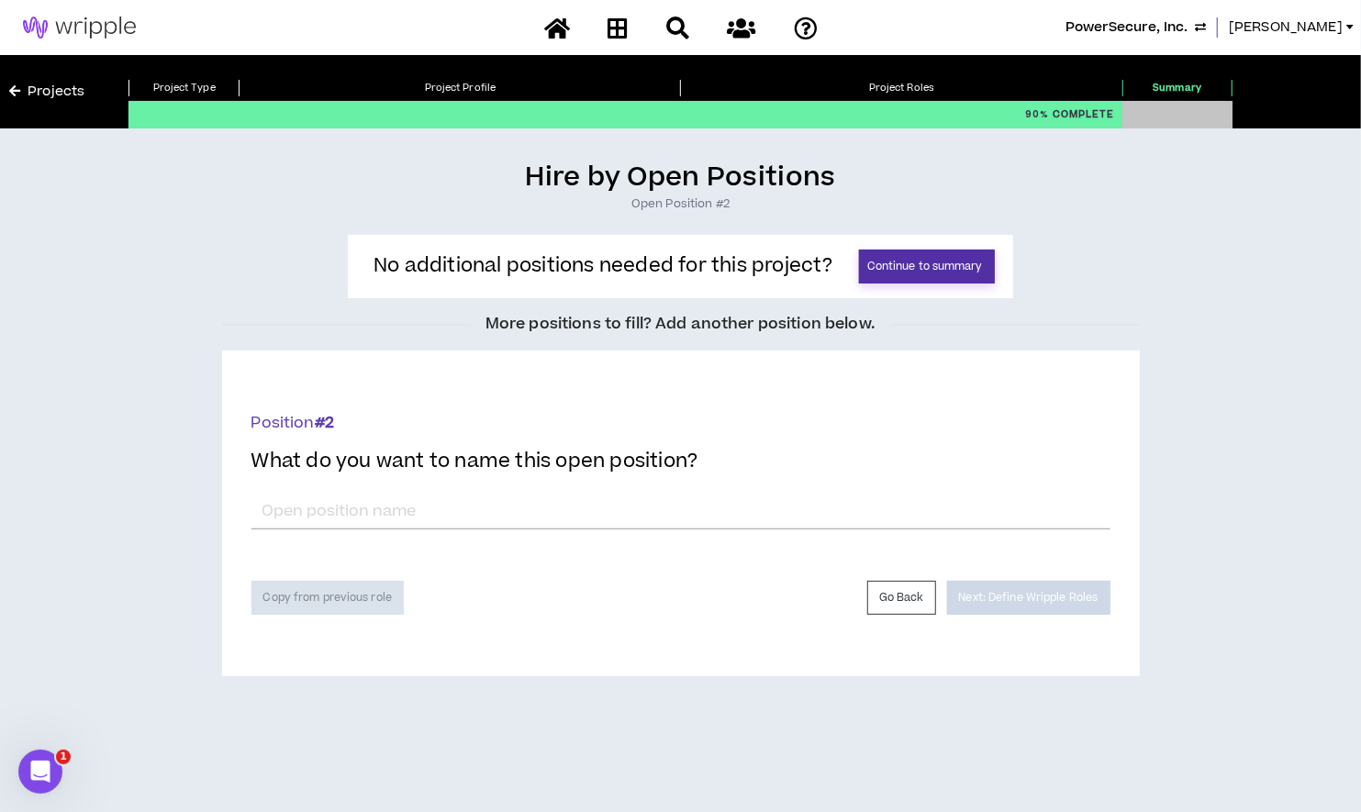
click at [973, 263] on button "Continue to summary" at bounding box center [927, 267] width 136 height 34
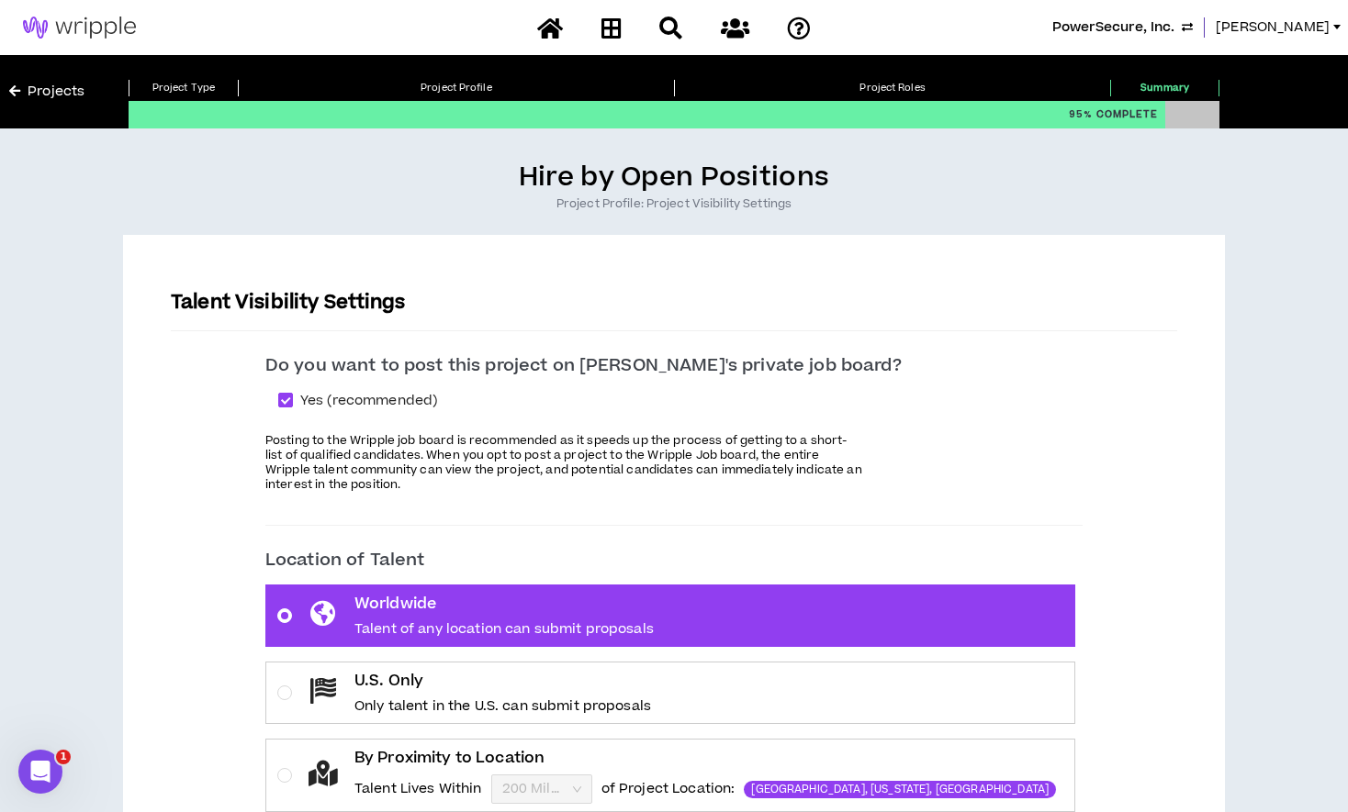
click at [317, 393] on div "Yes (recommended)" at bounding box center [673, 400] width 817 height 21
click at [293, 400] on span at bounding box center [285, 400] width 15 height 15
checkbox input "*****"
click at [334, 700] on label "U.S. Only Only talent in the U.S. can submit proposals" at bounding box center [670, 693] width 810 height 62
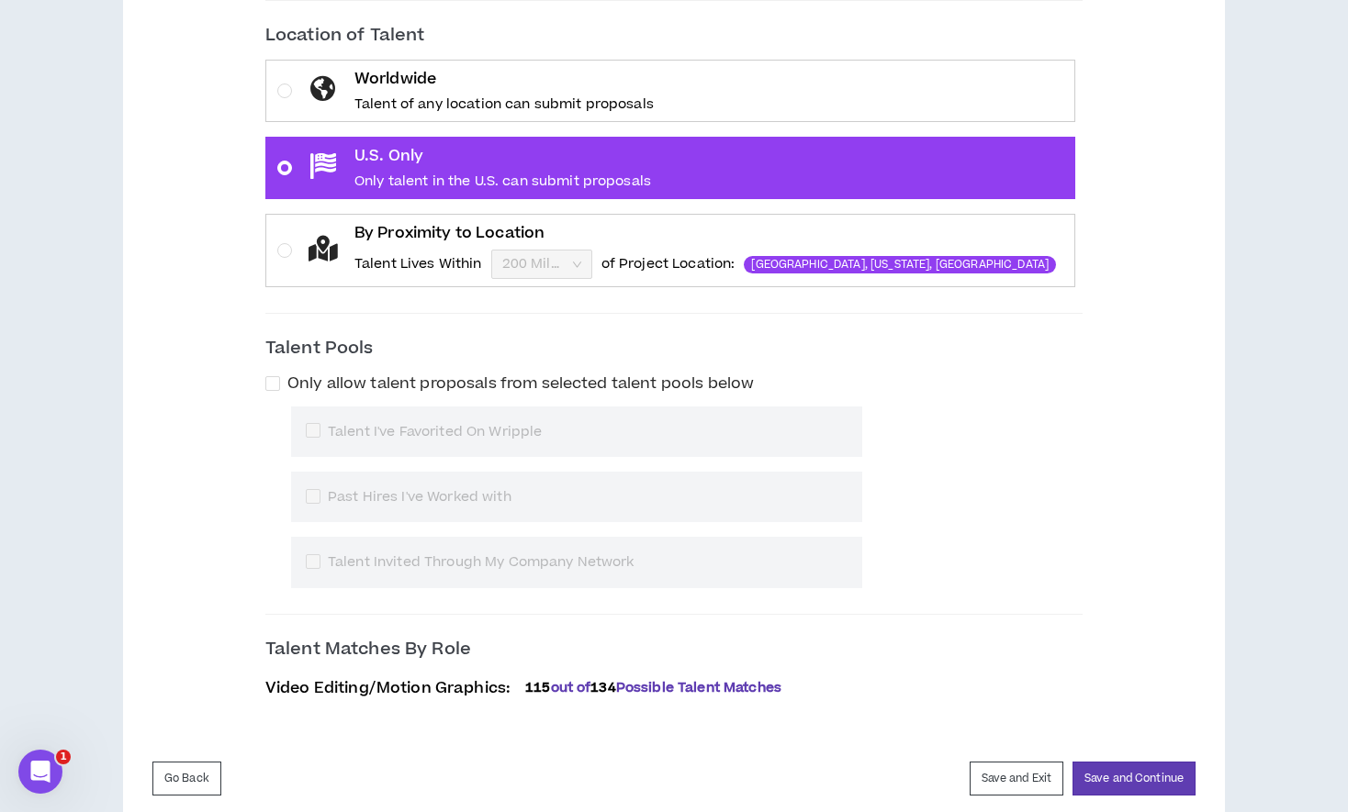
scroll to position [564, 0]
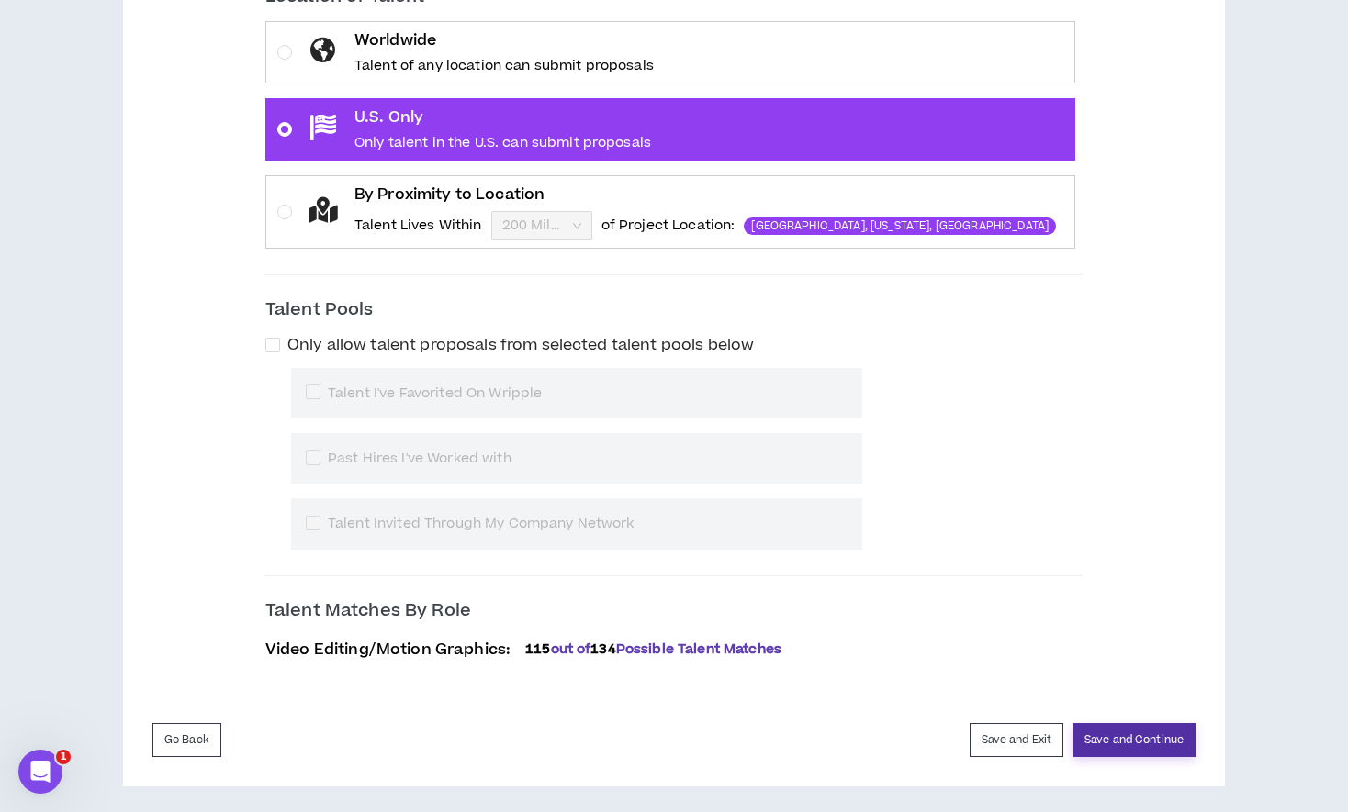
click at [1090, 735] on button "Save and Continue" at bounding box center [1133, 740] width 123 height 34
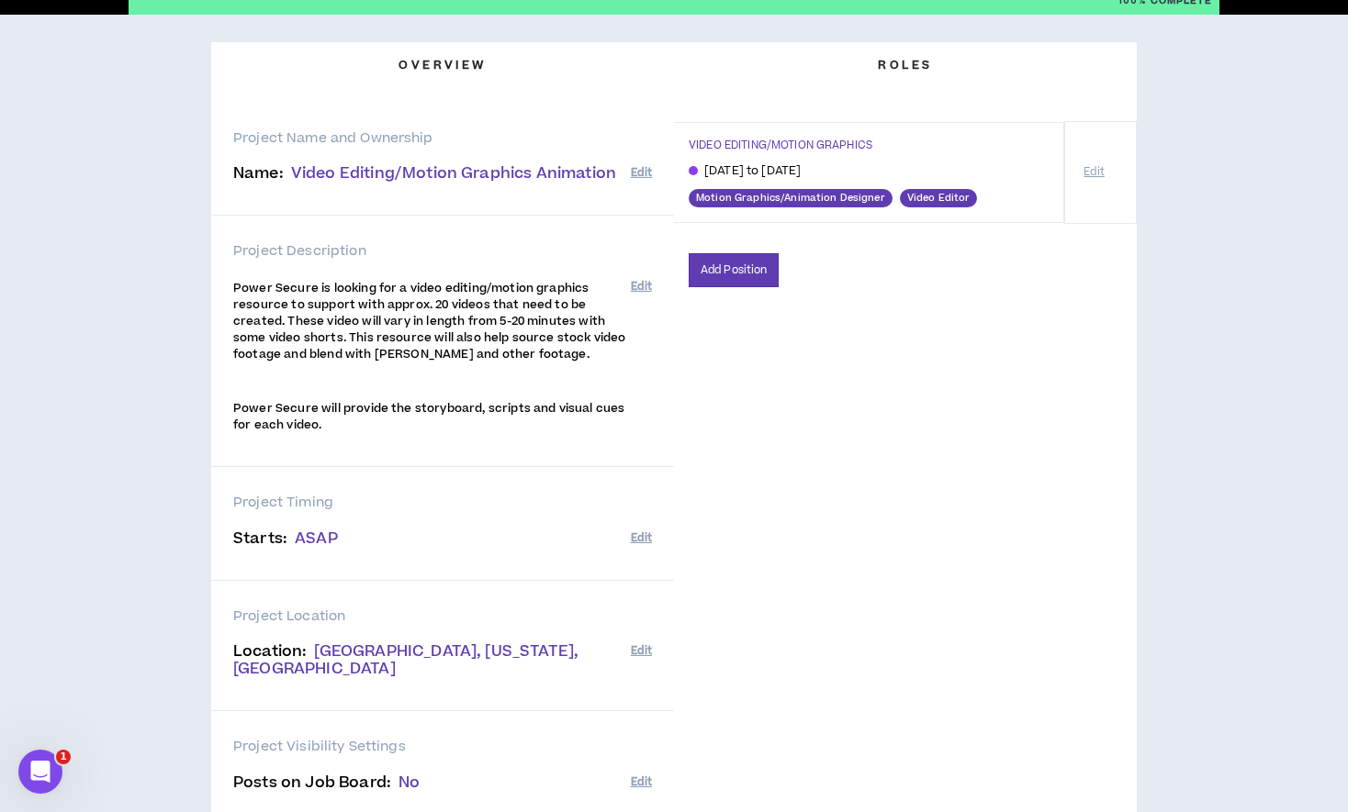
scroll to position [117, 0]
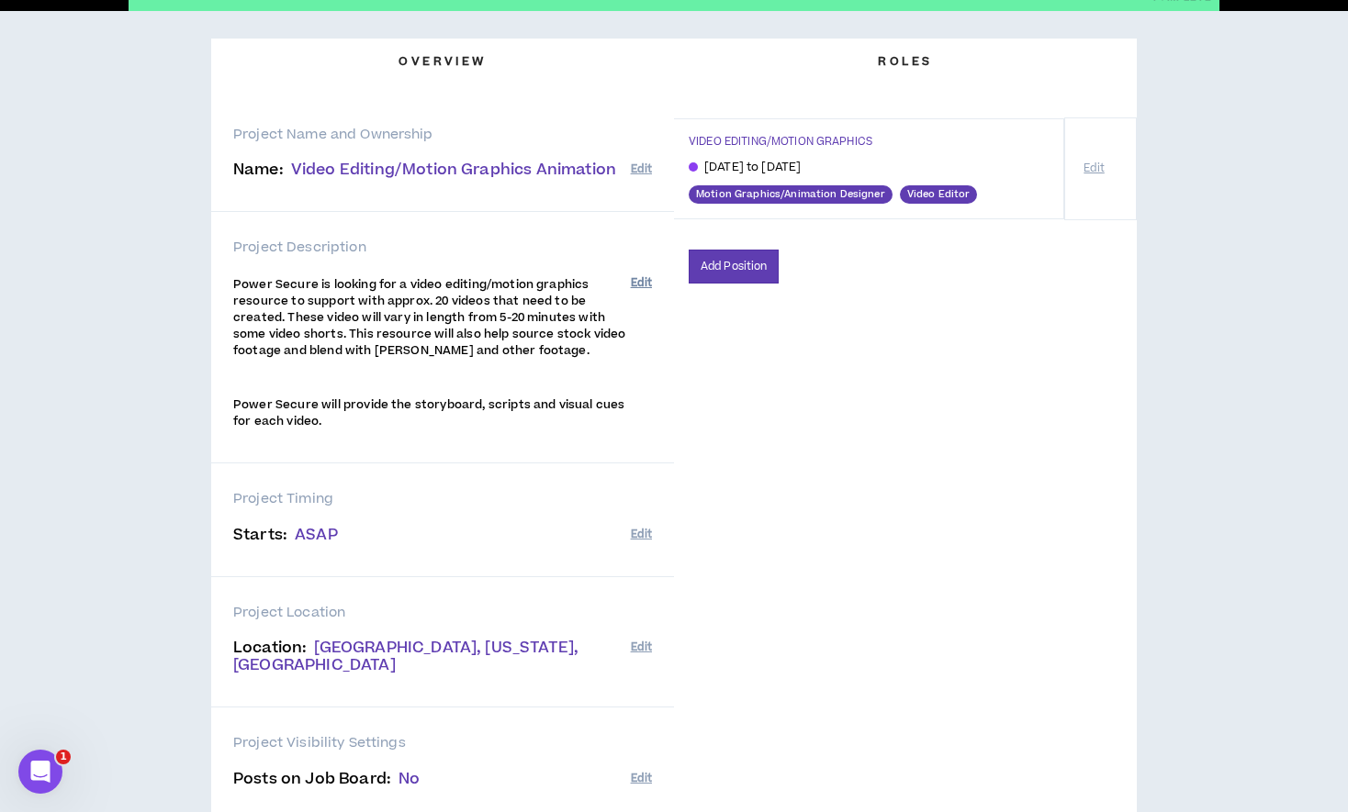
click at [637, 281] on button "Edit" at bounding box center [641, 283] width 21 height 30
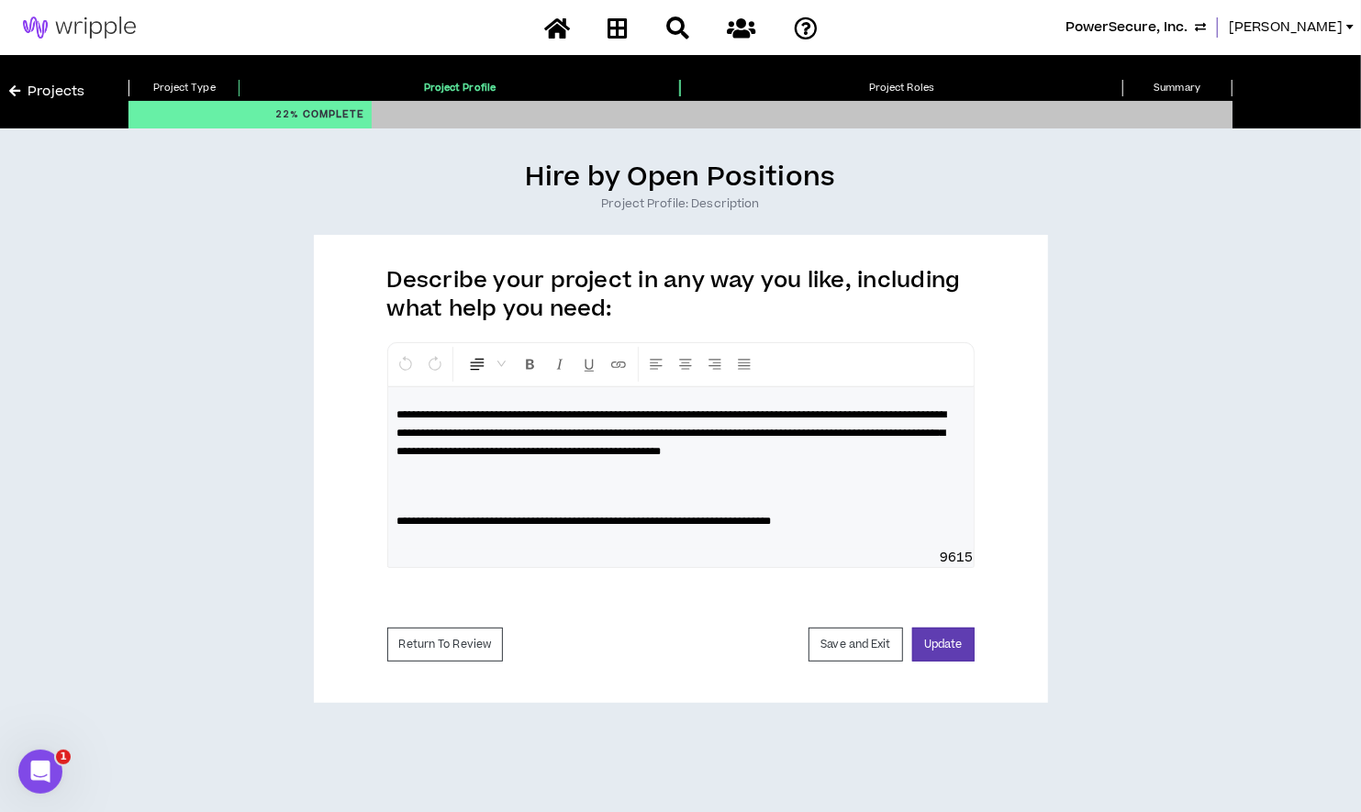
click at [648, 432] on span "**********" at bounding box center [672, 433] width 550 height 48
click at [894, 452] on span "**********" at bounding box center [672, 433] width 550 height 48
click at [928, 662] on button "Update" at bounding box center [943, 645] width 62 height 34
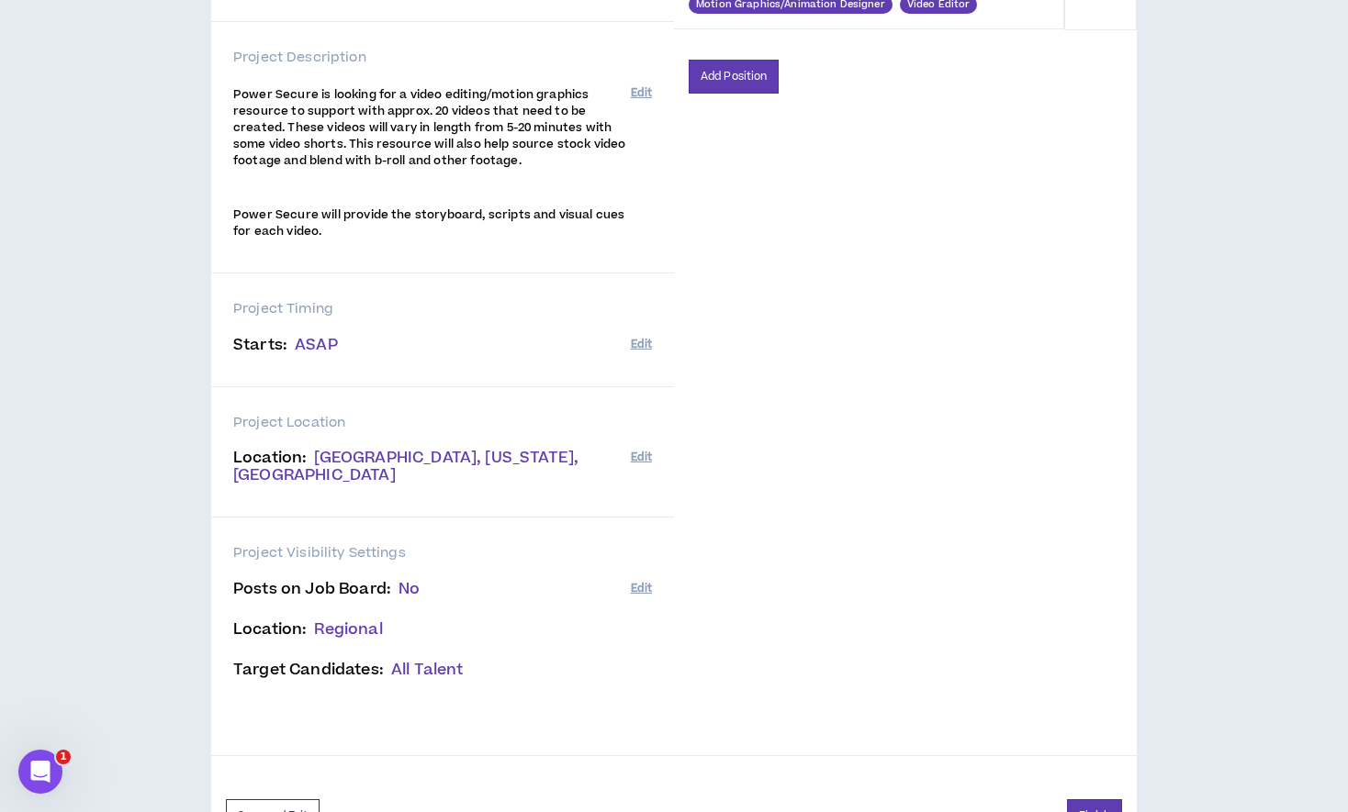
scroll to position [351, 0]
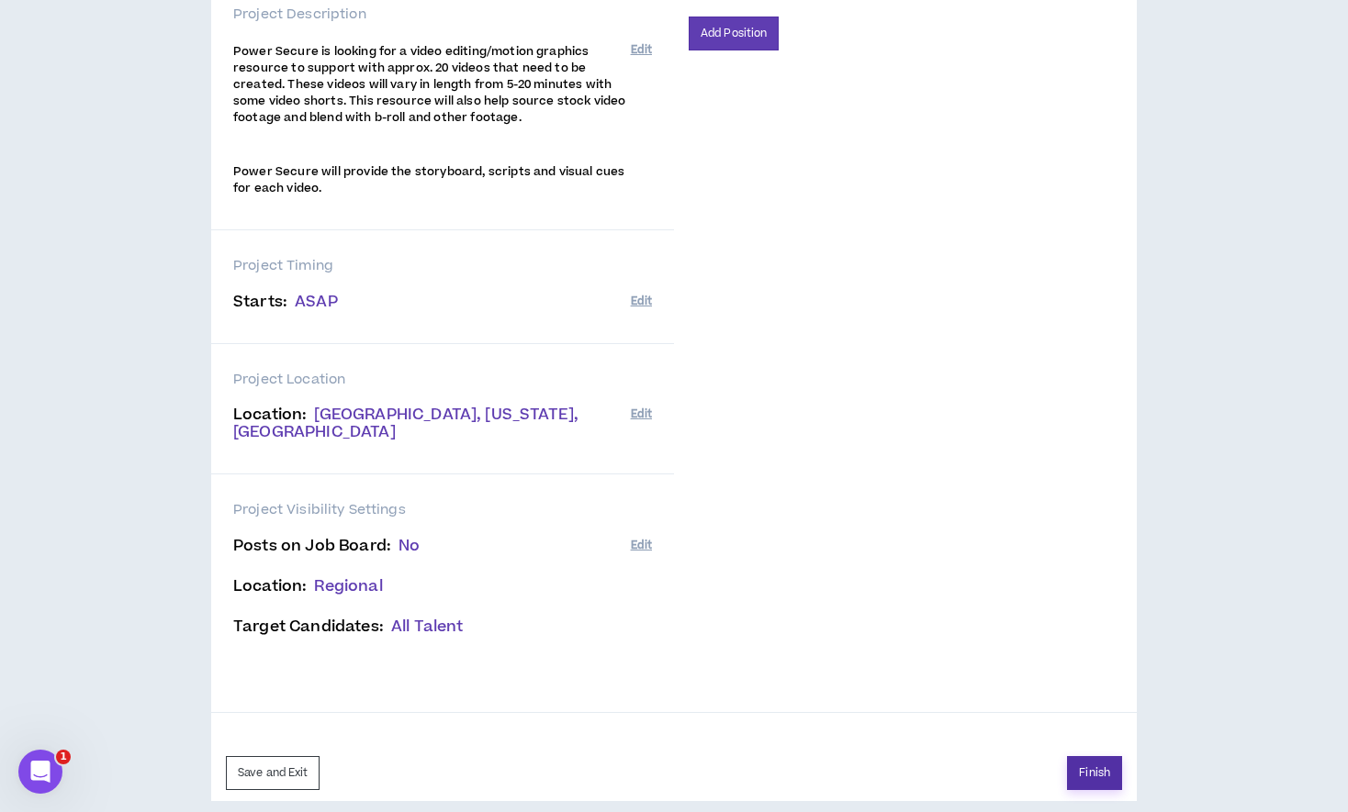
click at [1098, 756] on button "Finish" at bounding box center [1094, 773] width 55 height 34
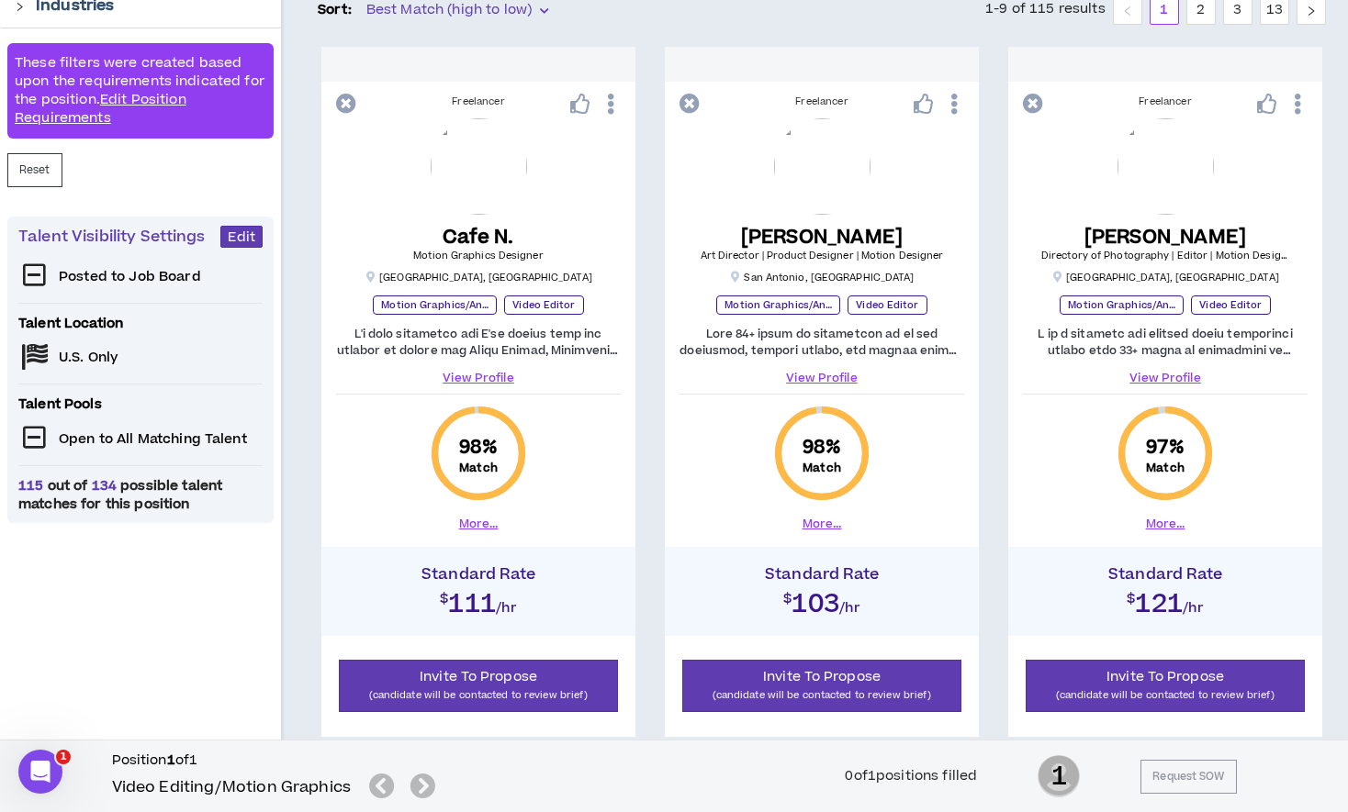
scroll to position [427, 0]
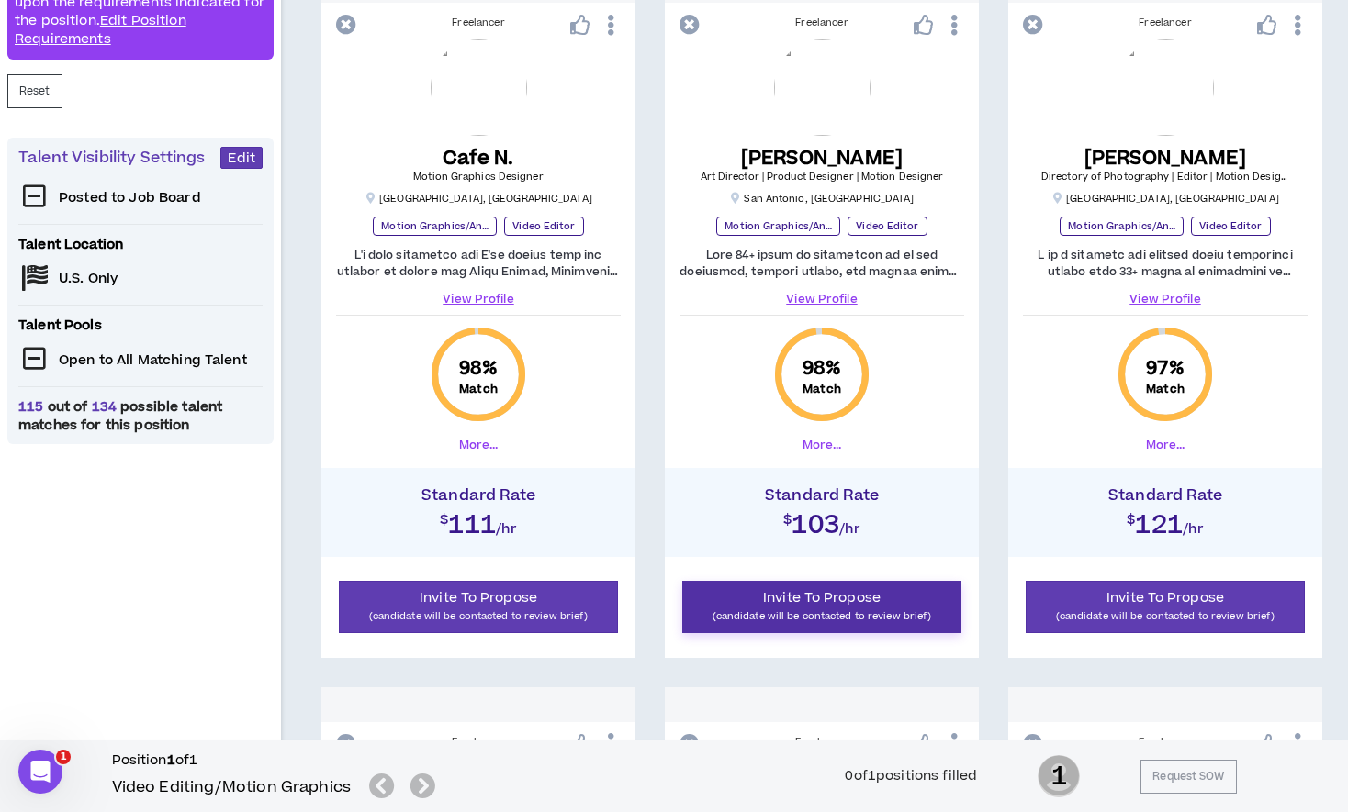
click at [800, 610] on p "(candidate will be contacted to review brief)" at bounding box center [821, 616] width 255 height 17
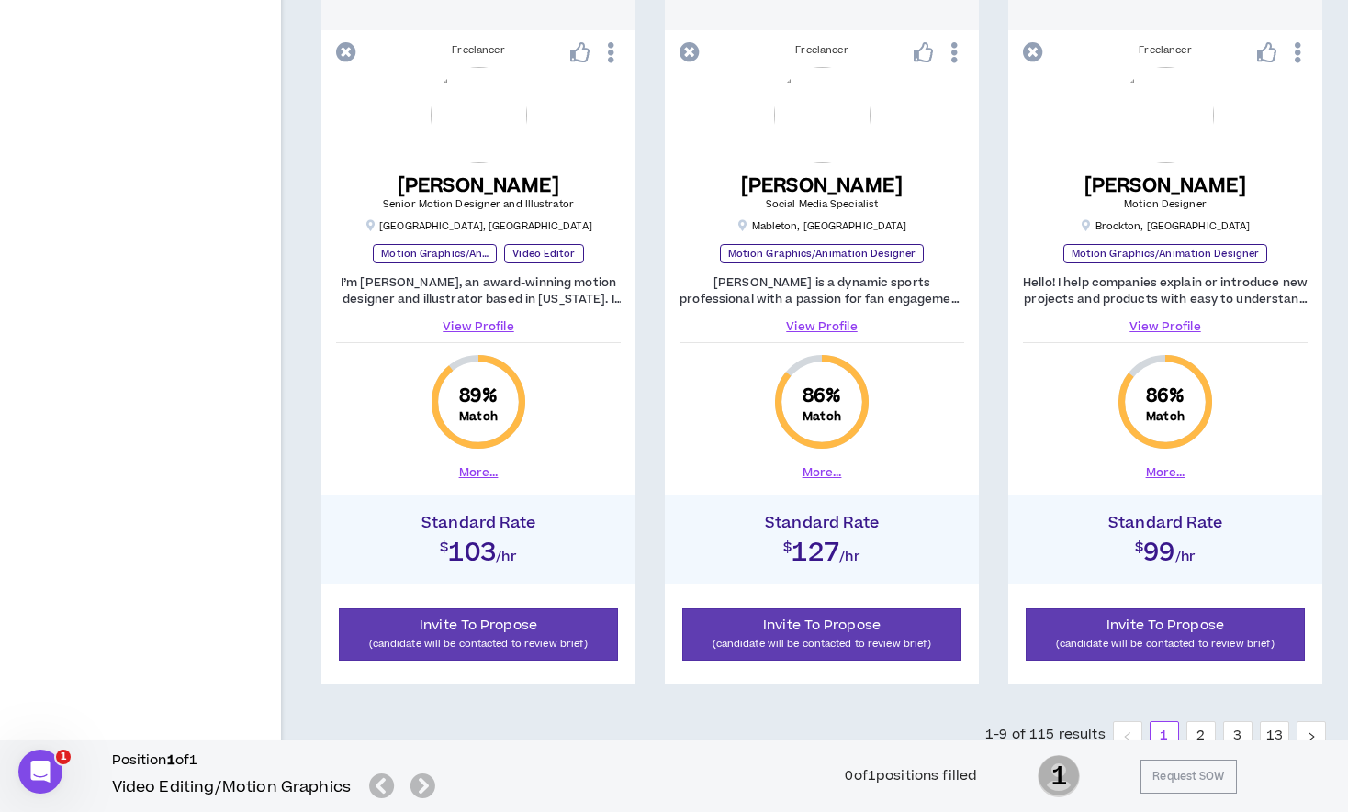
scroll to position [1844, 0]
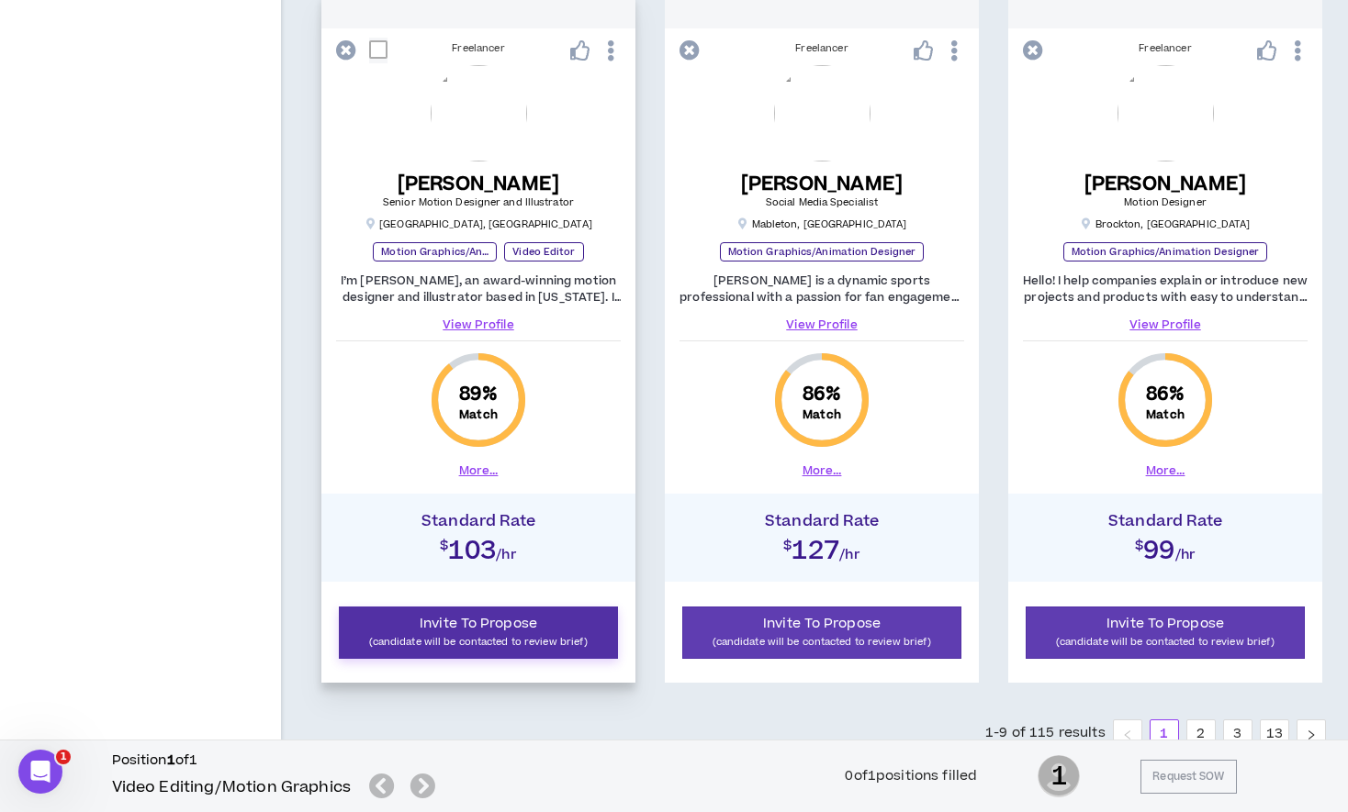
click at [397, 650] on button "Invite To Propose (candidate will be contacted to review brief)" at bounding box center [478, 633] width 279 height 52
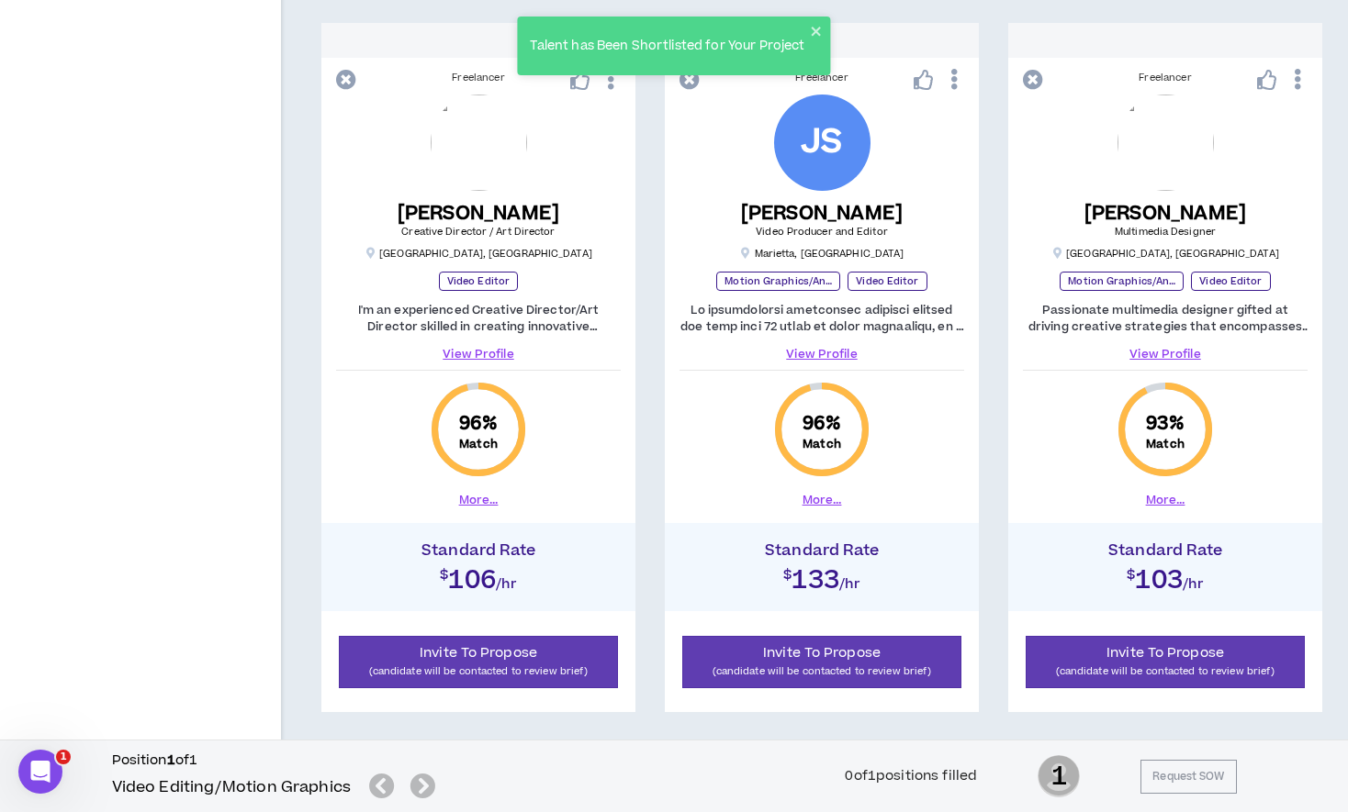
scroll to position [1075, 0]
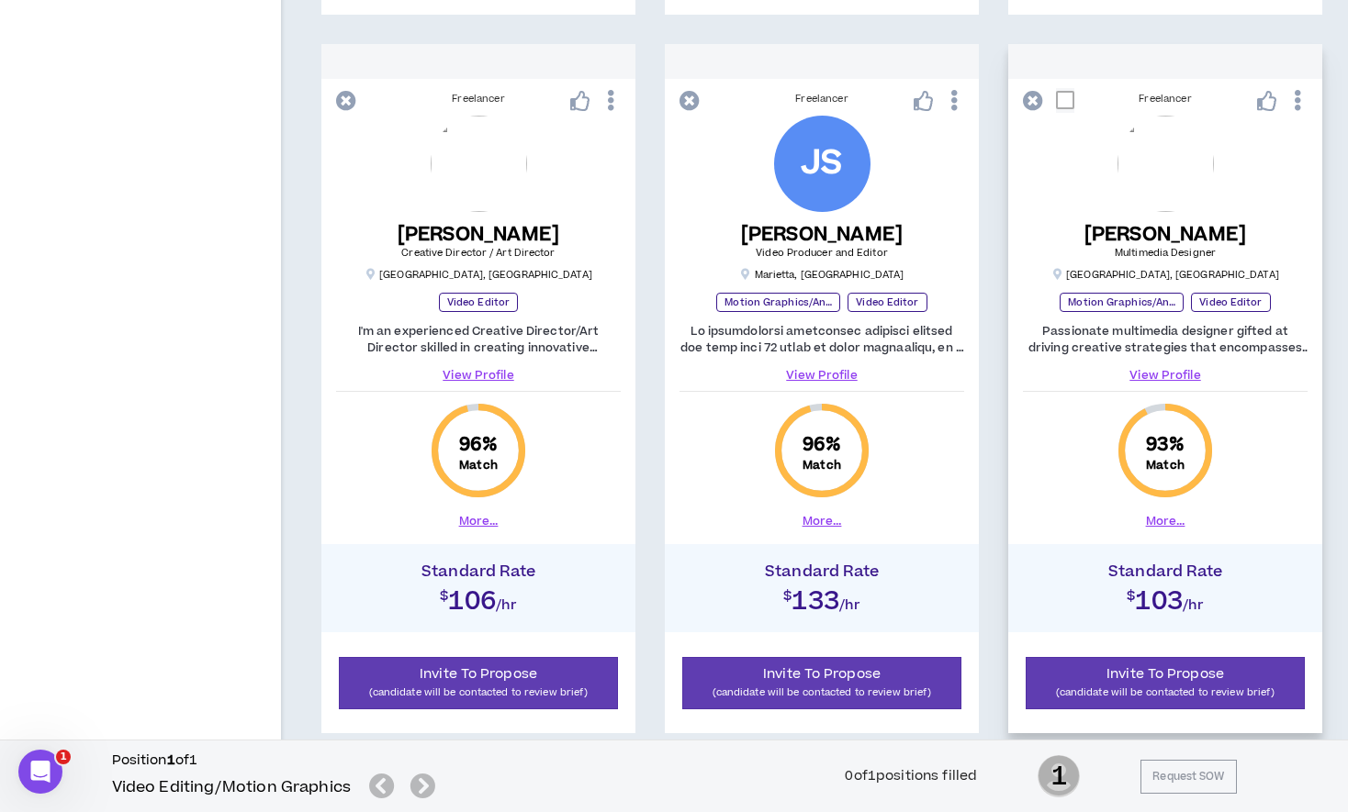
click at [1138, 370] on link "View Profile" at bounding box center [1165, 375] width 285 height 17
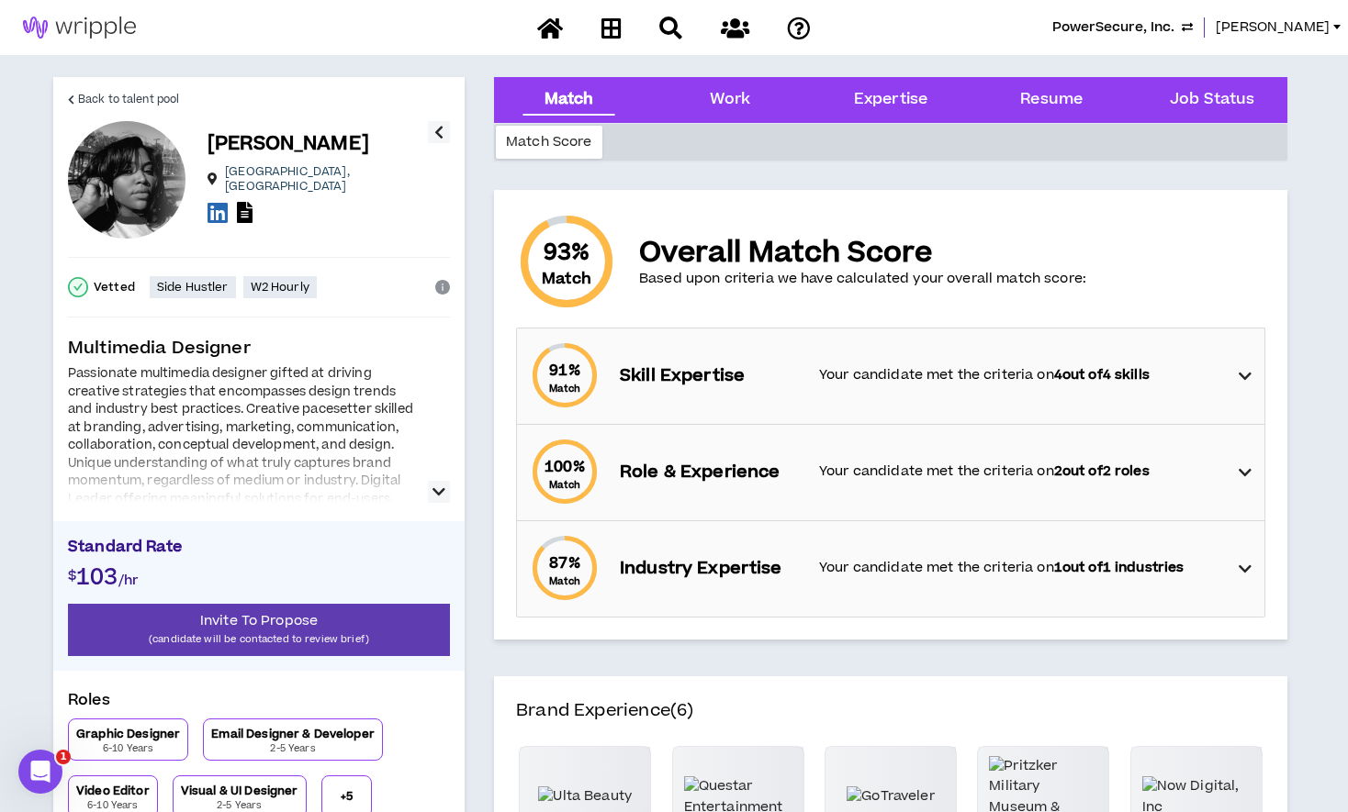
click at [432, 491] on icon "button" at bounding box center [438, 492] width 13 height 22
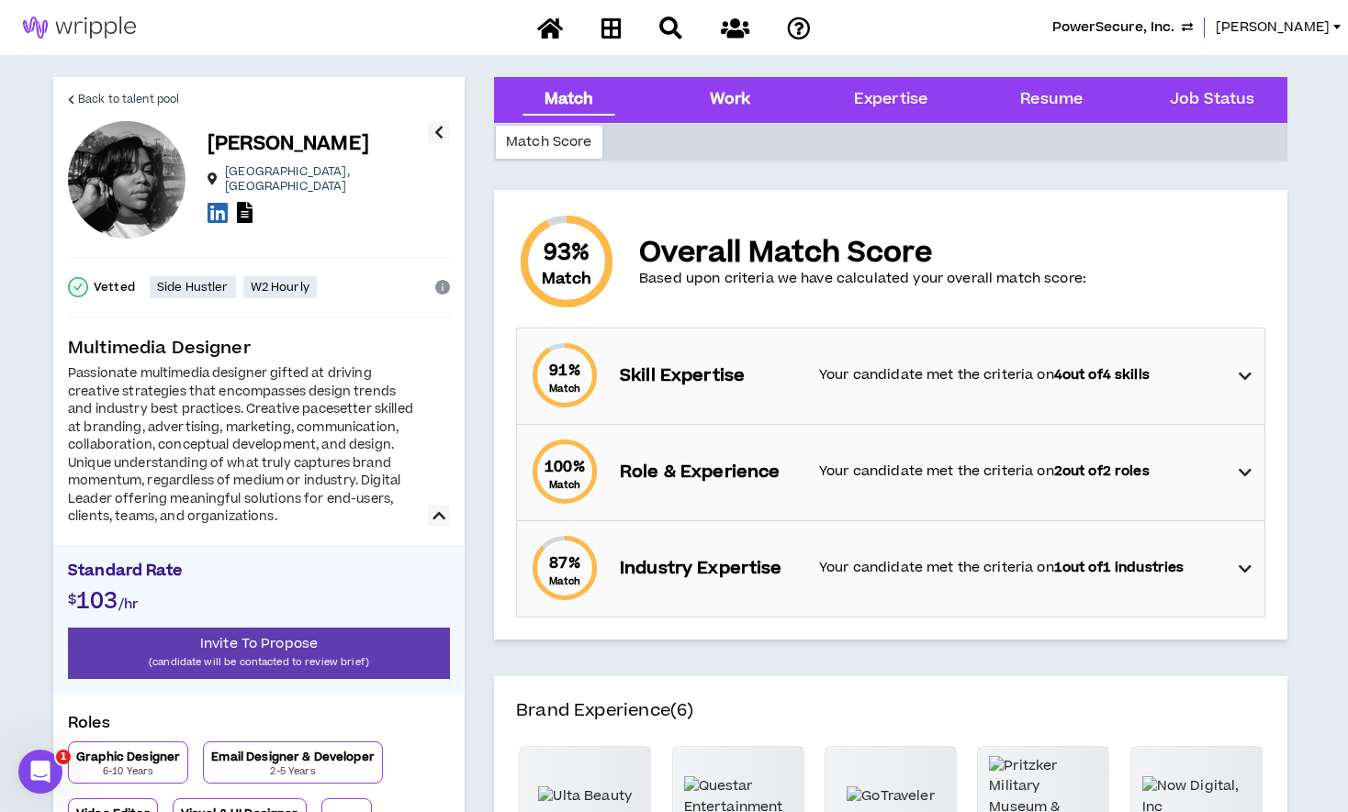
click at [735, 100] on div "Work" at bounding box center [730, 100] width 41 height 24
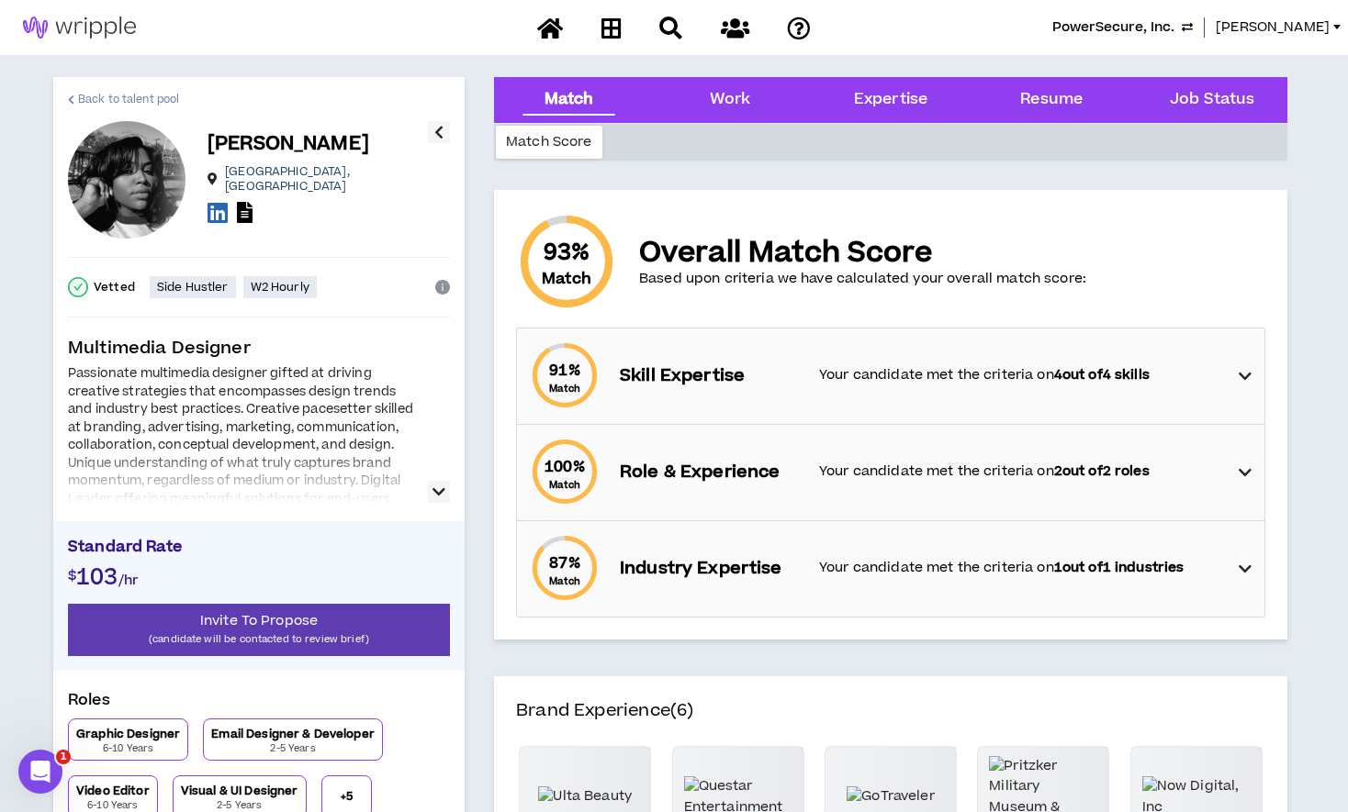
click at [114, 98] on span "Back to talent pool" at bounding box center [128, 99] width 101 height 17
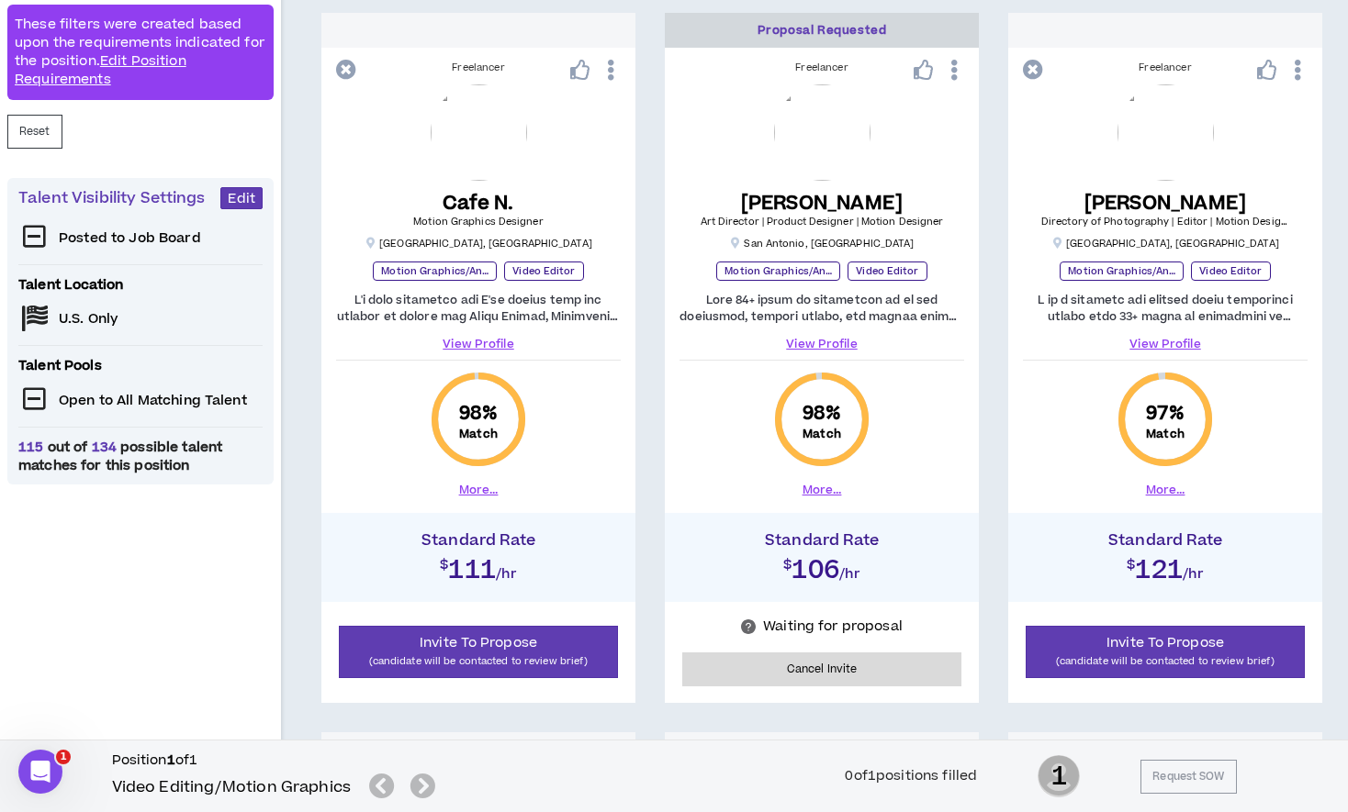
scroll to position [382, 0]
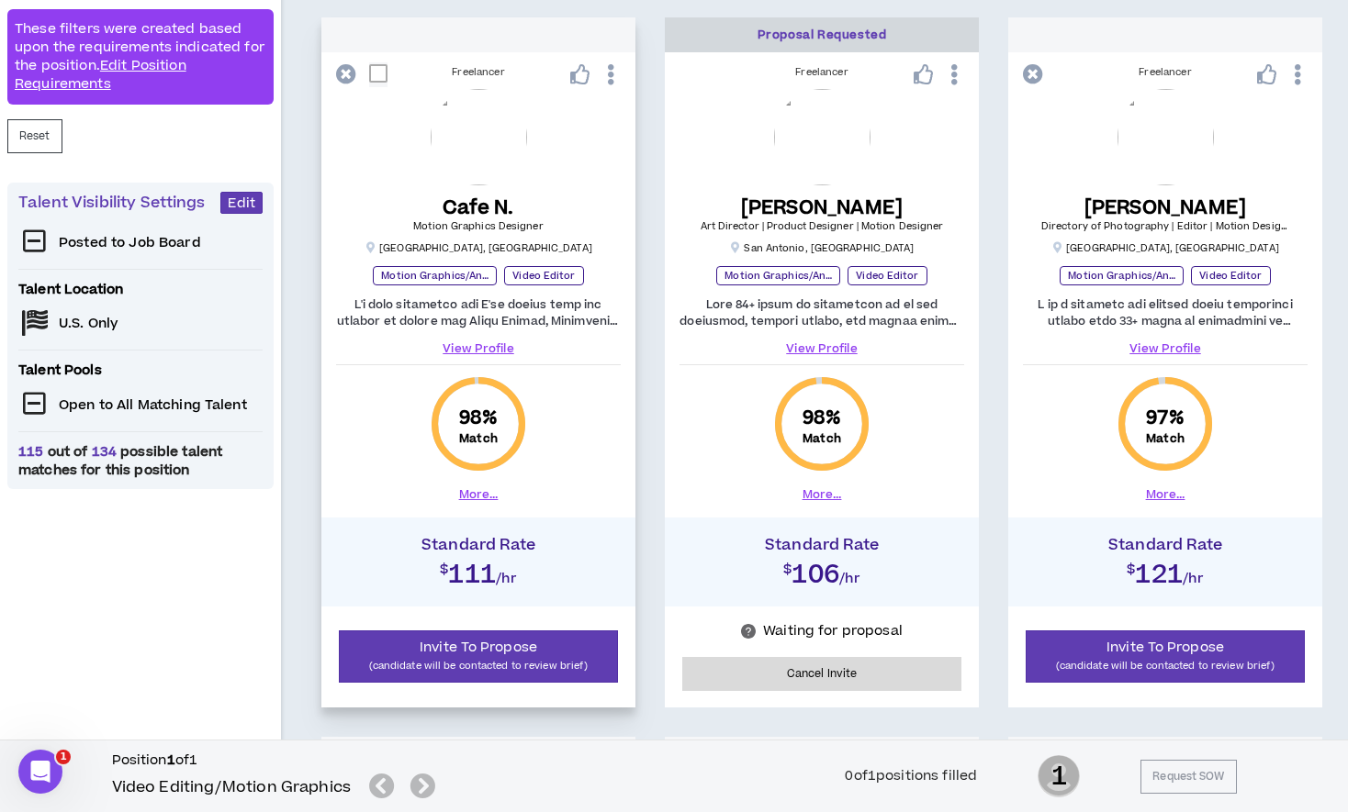
click at [486, 345] on link "View Profile" at bounding box center [478, 349] width 285 height 17
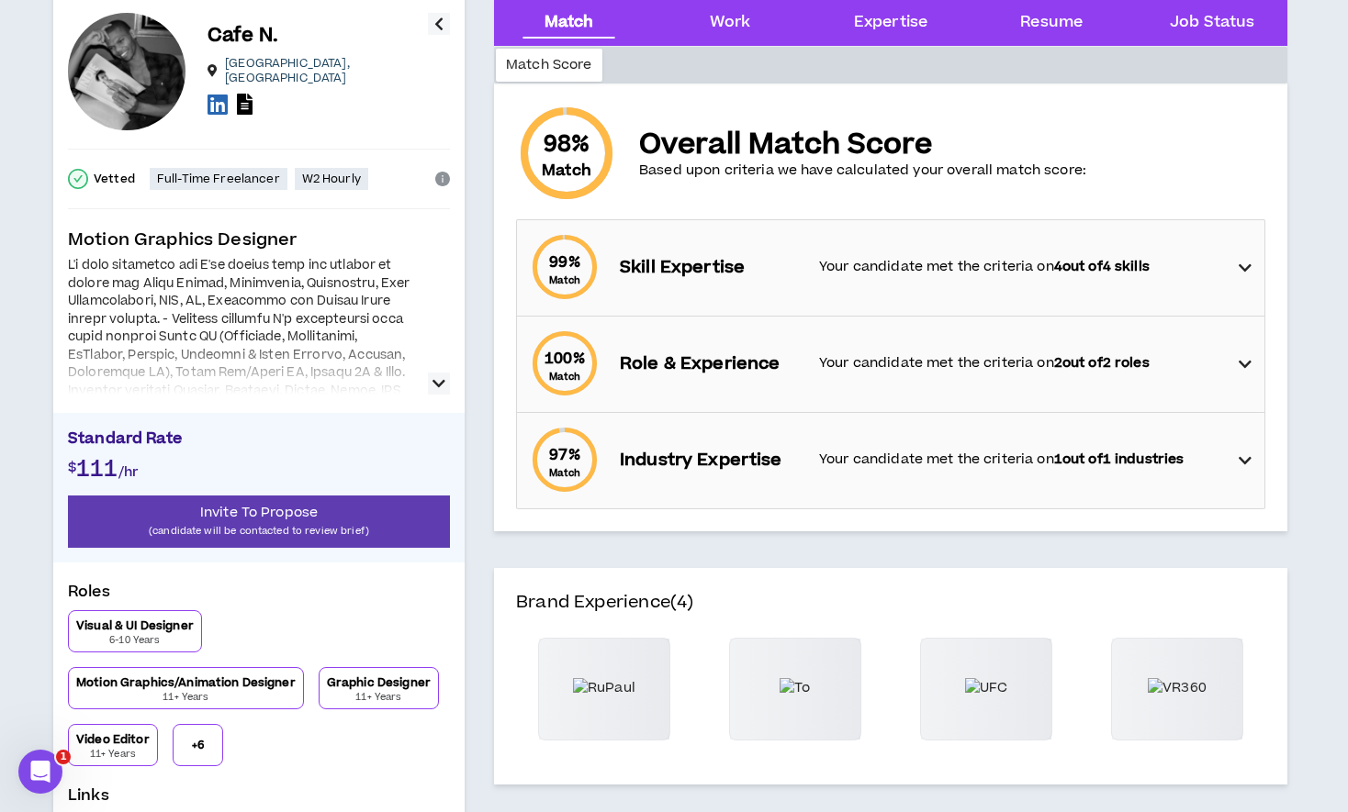
scroll to position [151, 0]
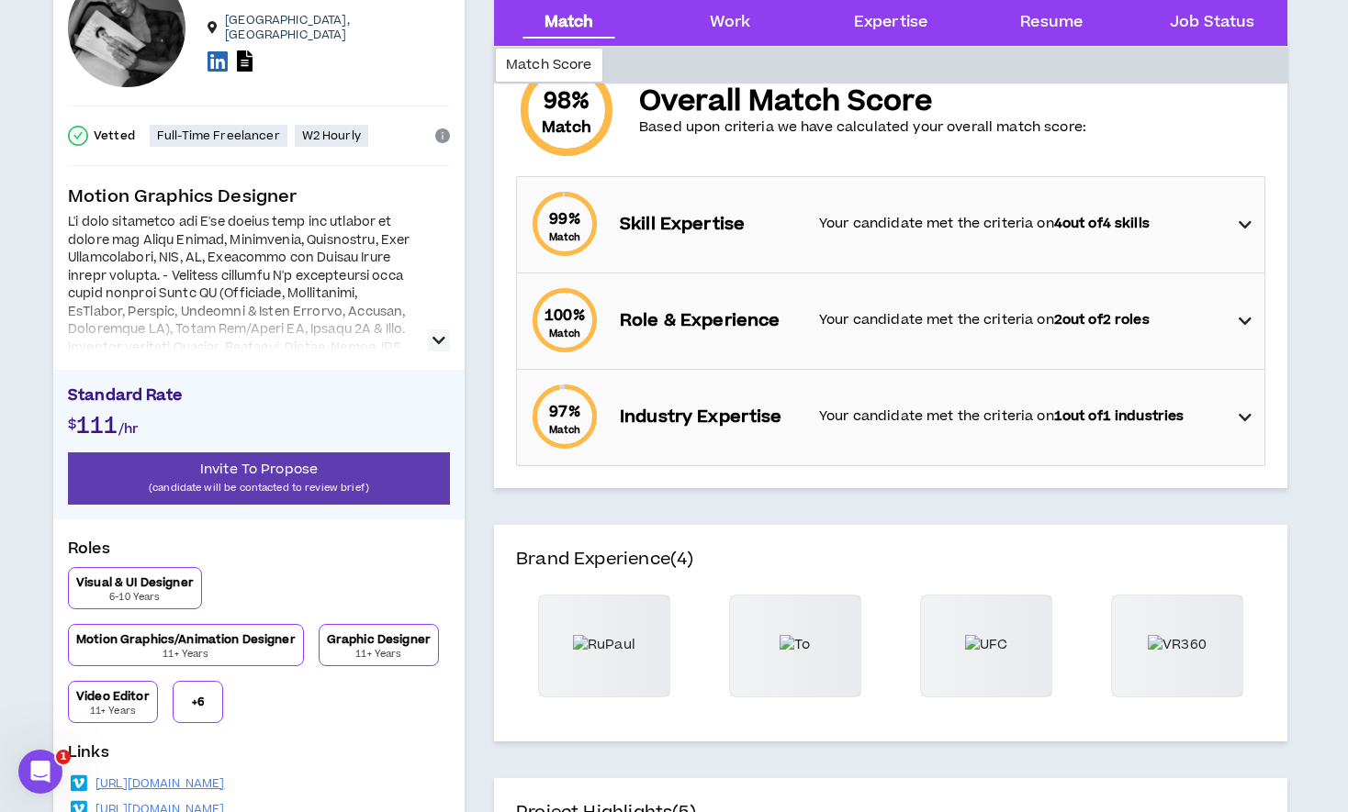
click at [430, 340] on button "button" at bounding box center [439, 341] width 22 height 22
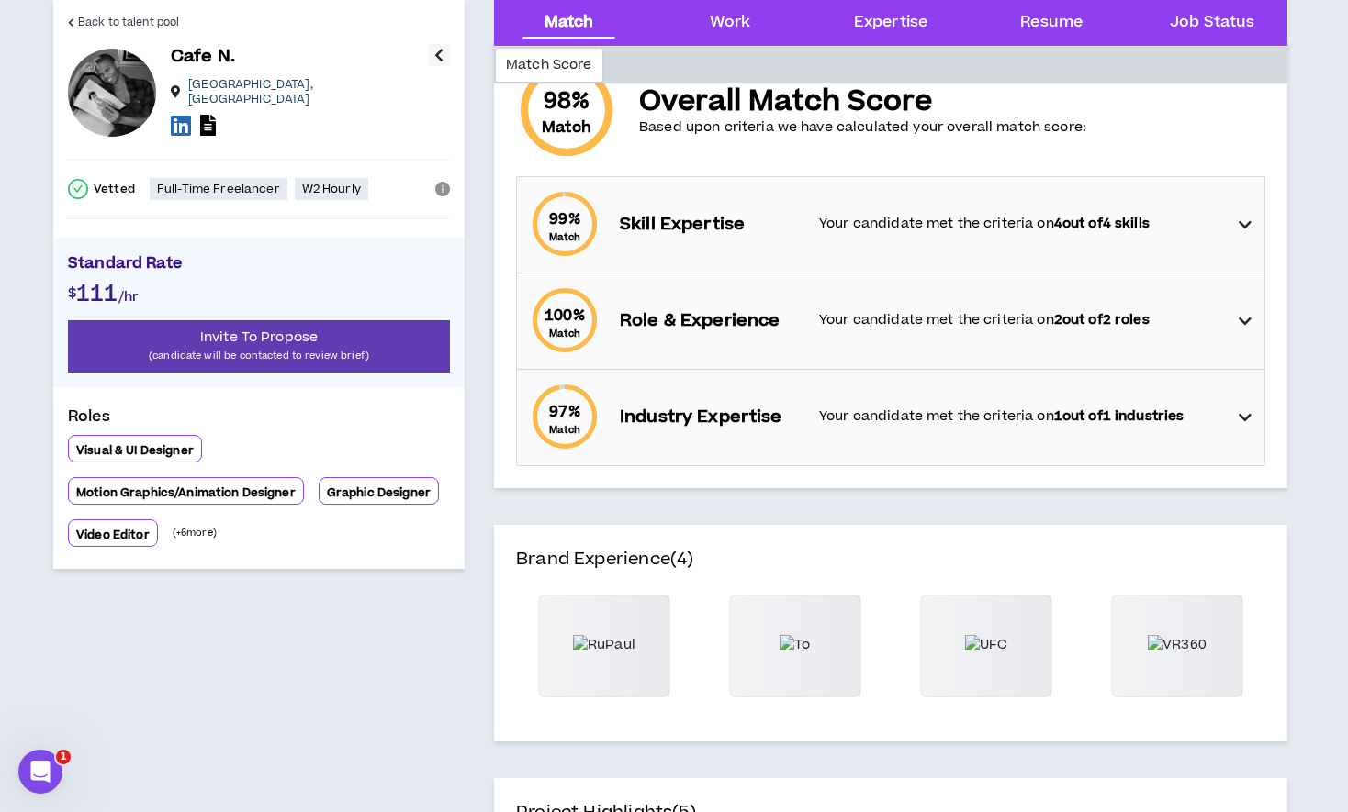
click at [441, 56] on icon "button" at bounding box center [438, 55] width 9 height 22
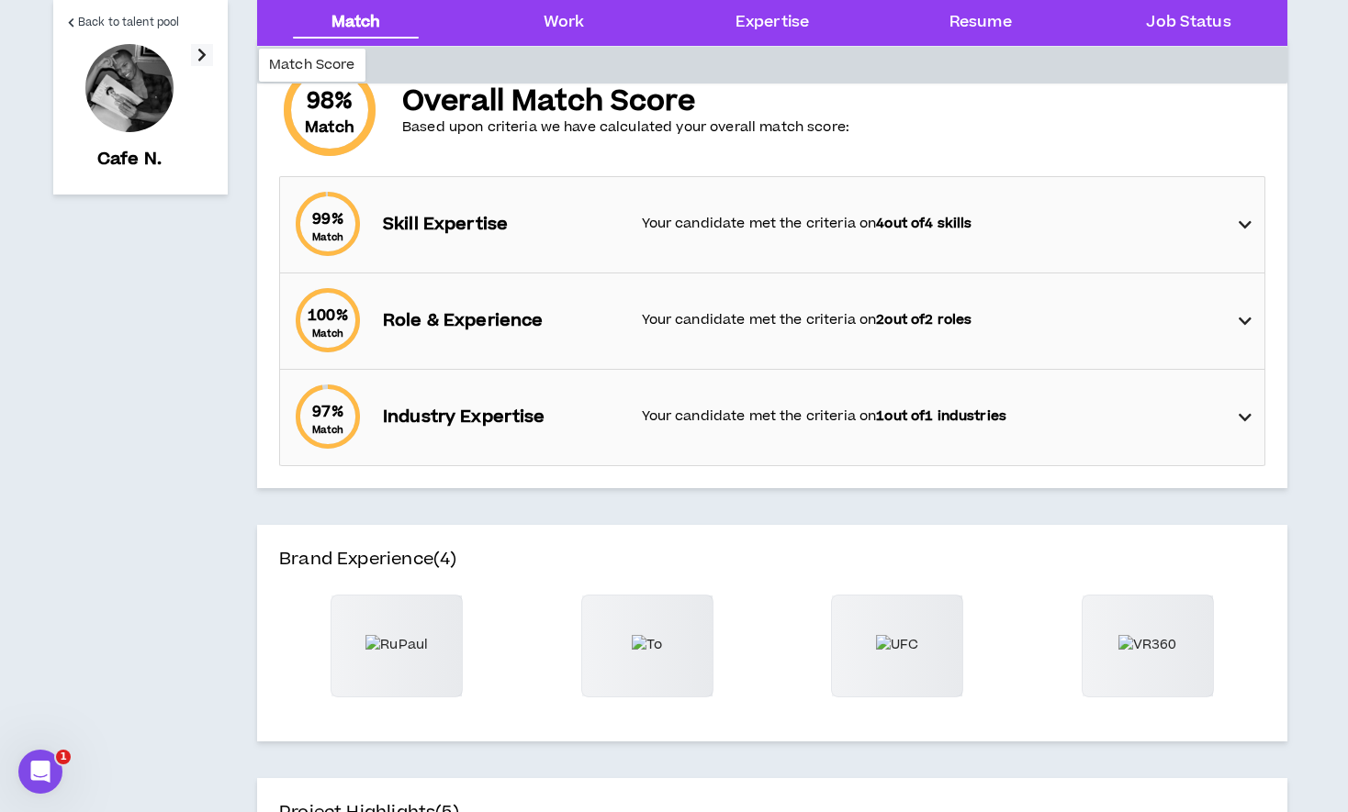
click at [196, 58] on button "button" at bounding box center [202, 55] width 22 height 22
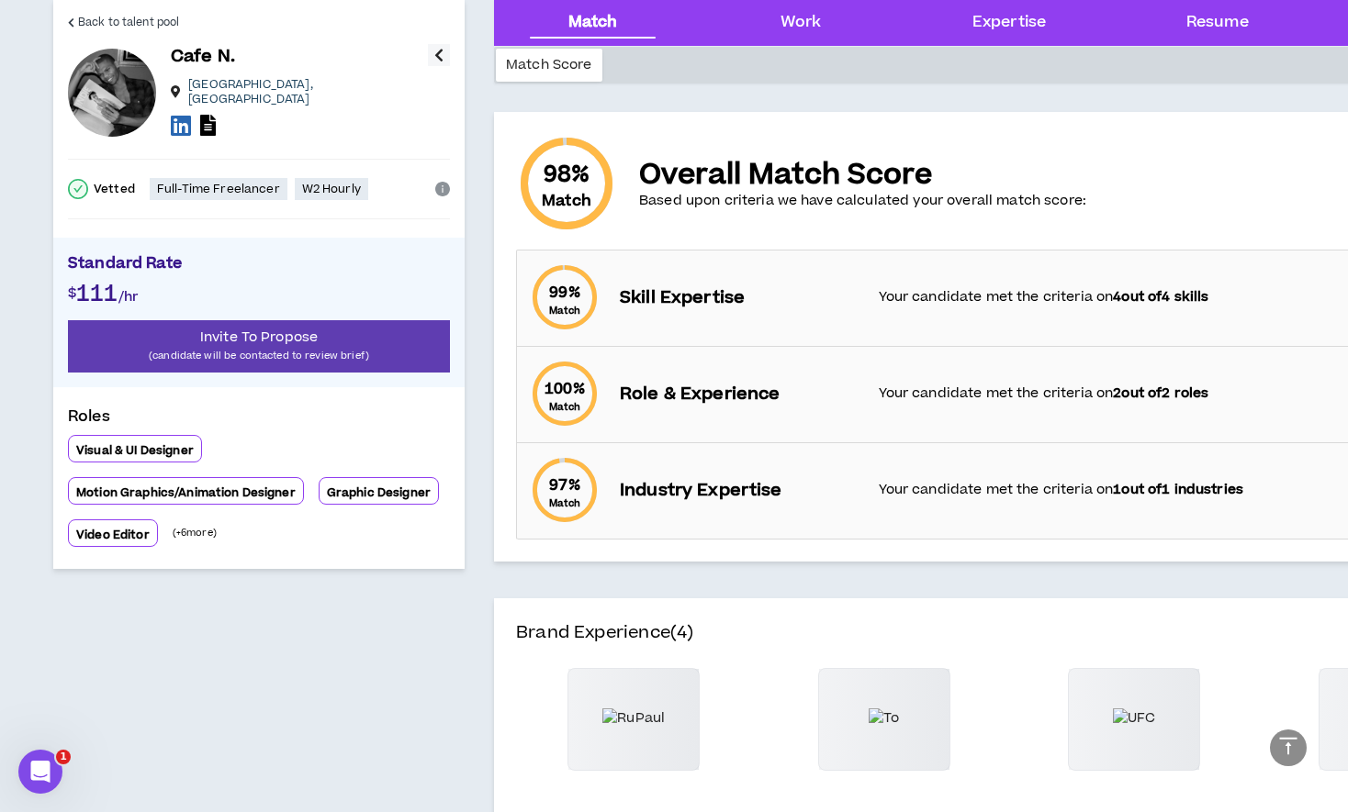
scroll to position [0, 0]
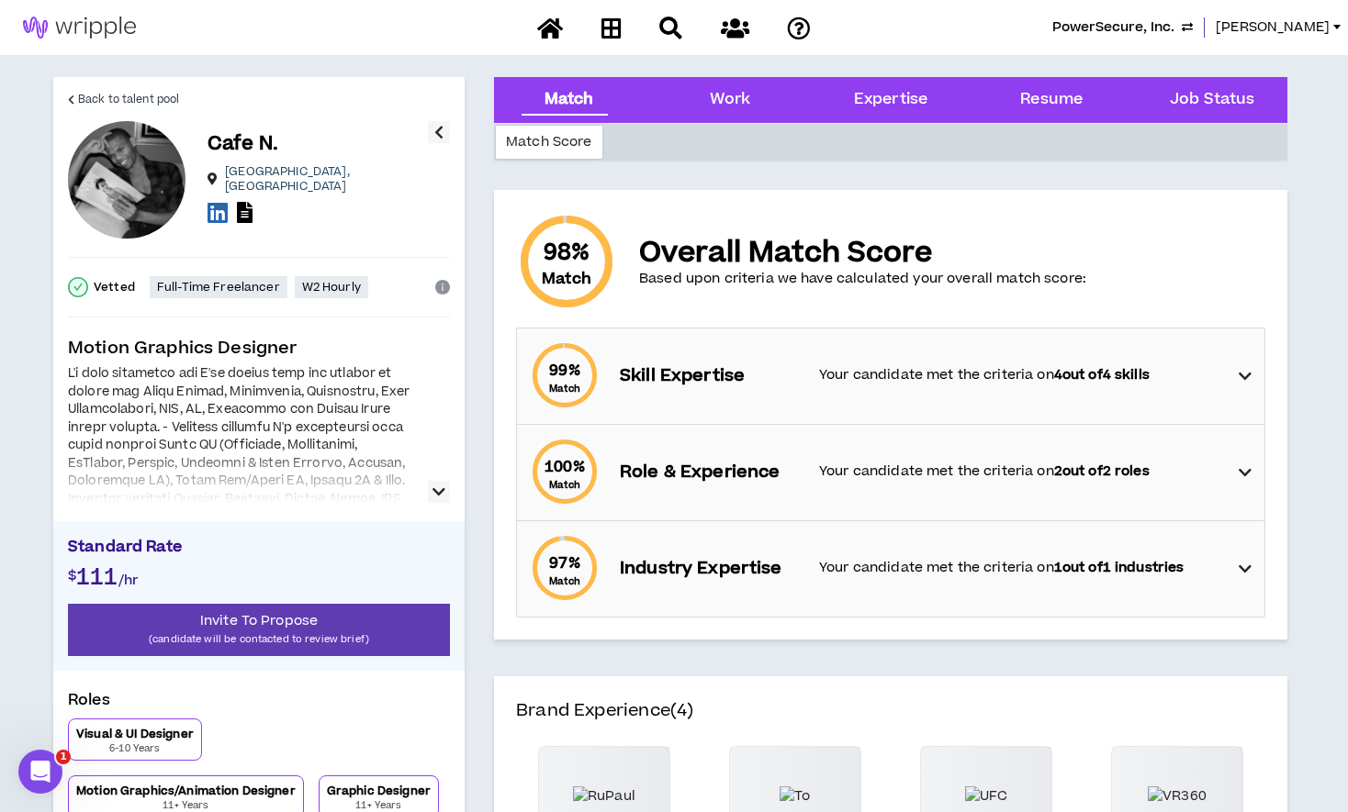
click at [435, 492] on icon "button" at bounding box center [438, 492] width 13 height 22
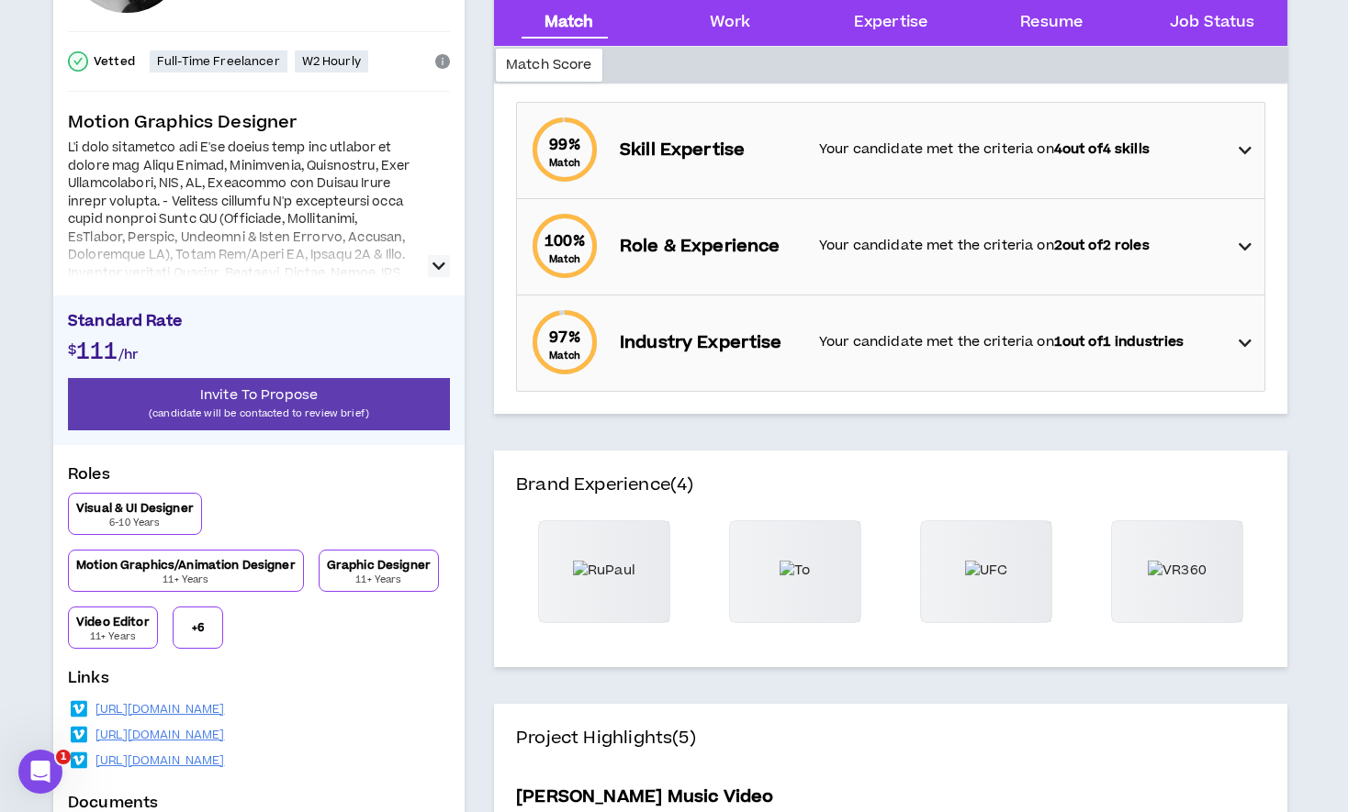
scroll to position [263, 0]
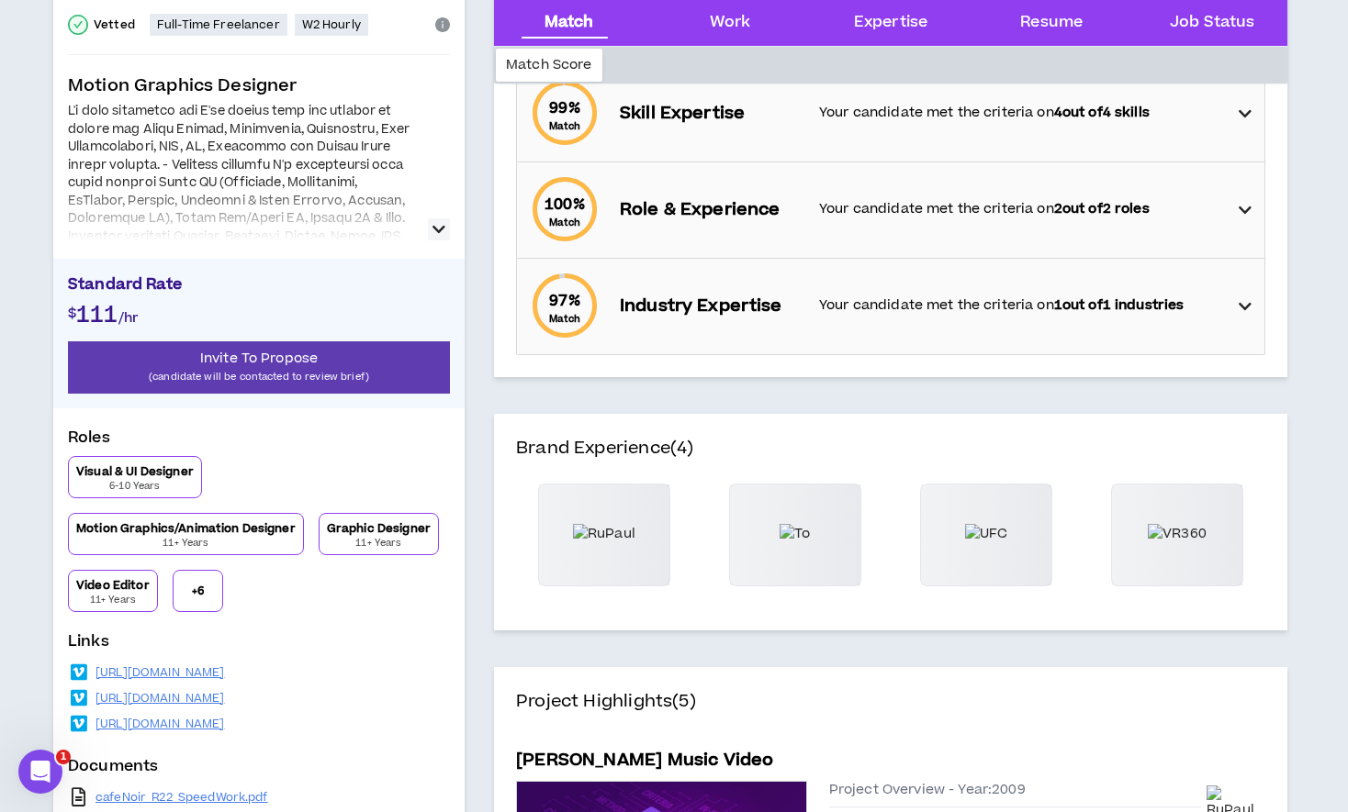
click at [131, 811] on link "cN_devMedia_Extended.pdf" at bounding box center [176, 823] width 162 height 15
click at [129, 790] on link "cafeNoir_R22_SpeedWork.pdf" at bounding box center [181, 797] width 173 height 15
click at [122, 665] on link "https://vimeo.com/686203028" at bounding box center [159, 672] width 129 height 15
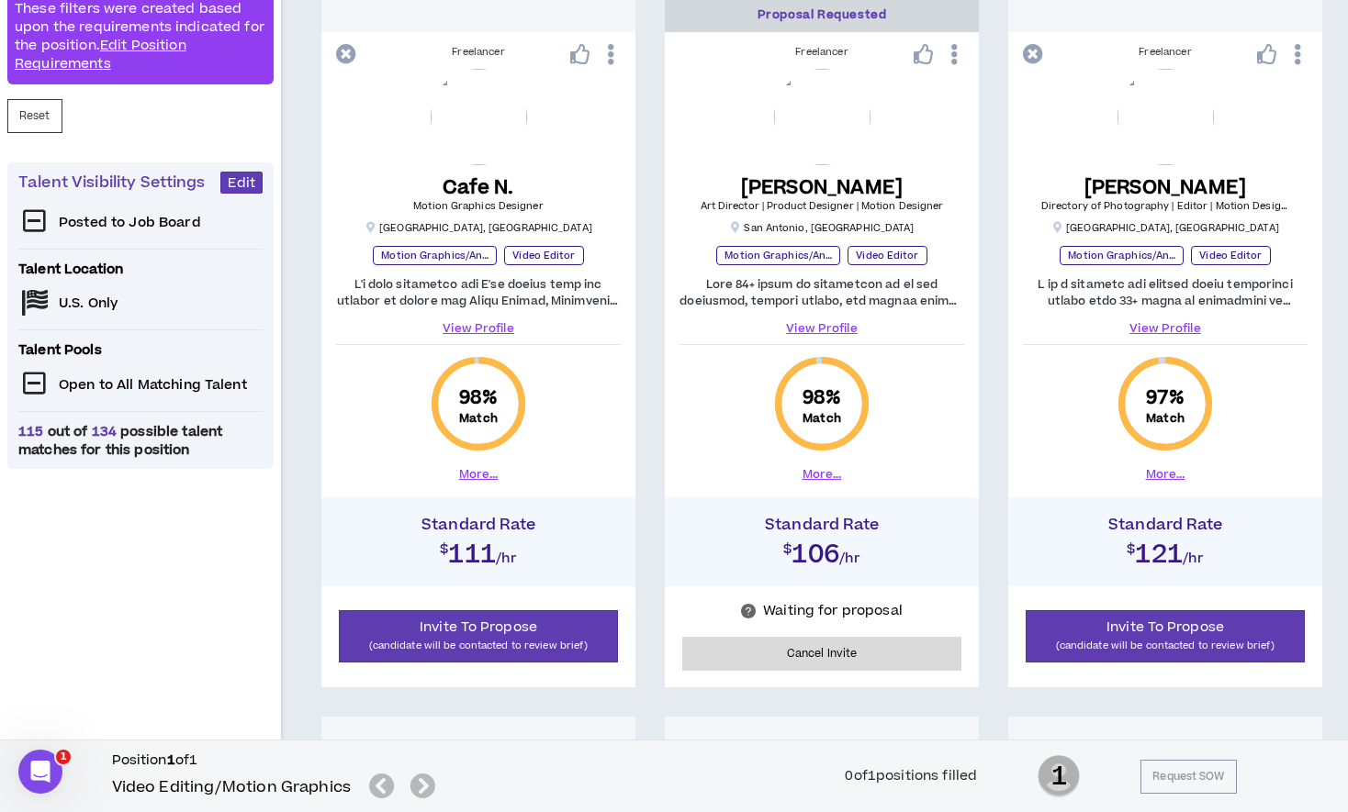
scroll to position [407, 0]
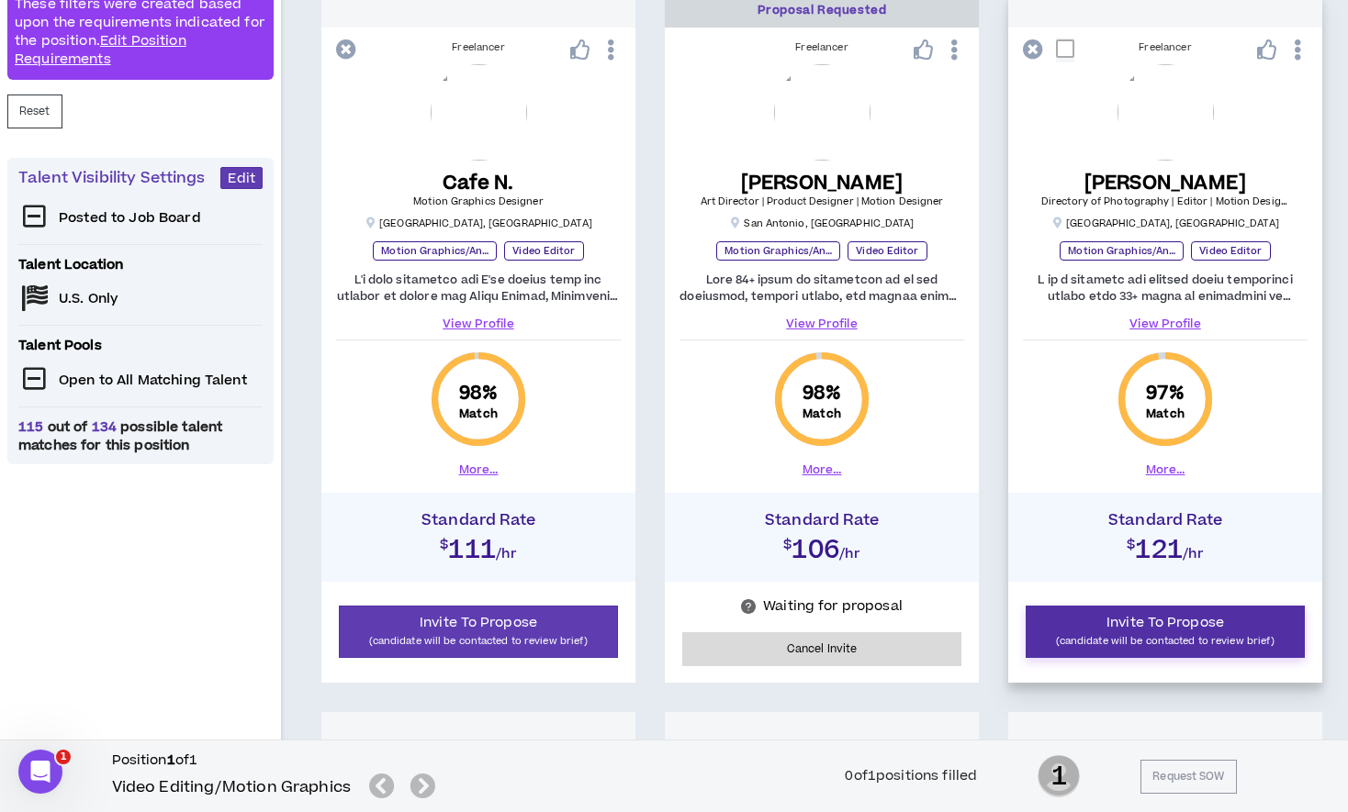
click at [1095, 636] on p "(candidate will be contacted to review brief)" at bounding box center [1164, 640] width 255 height 17
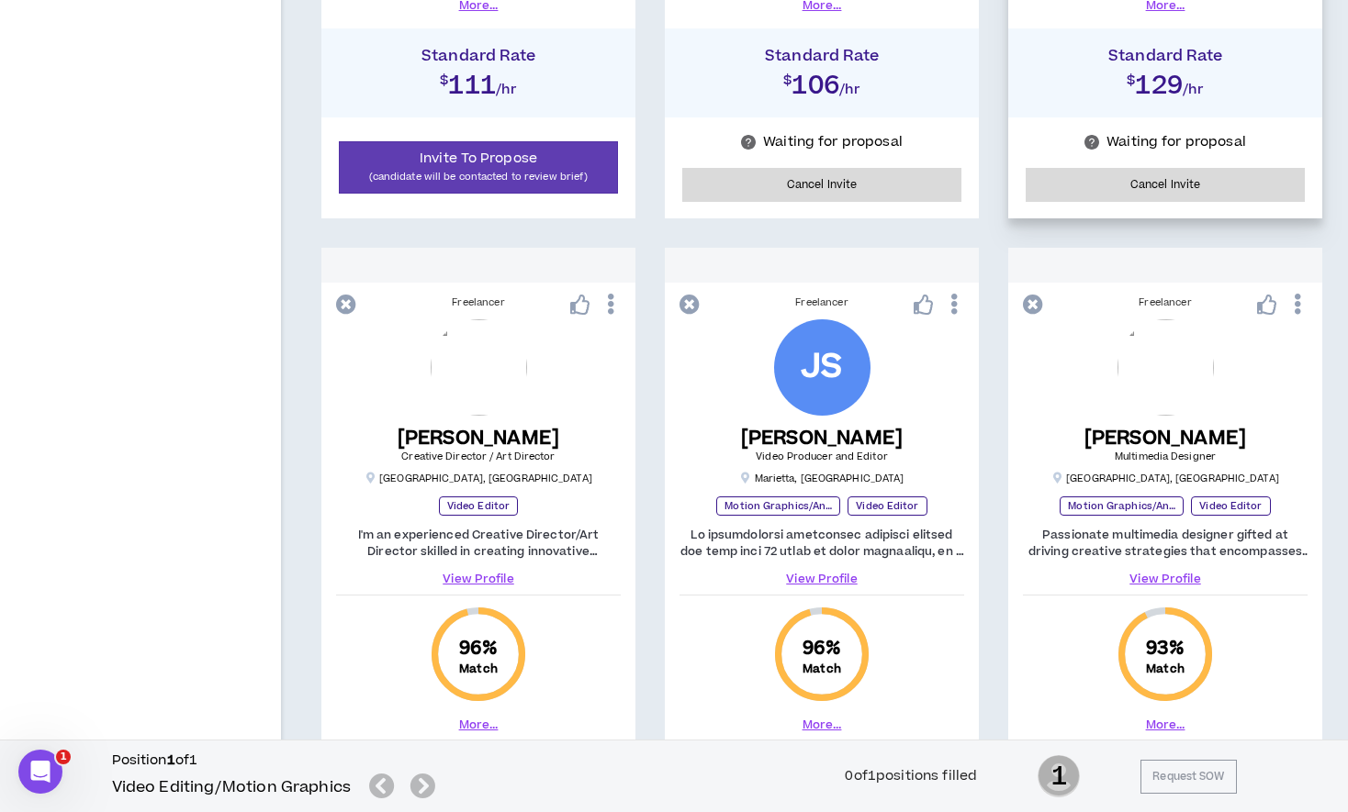
scroll to position [874, 0]
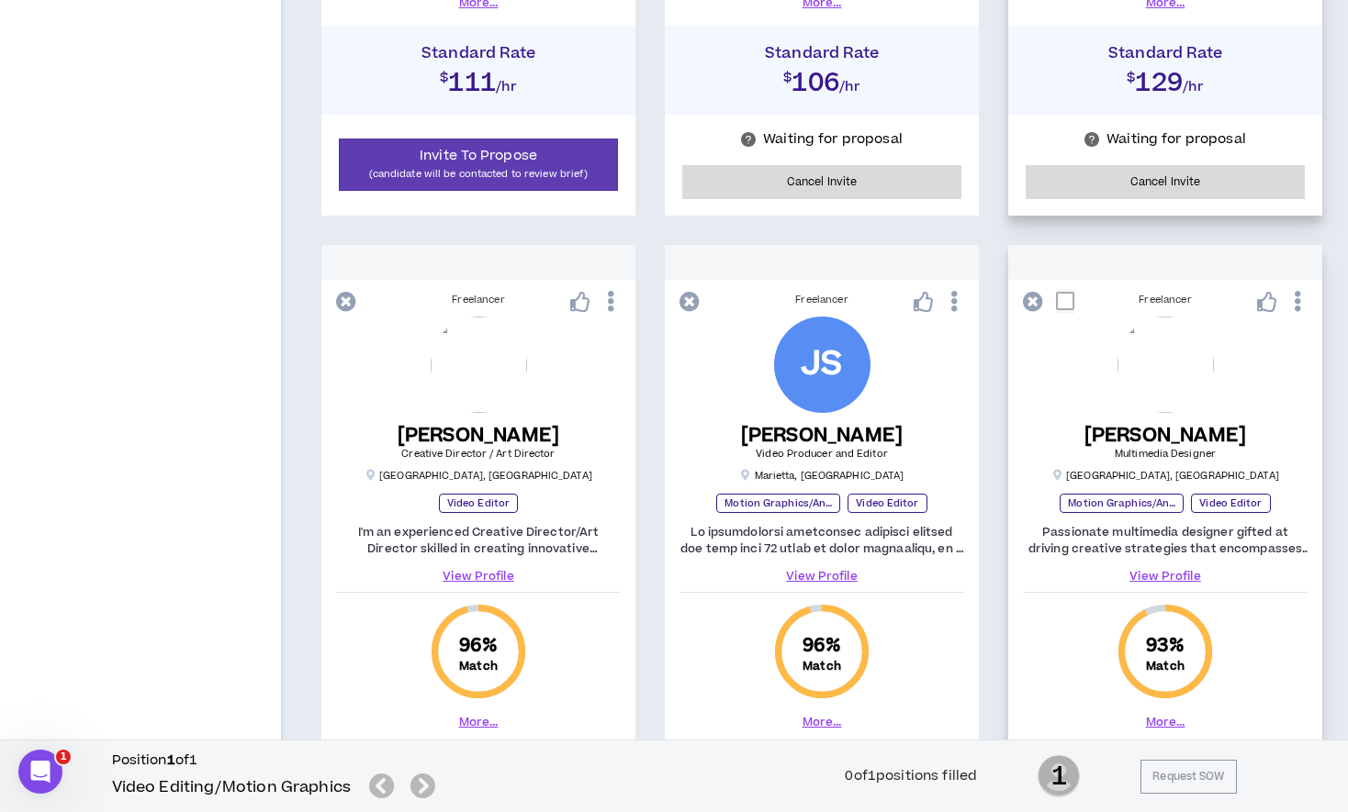
click at [1136, 575] on link "View Profile" at bounding box center [1165, 576] width 285 height 17
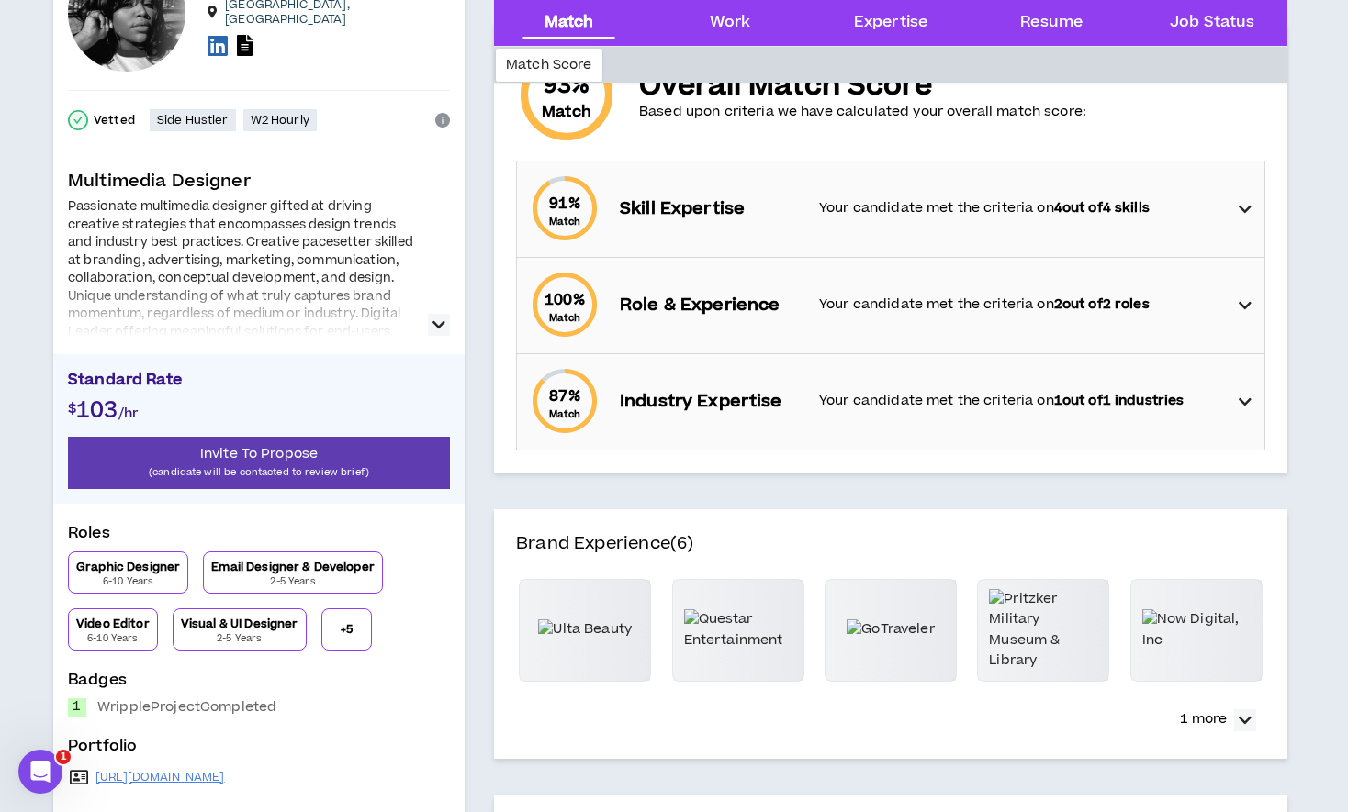
scroll to position [289, 0]
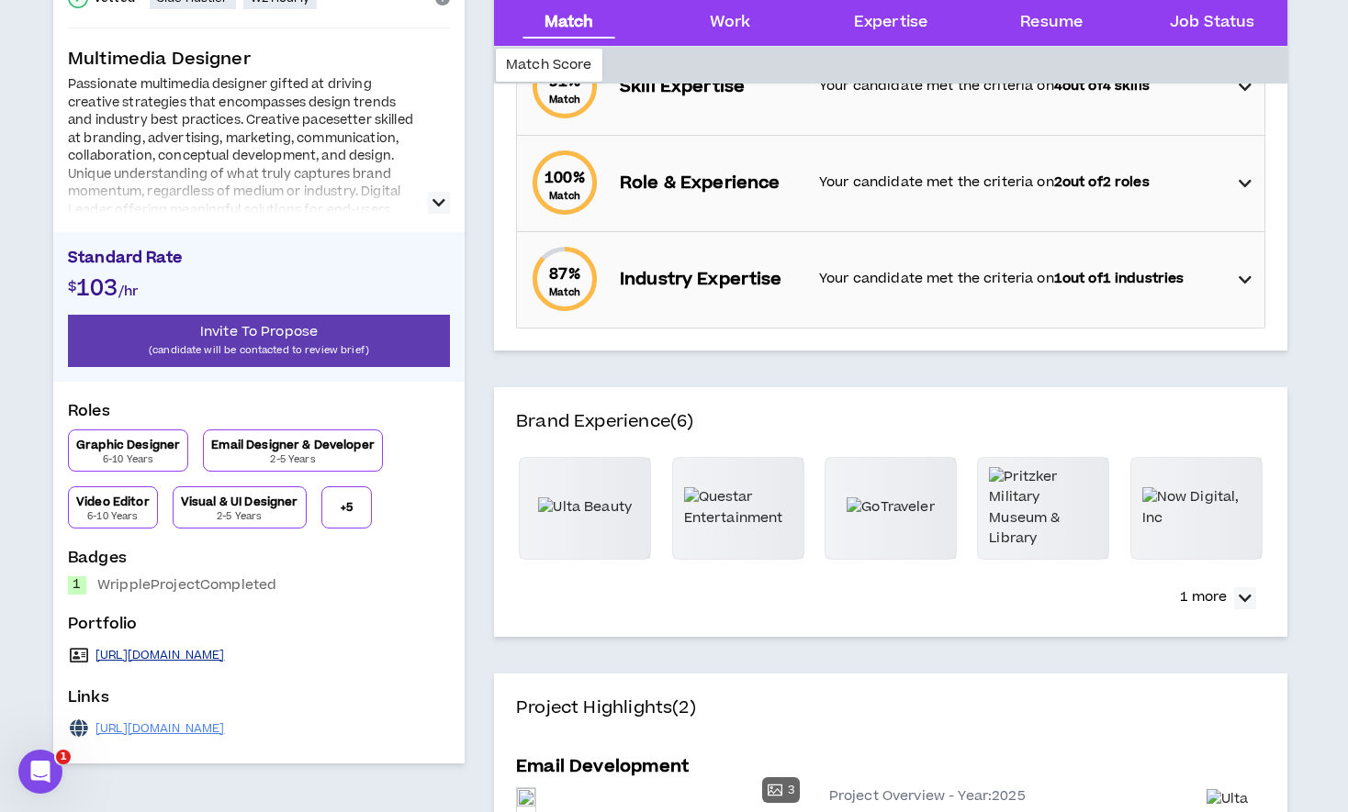
click at [215, 655] on link "https://www.marissaharrington.com/" at bounding box center [159, 655] width 129 height 15
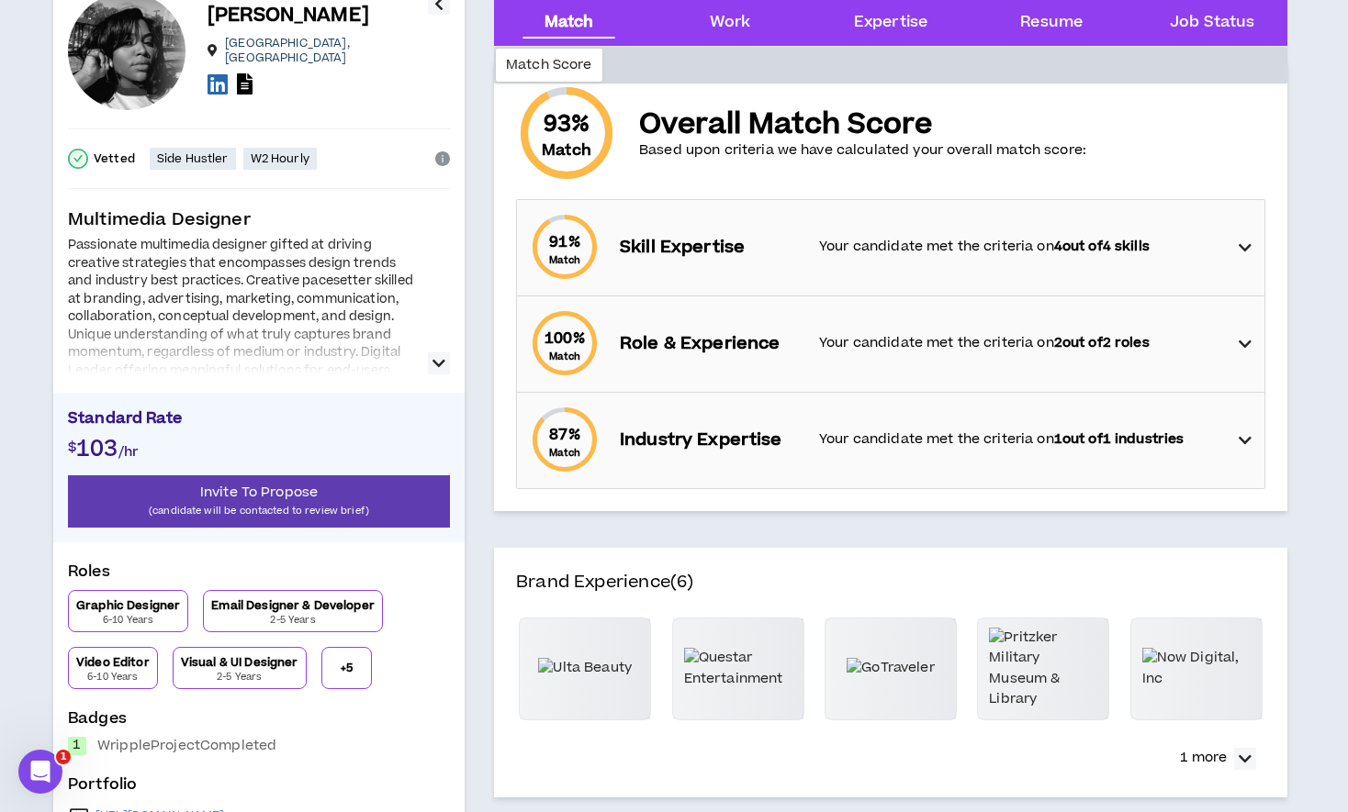
scroll to position [0, 0]
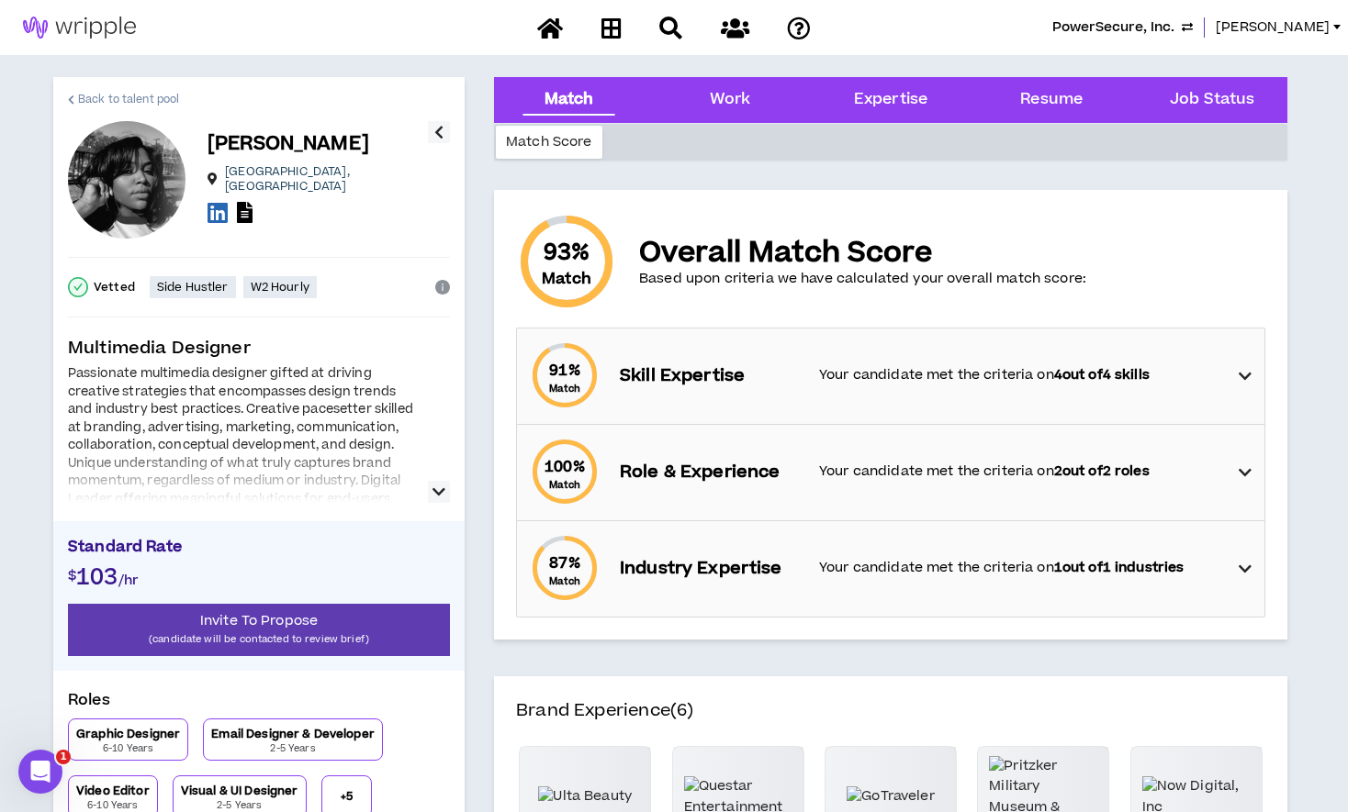
click at [110, 98] on span "Back to talent pool" at bounding box center [128, 99] width 101 height 17
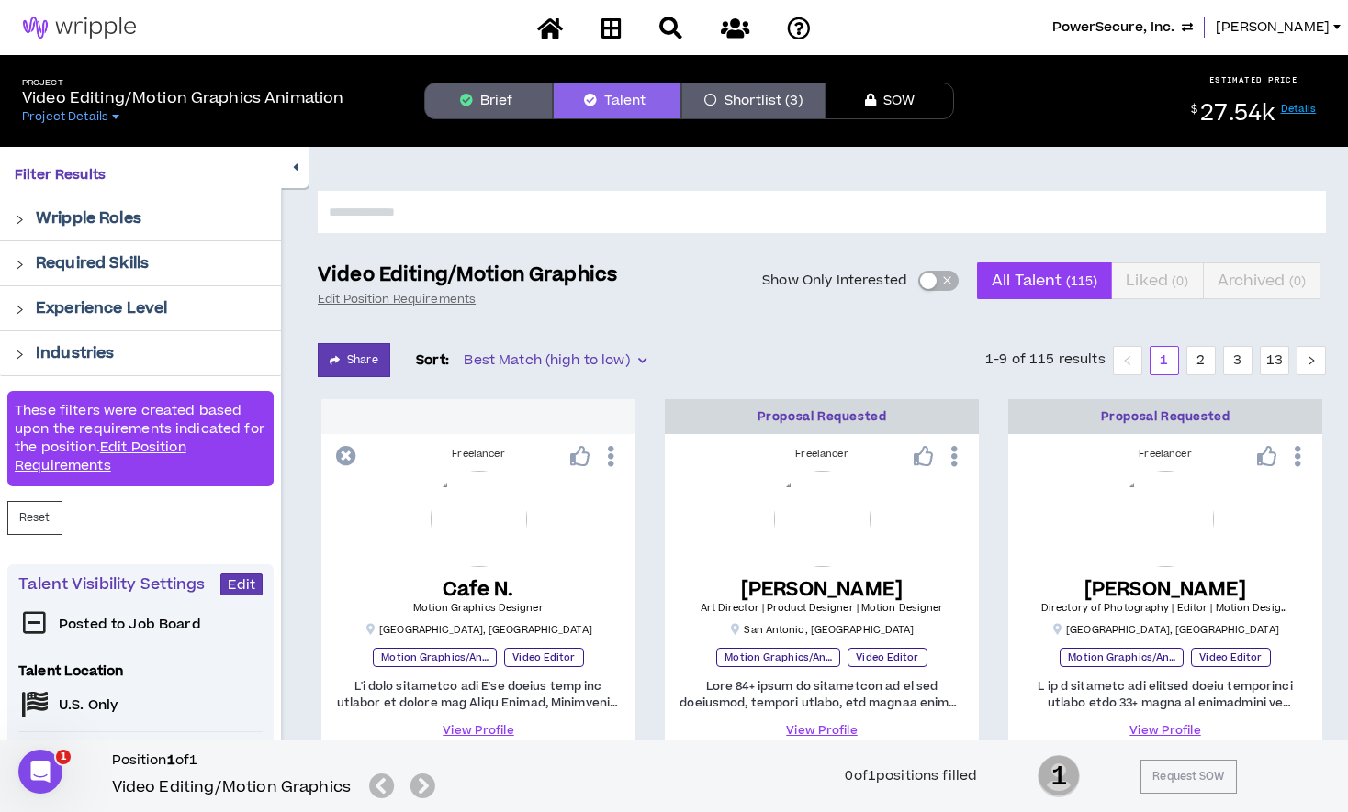
click at [1143, 28] on span "PowerSecure, Inc." at bounding box center [1113, 27] width 122 height 20
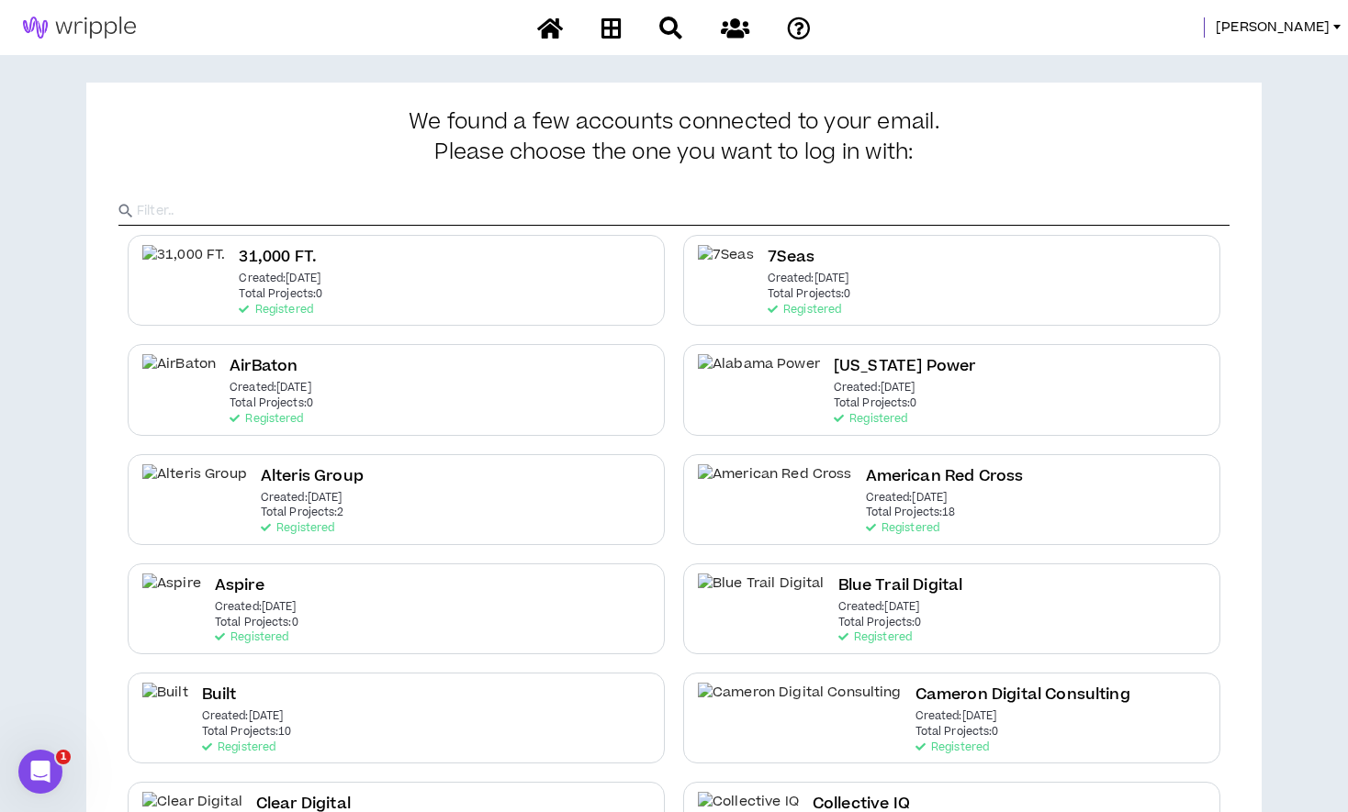
click at [833, 377] on h2 "[US_STATE] Power" at bounding box center [904, 366] width 142 height 25
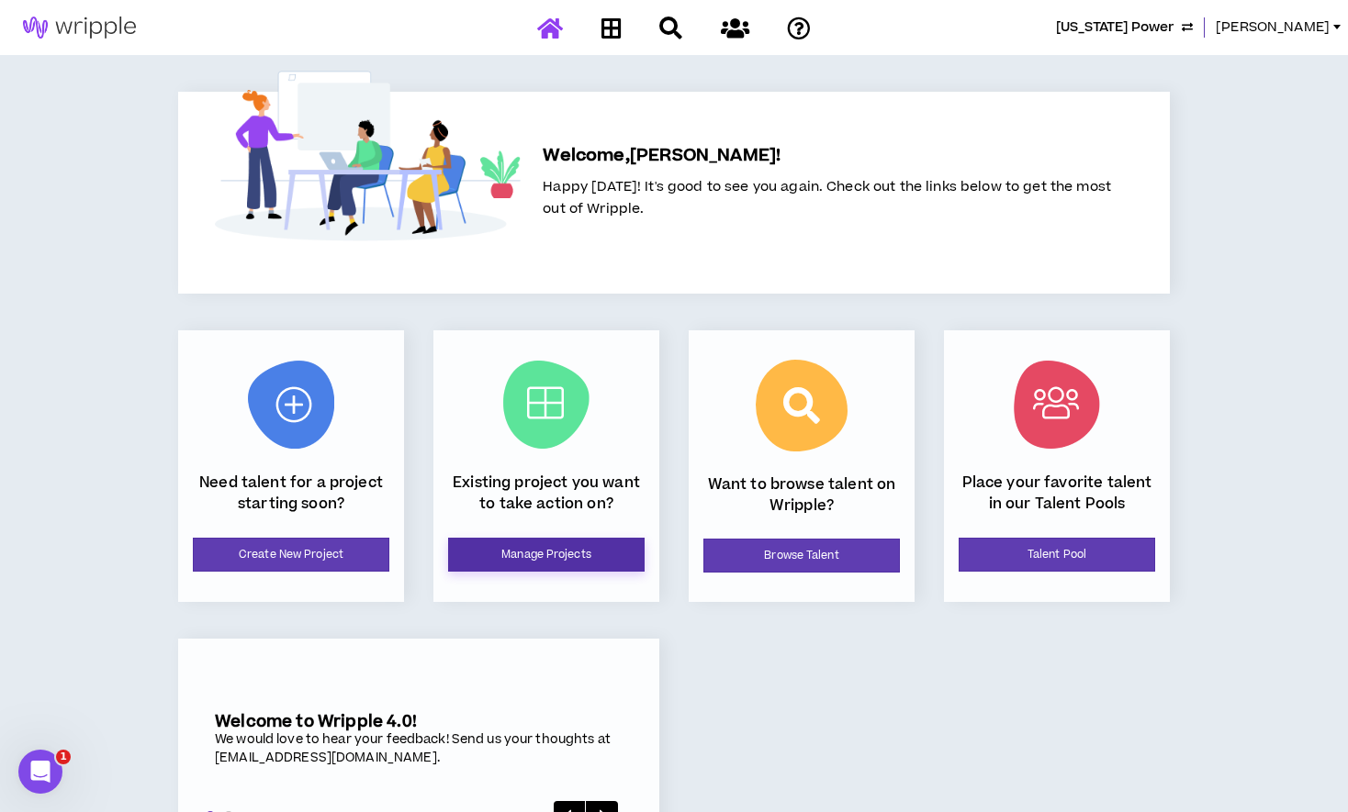
click at [523, 555] on link "Manage Projects" at bounding box center [546, 555] width 196 height 34
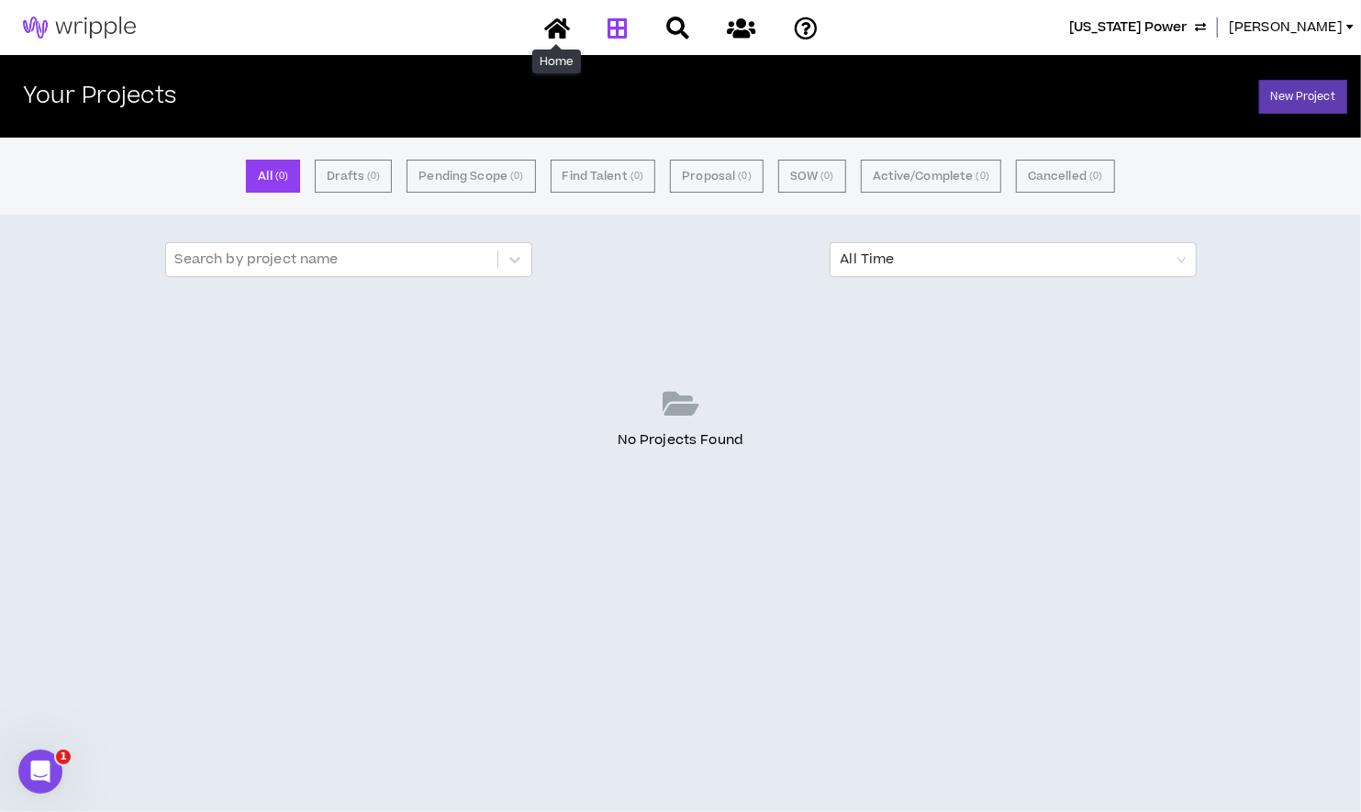
click at [550, 31] on icon at bounding box center [557, 28] width 26 height 23
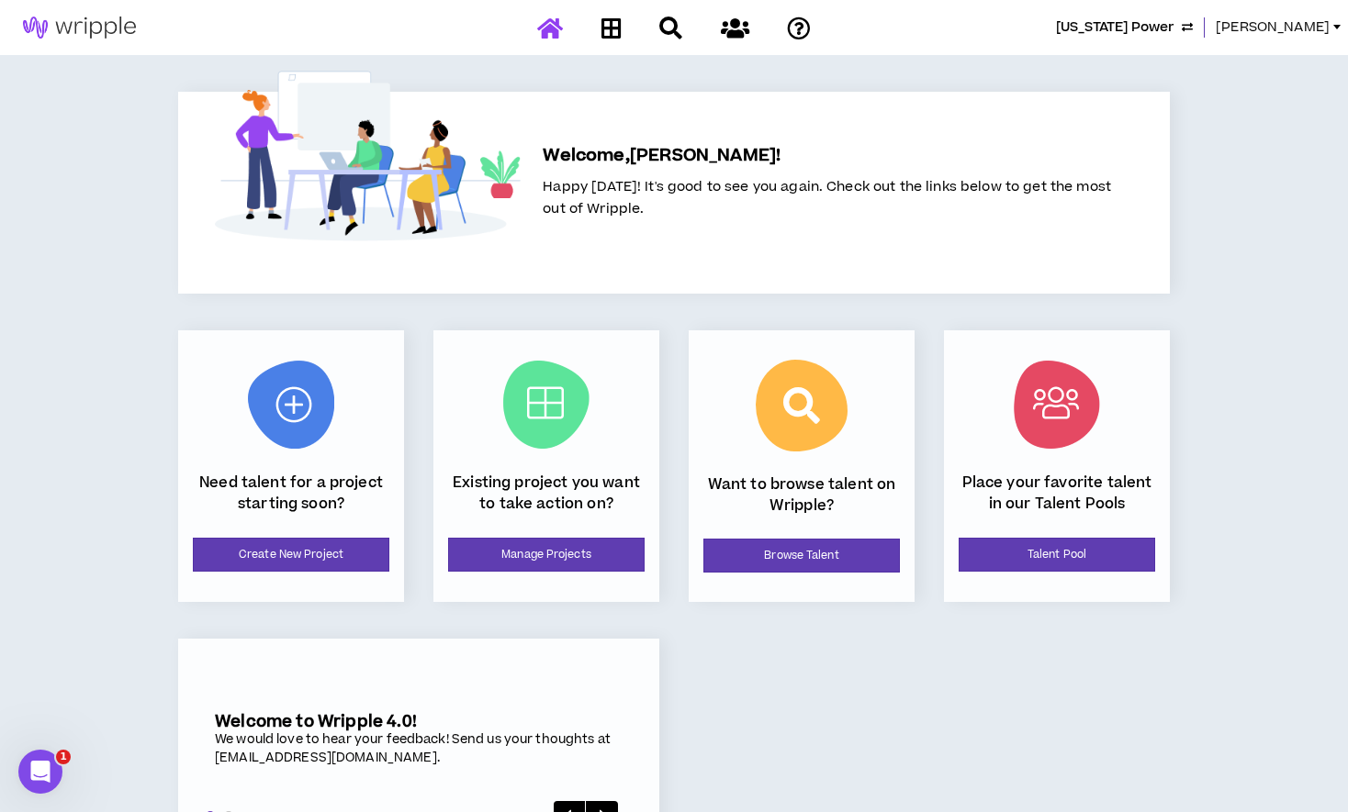
click at [1289, 26] on span "Amanda" at bounding box center [1272, 27] width 114 height 20
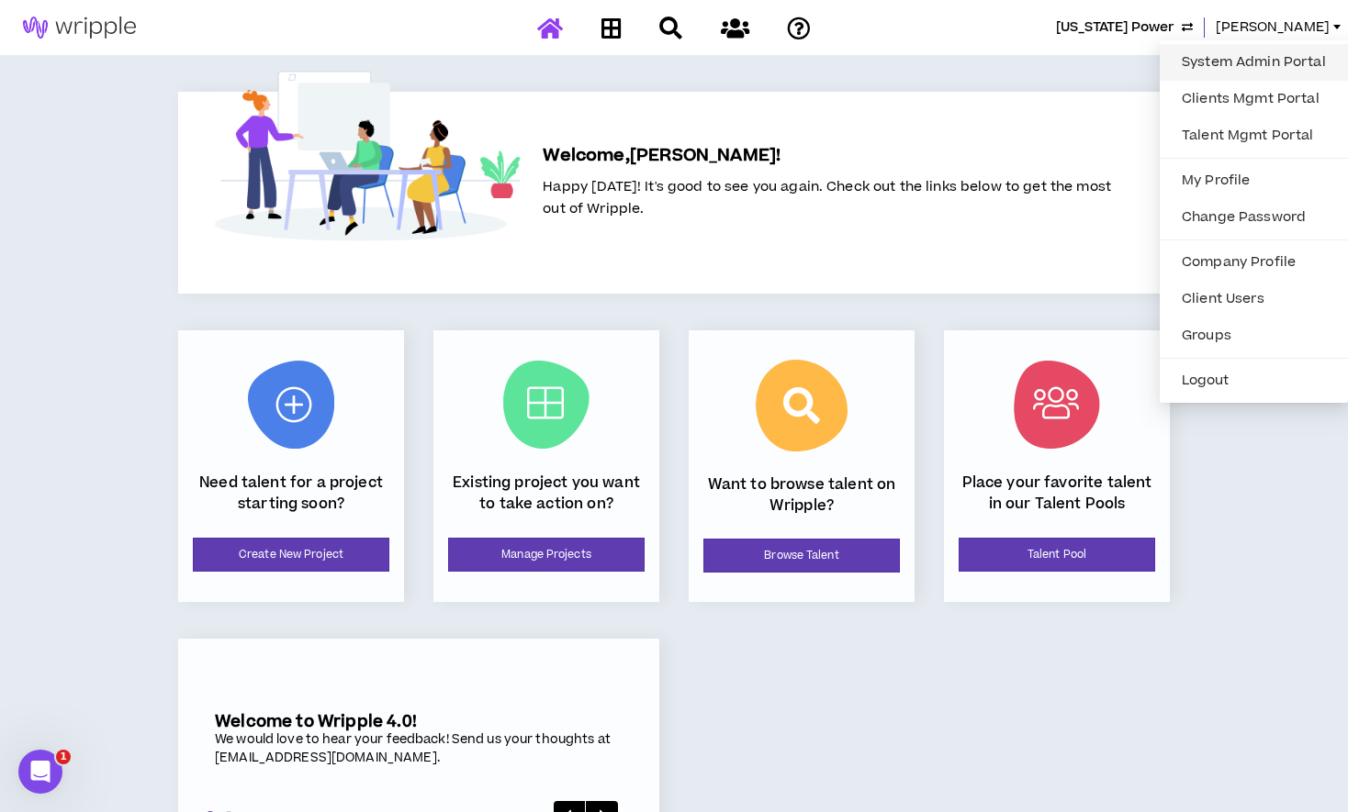
click at [1202, 73] on link "System Admin Portal" at bounding box center [1253, 63] width 166 height 28
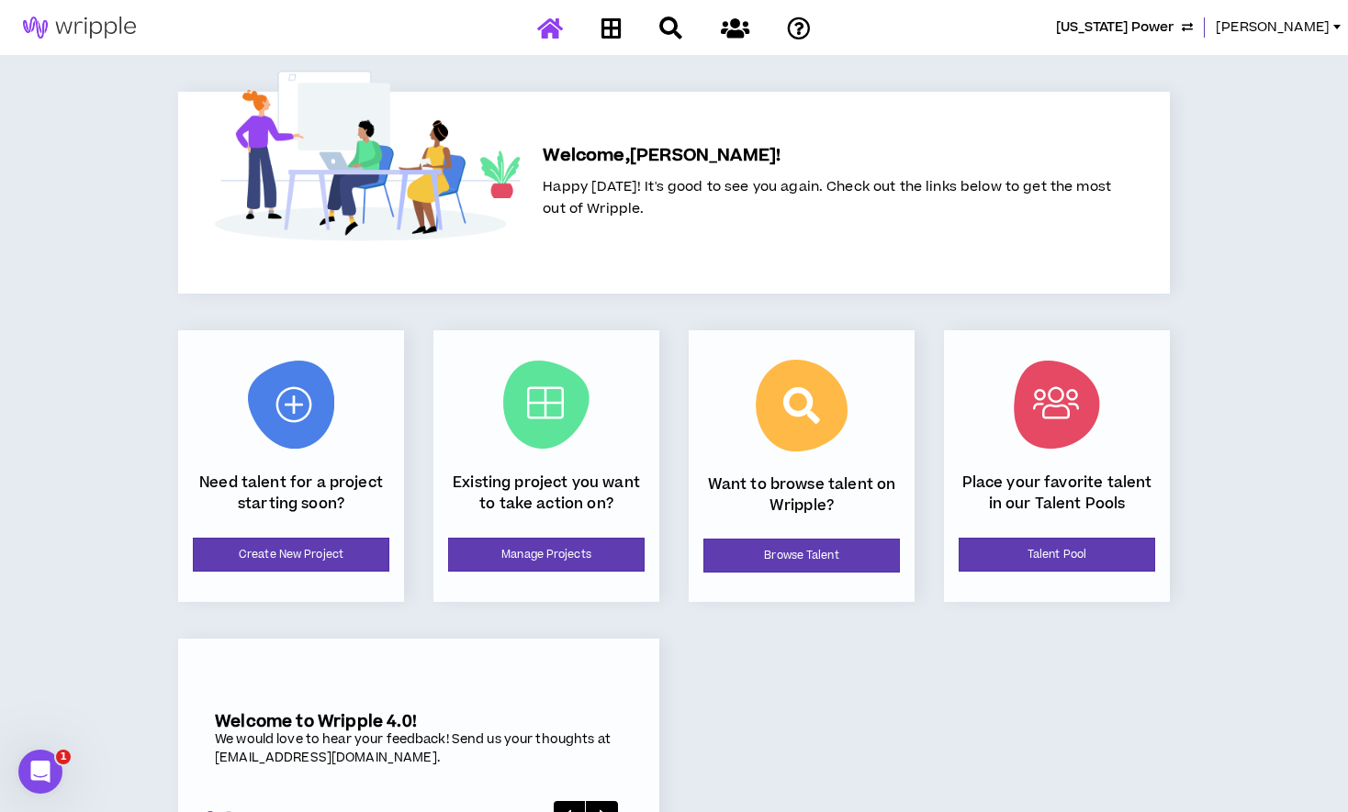
click at [1158, 29] on span "[US_STATE] Power" at bounding box center [1115, 27] width 118 height 20
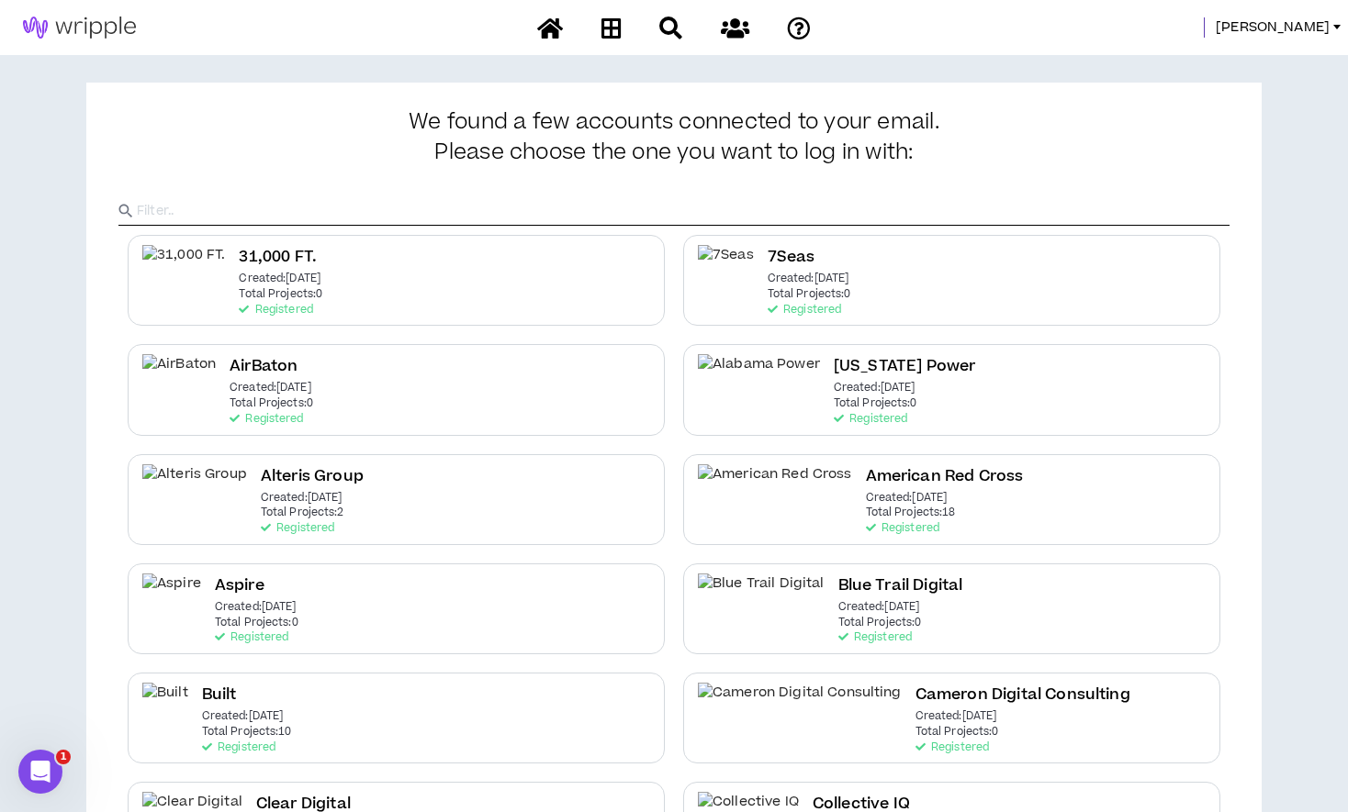
click at [562, 207] on input "text" at bounding box center [683, 211] width 1092 height 28
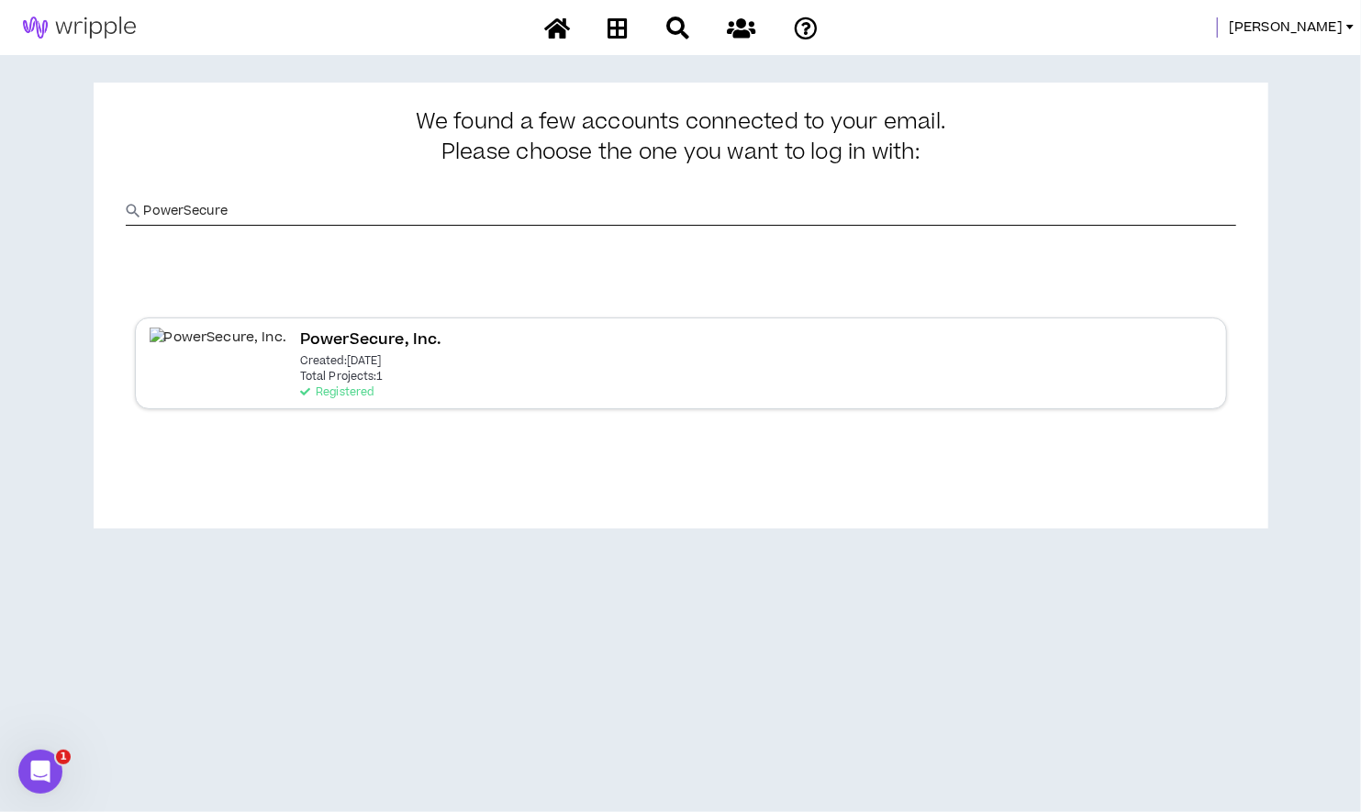
type input "PowerSecure"
click at [300, 370] on div "PowerSecure, Inc. Created: Nov 11 2024 Total Projects: 1 Registered" at bounding box center [371, 363] width 142 height 71
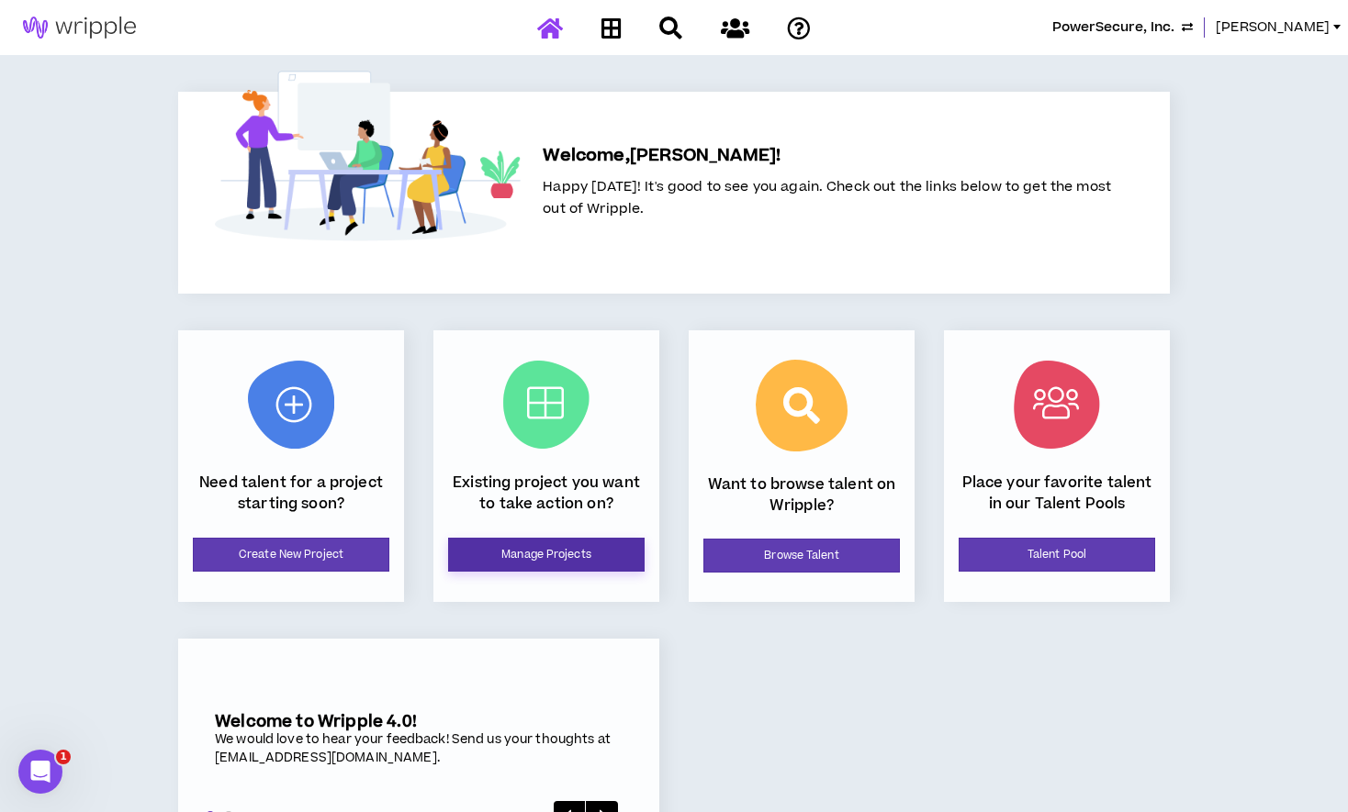
click at [475, 559] on link "Manage Projects" at bounding box center [546, 555] width 196 height 34
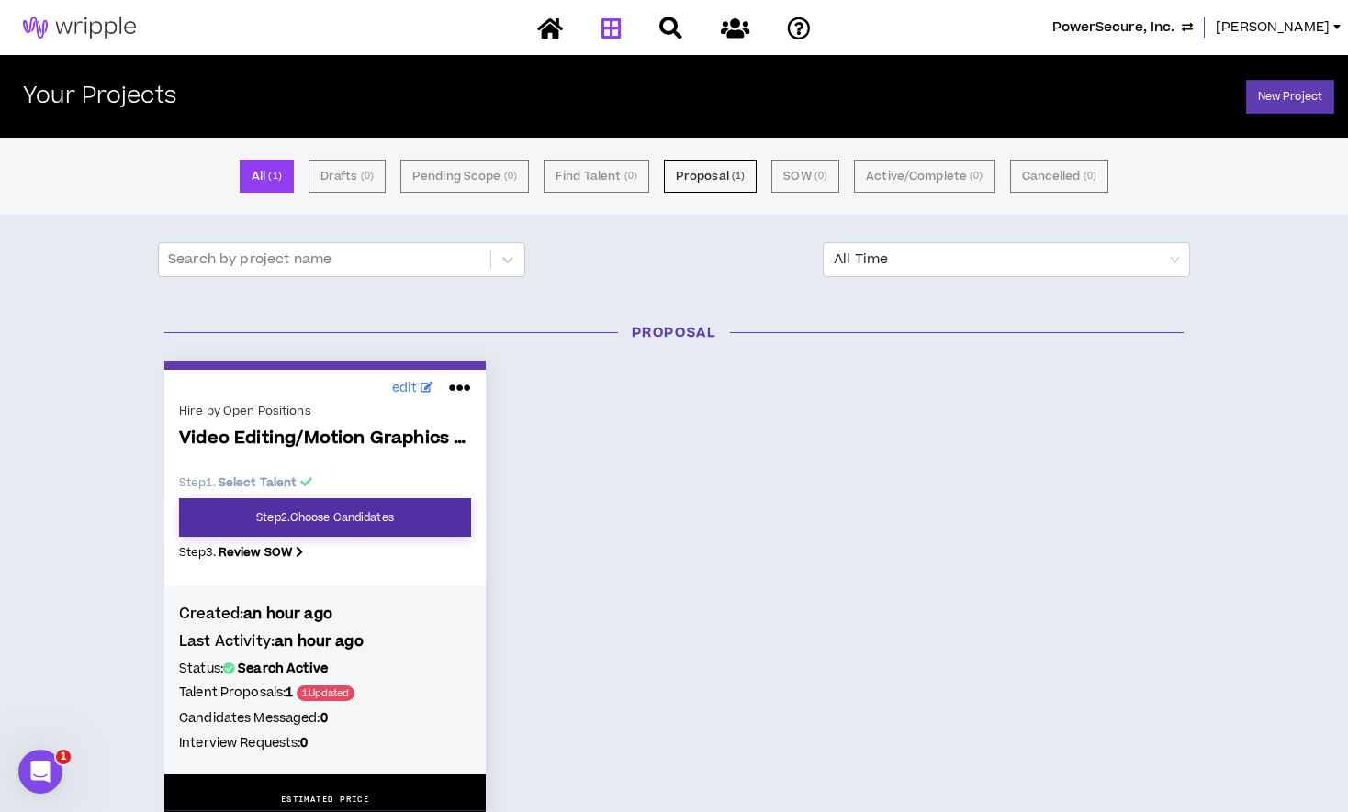
click at [410, 534] on link "Step 2 . Choose Candidates" at bounding box center [325, 517] width 292 height 39
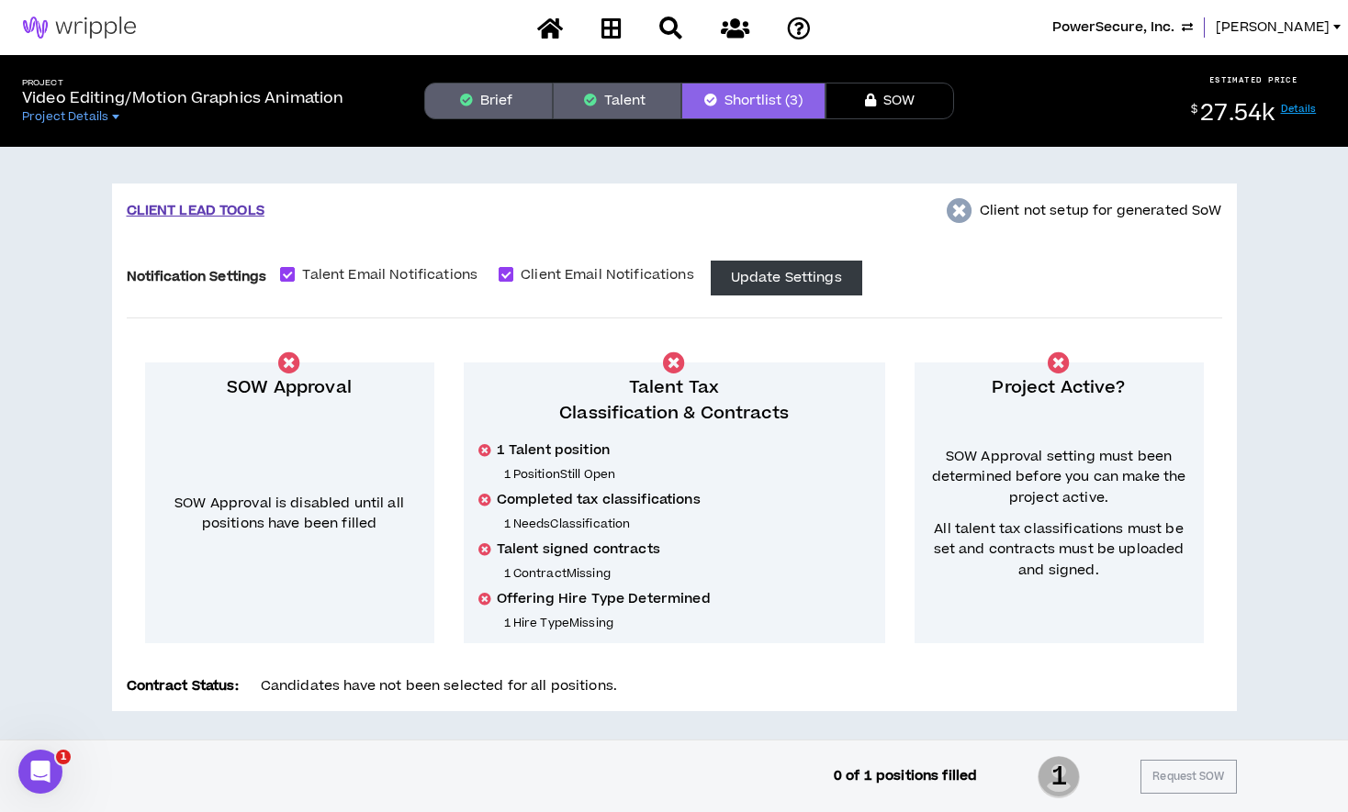
click at [609, 104] on button "Talent" at bounding box center [617, 101] width 129 height 37
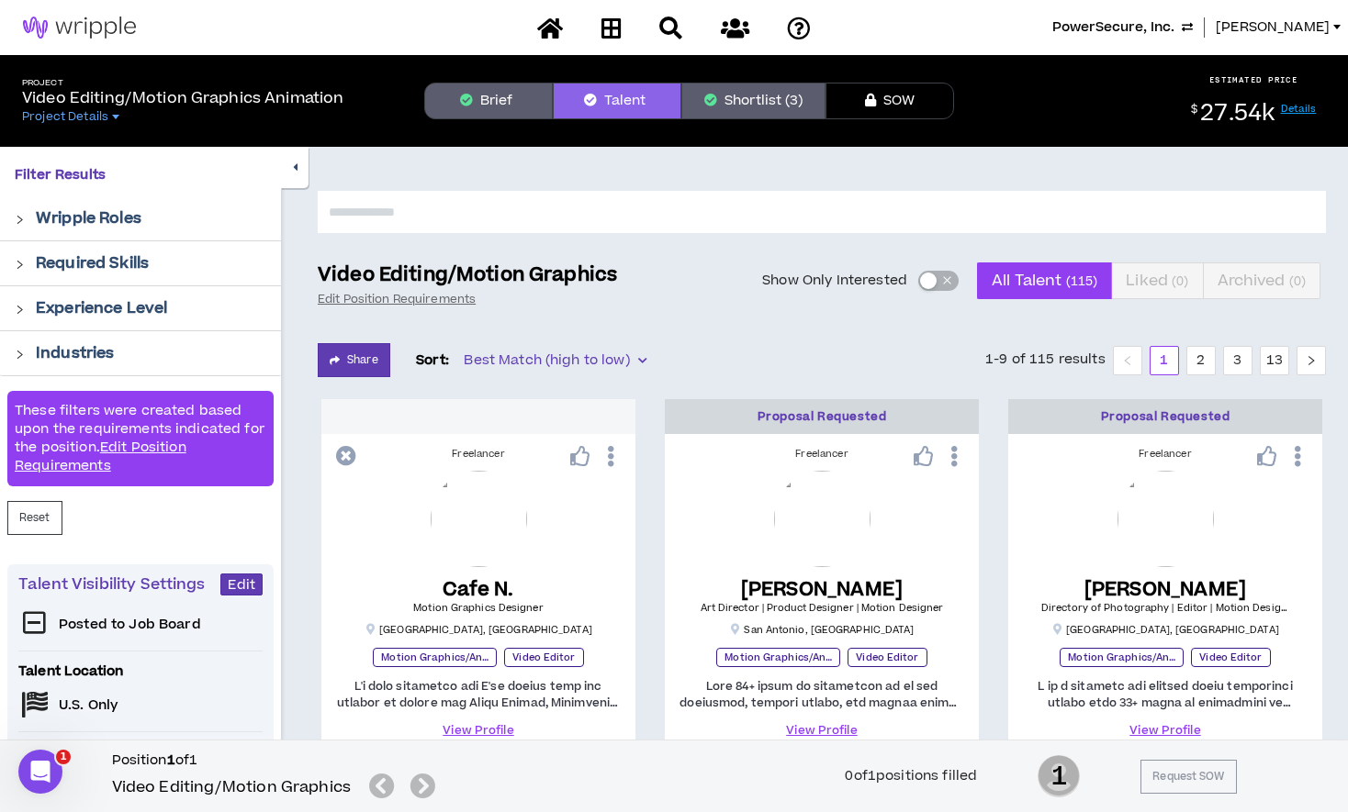
click at [503, 216] on input "text" at bounding box center [822, 212] width 1008 height 42
type input "***"
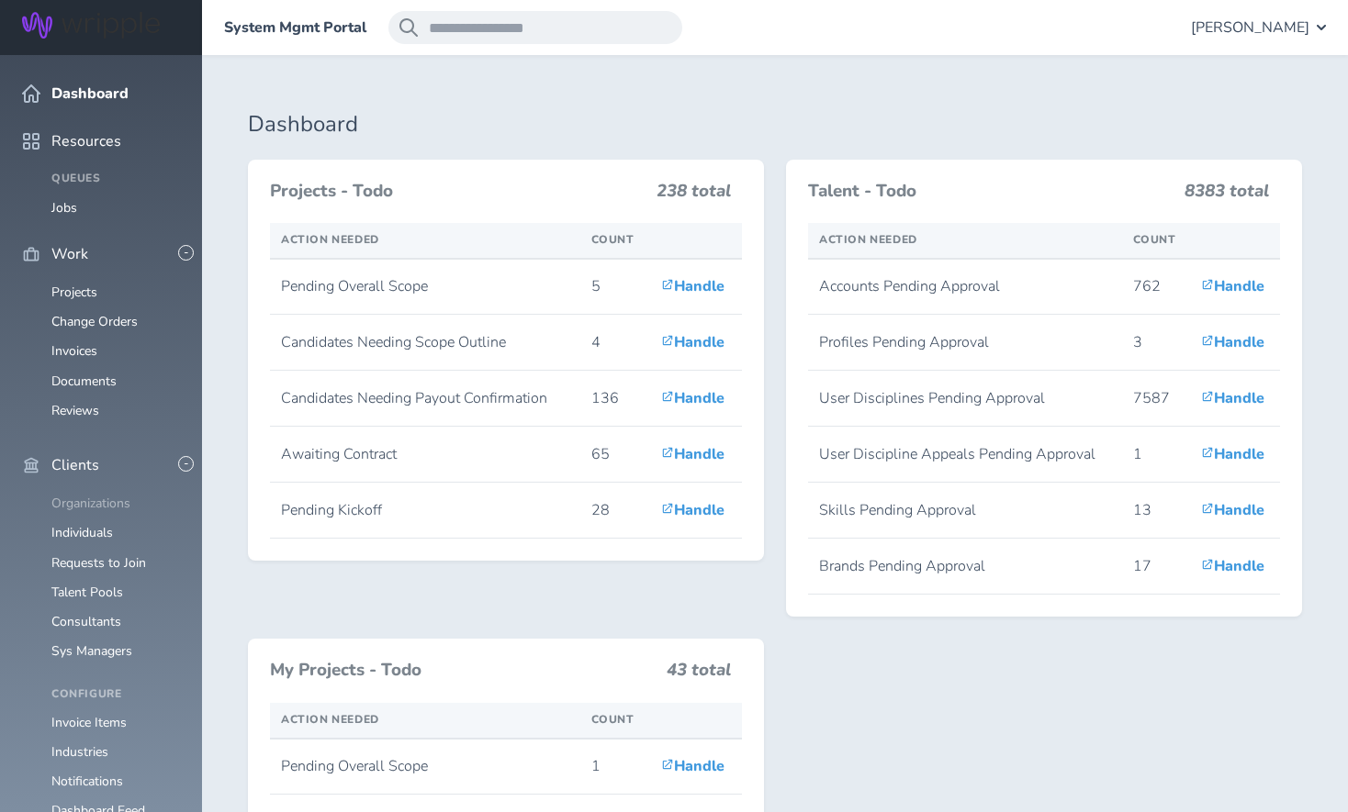
click at [83, 495] on link "Organizations" at bounding box center [90, 503] width 79 height 17
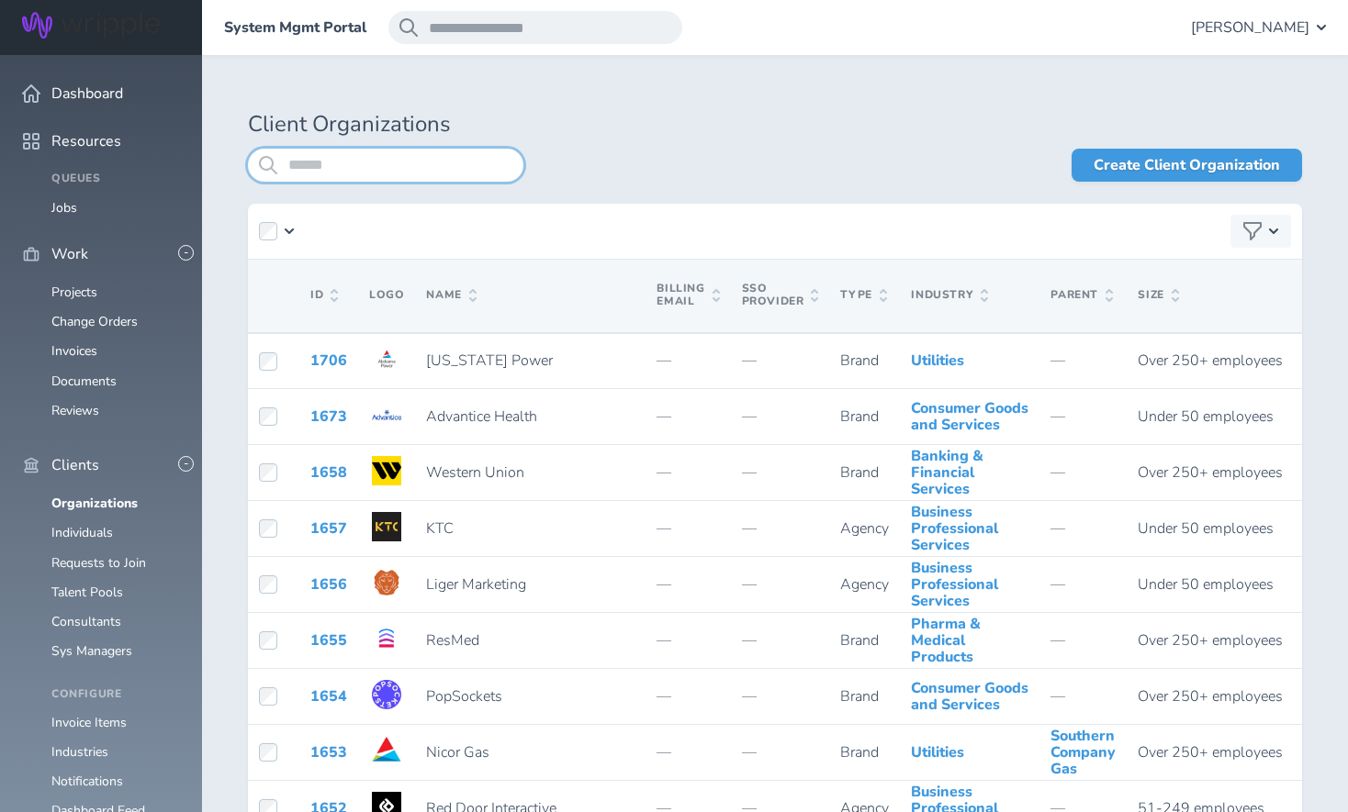
click at [455, 173] on input "search" at bounding box center [385, 165] width 275 height 33
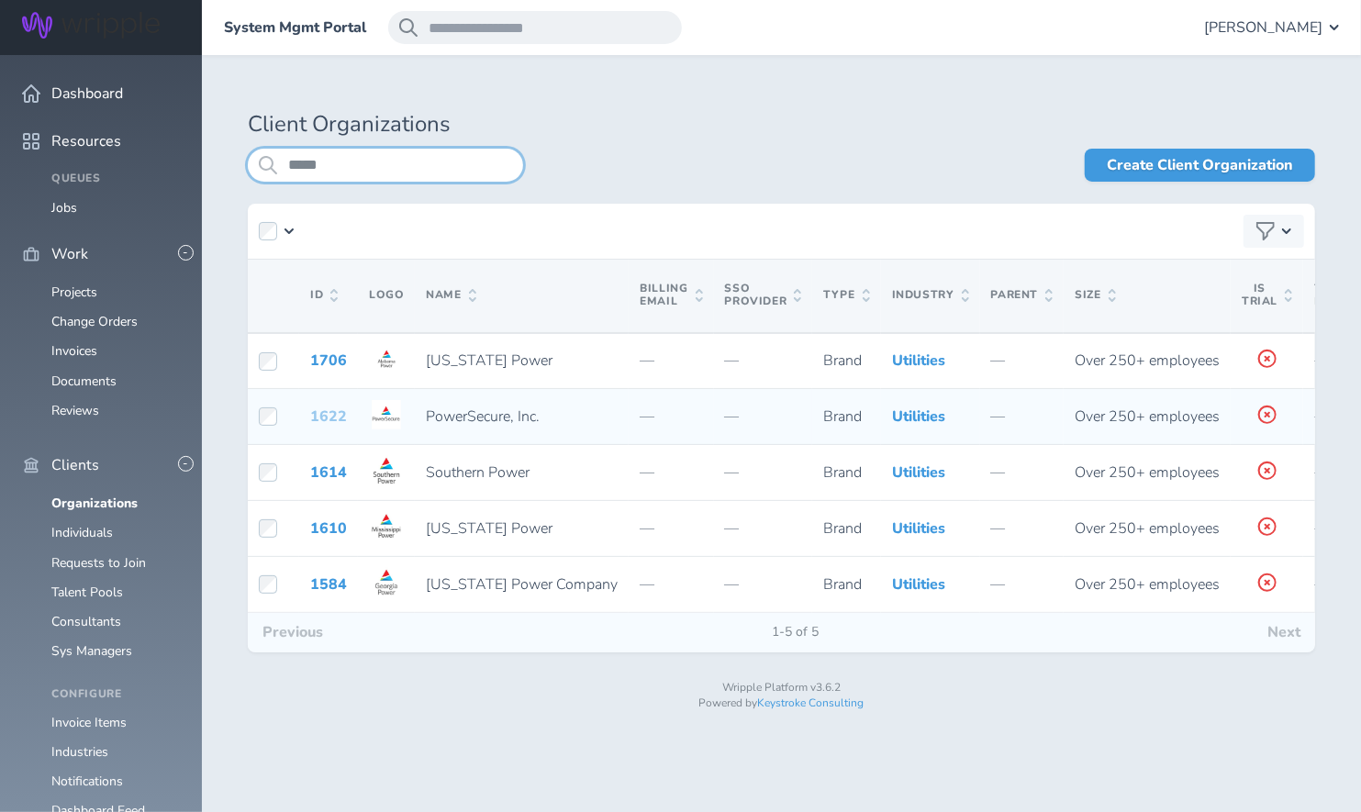
type input "*****"
click at [329, 423] on link "1622" at bounding box center [328, 417] width 37 height 20
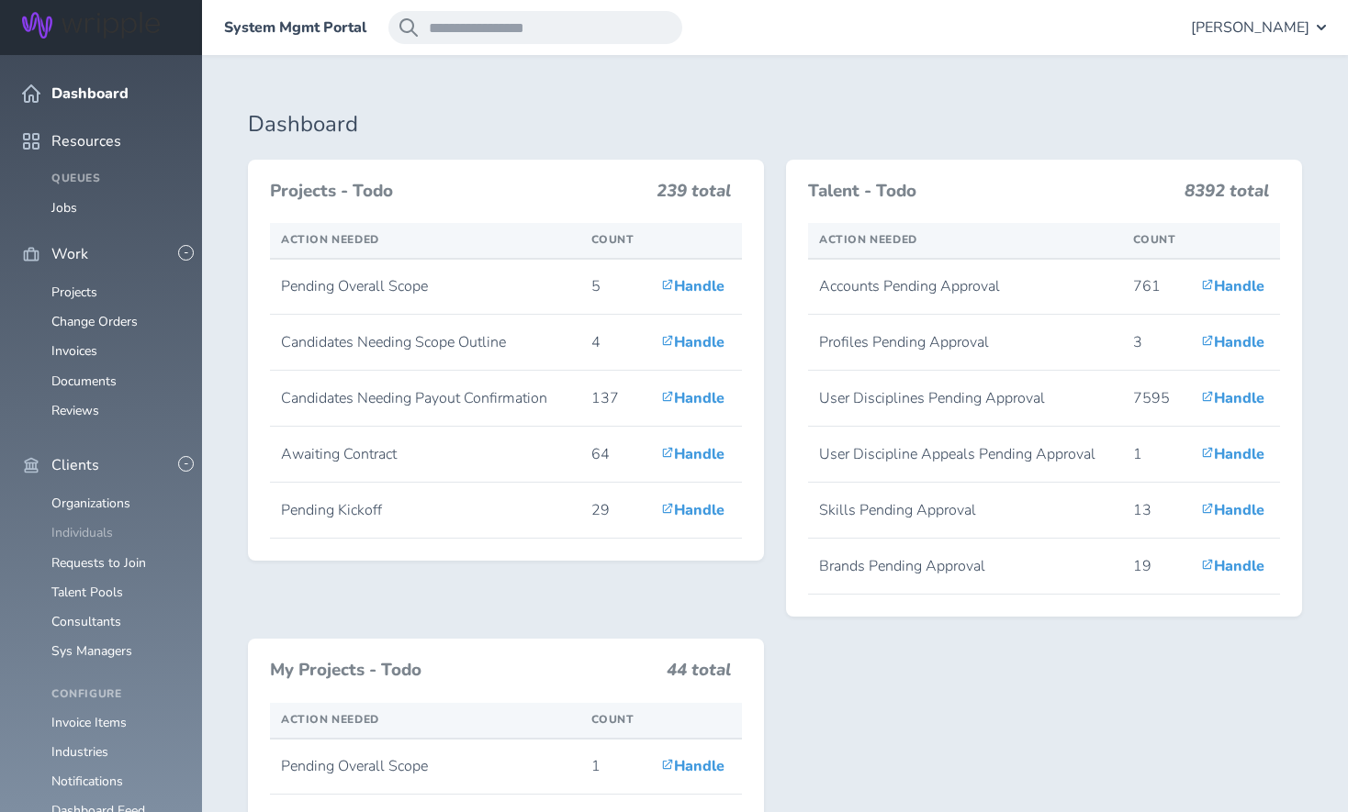
click at [77, 524] on link "Individuals" at bounding box center [82, 532] width 62 height 17
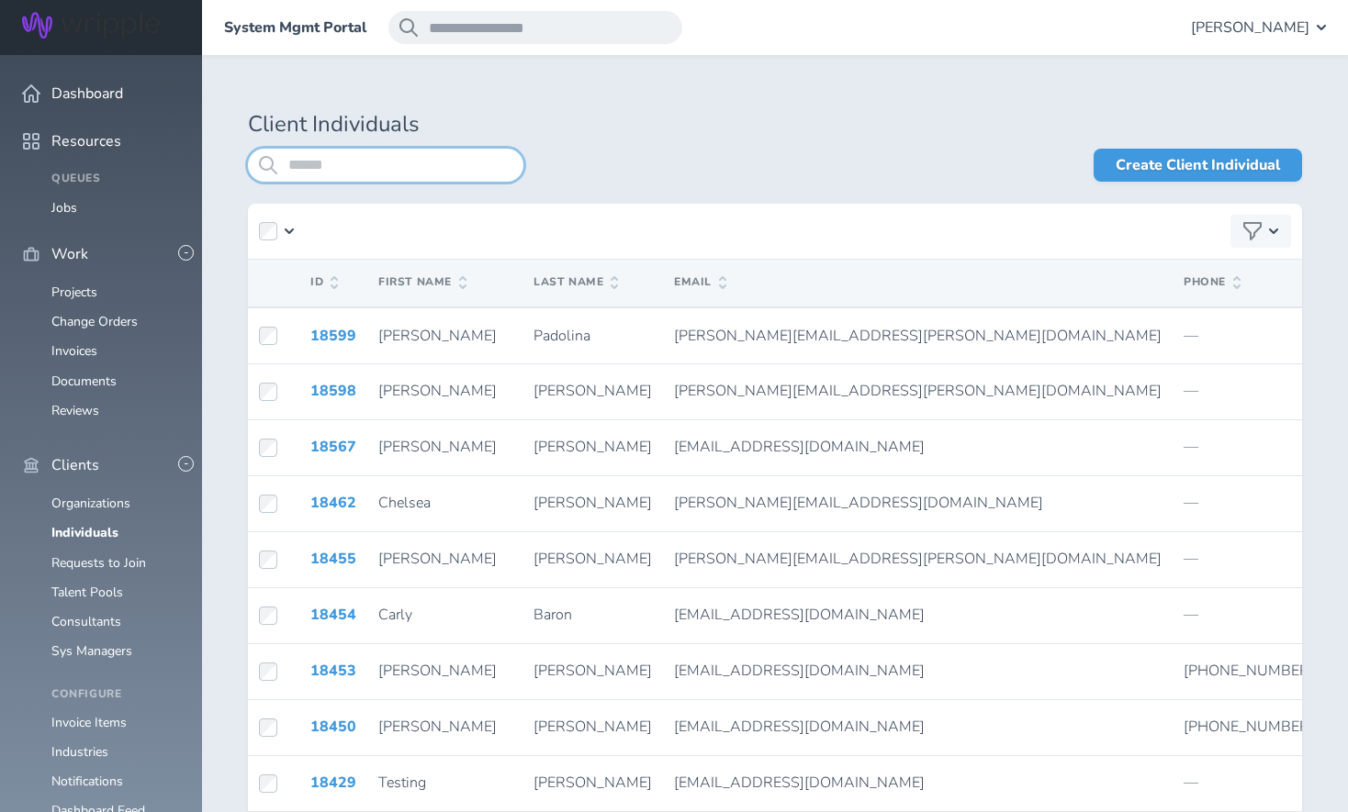
click at [408, 171] on input "search" at bounding box center [385, 165] width 275 height 33
type input "*"
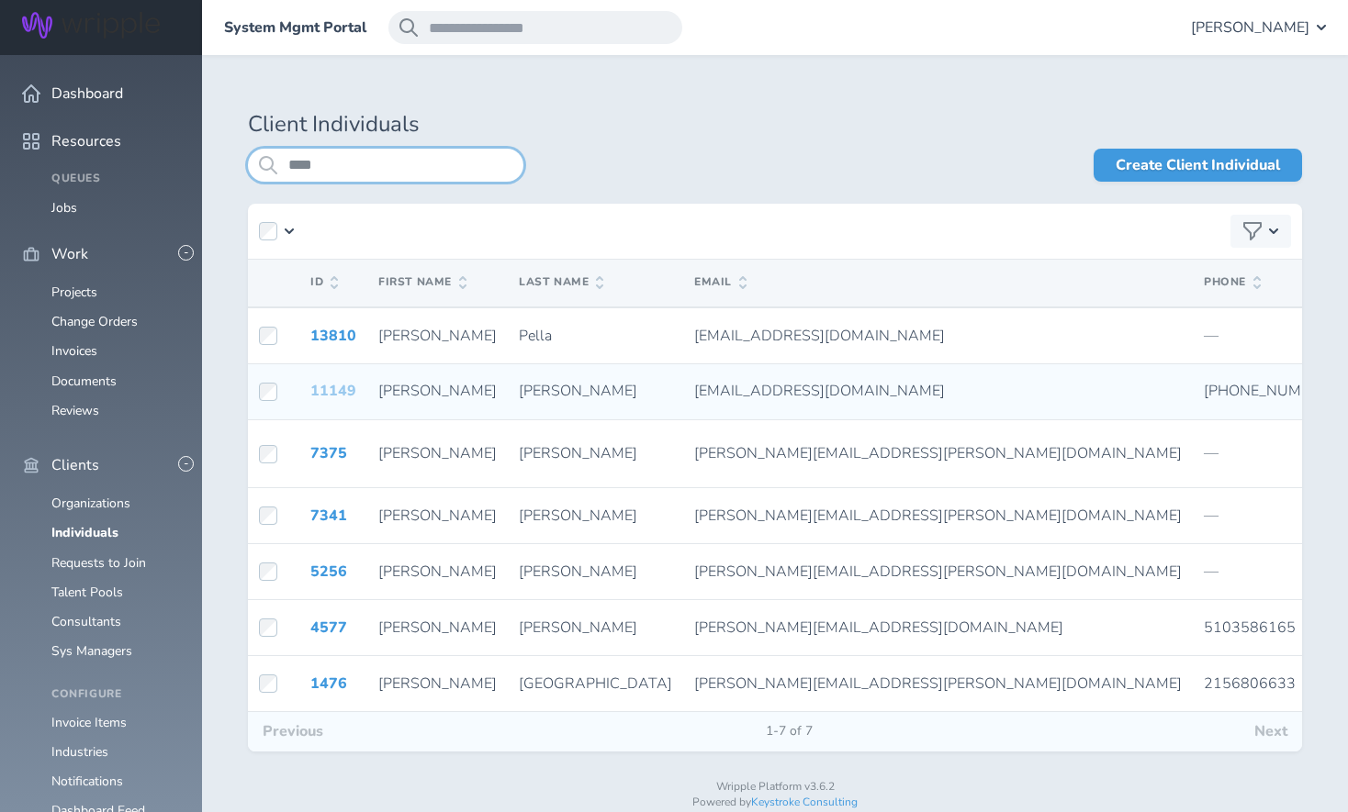
type input "****"
click at [340, 399] on link "11149" at bounding box center [333, 391] width 46 height 20
